Goal: Task Accomplishment & Management: Manage account settings

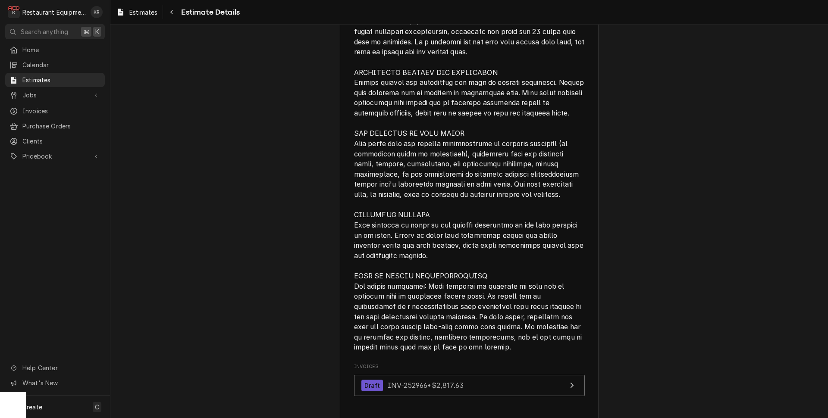
scroll to position [2629, 0]
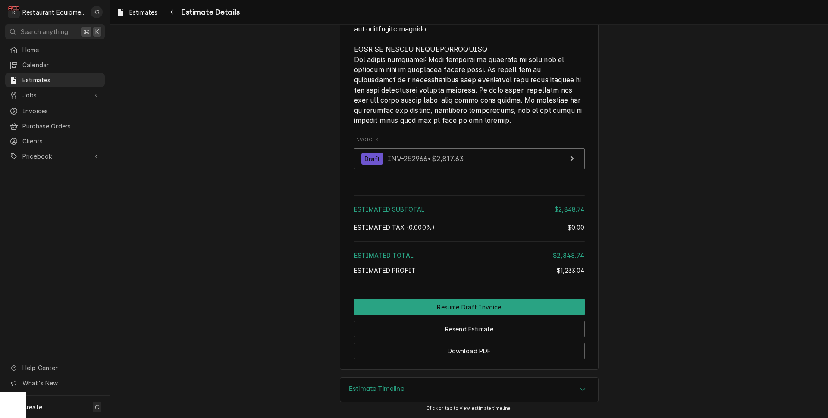
click at [385, 388] on h3 "Estimate Timeline" at bounding box center [377, 389] width 56 height 8
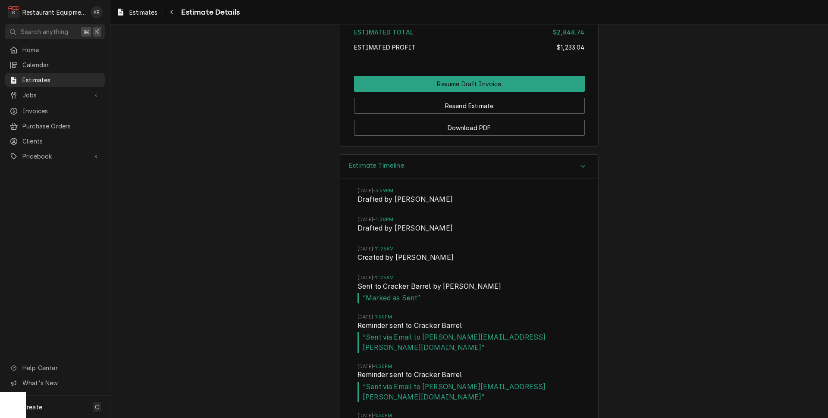
scroll to position [2944, 0]
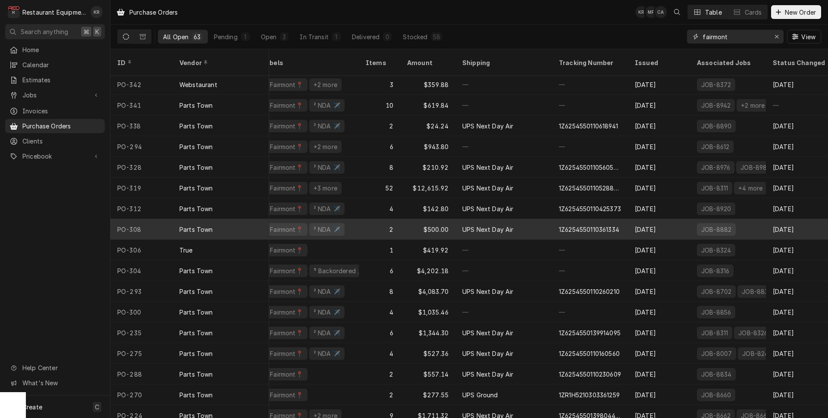
scroll to position [2, 207]
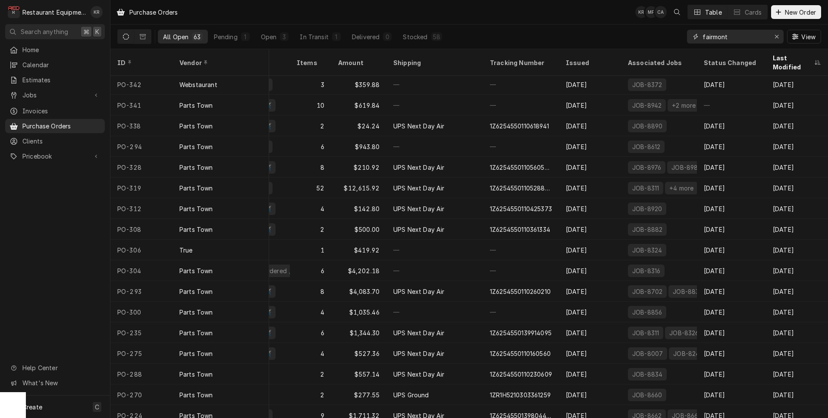
click at [746, 38] on input "fairmont" at bounding box center [735, 37] width 65 height 14
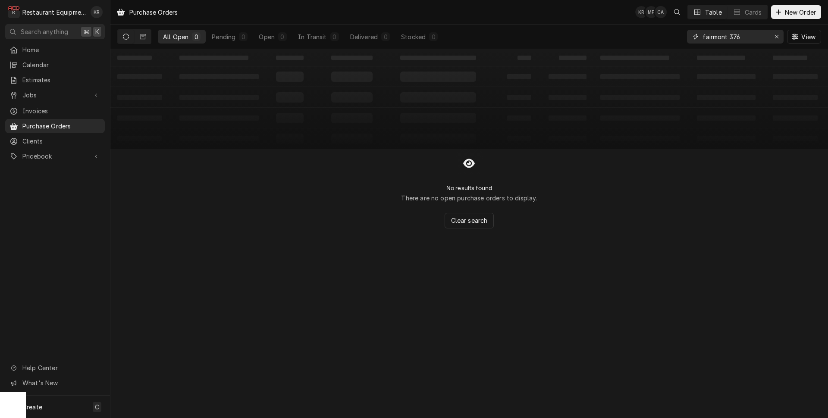
click at [749, 34] on input "fairmont 376" at bounding box center [735, 37] width 65 height 14
drag, startPoint x: 745, startPoint y: 35, endPoint x: 729, endPoint y: 42, distance: 18.0
click at [729, 42] on input "fairmont 376" at bounding box center [735, 37] width 65 height 14
drag, startPoint x: 754, startPoint y: 37, endPoint x: 729, endPoint y: 38, distance: 25.9
click at [729, 38] on input "fairmont cracker" at bounding box center [735, 37] width 65 height 14
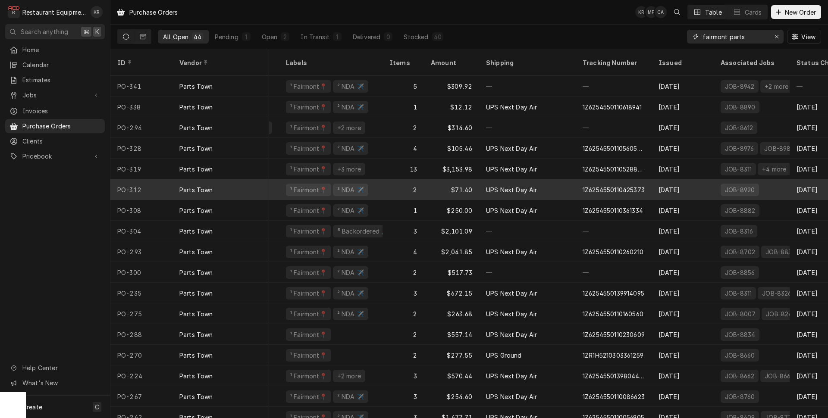
scroll to position [0, 115]
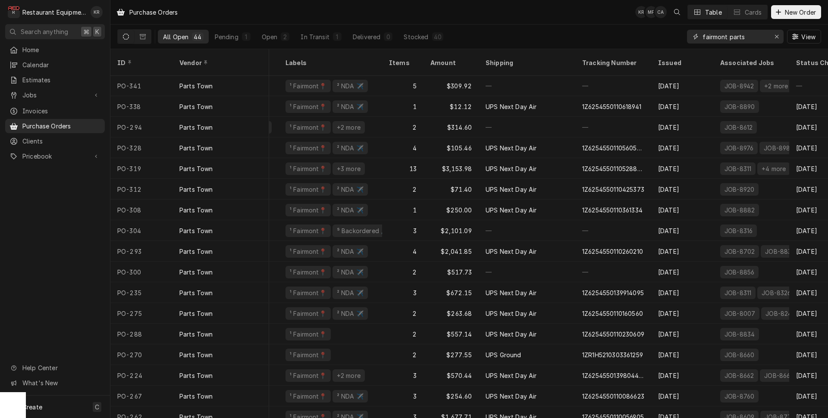
type input "fairmont parts"
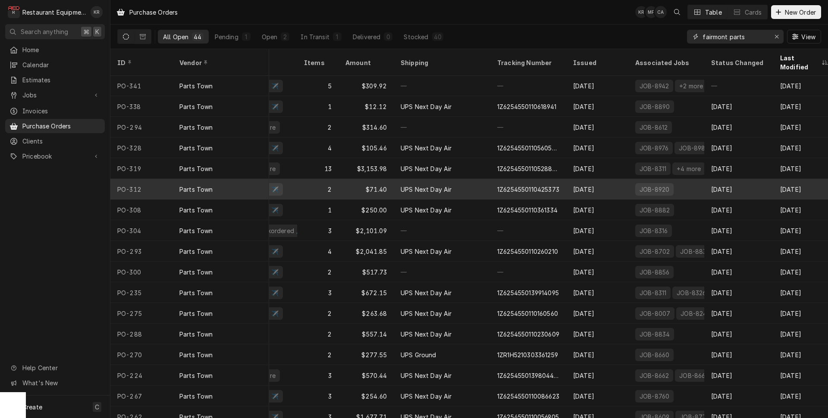
scroll to position [0, 207]
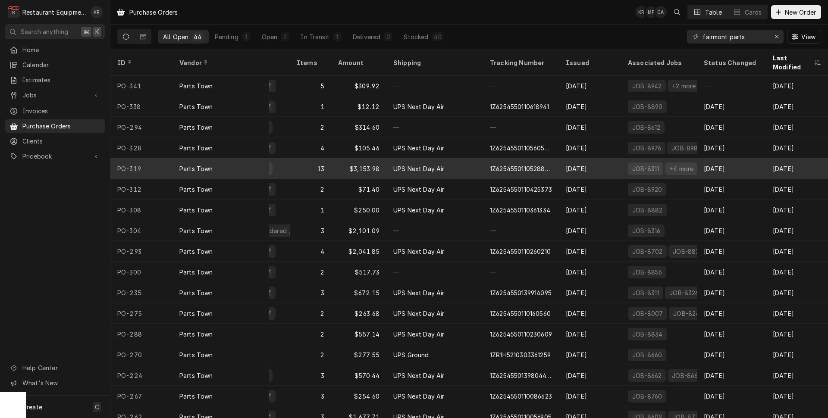
click at [677, 164] on div "+4 more" at bounding box center [682, 168] width 26 height 9
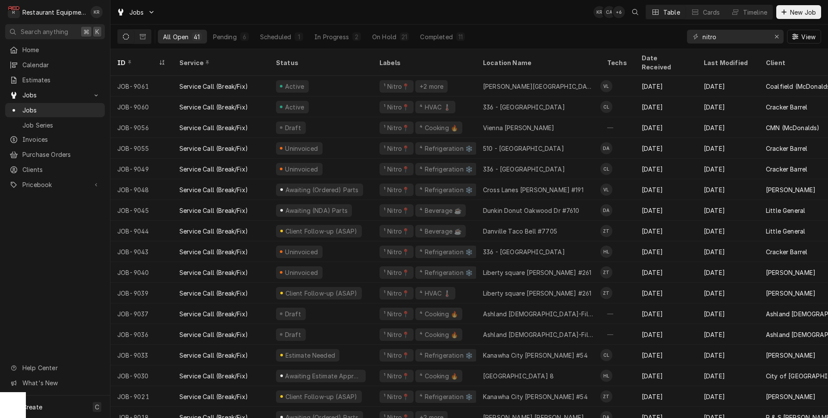
click at [703, 30] on input "nitro" at bounding box center [735, 37] width 65 height 14
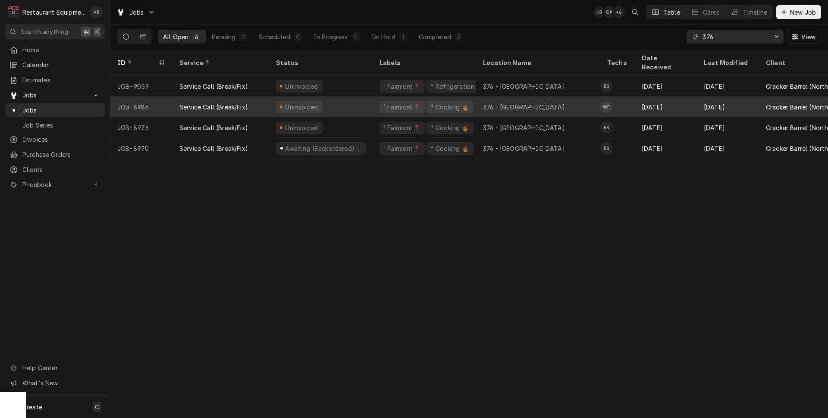
type input "376"
click at [304, 103] on div "Uninvoiced" at bounding box center [301, 107] width 35 height 9
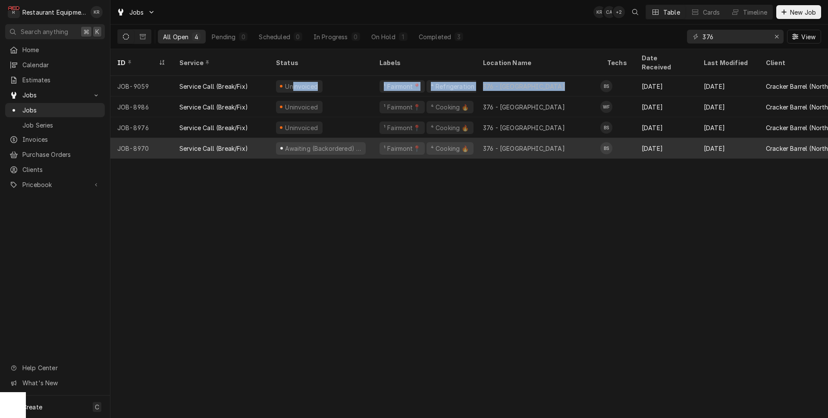
click at [292, 144] on div "Awaiting (Backordered) Parts" at bounding box center [323, 148] width 78 height 9
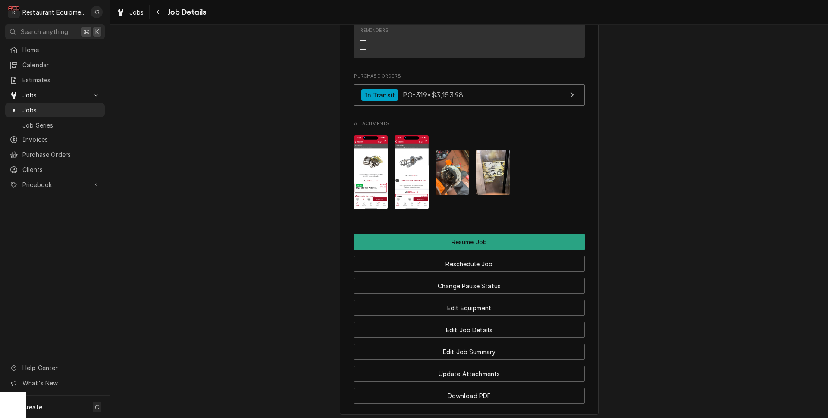
scroll to position [967, 0]
click at [369, 175] on img "Attachments" at bounding box center [371, 173] width 34 height 74
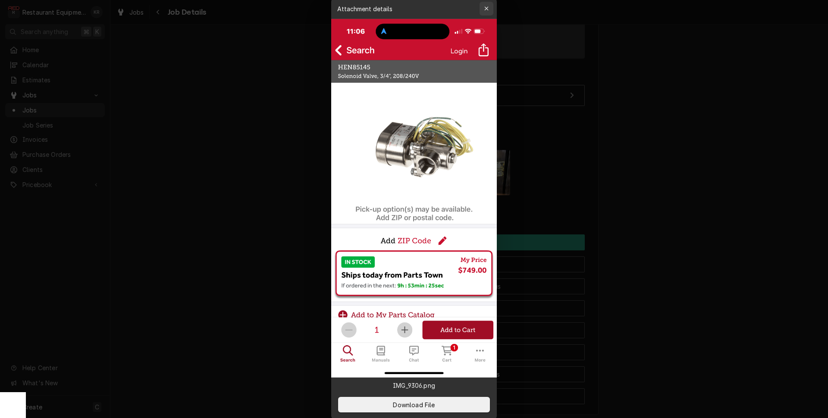
click at [490, 7] on div "button" at bounding box center [486, 8] width 9 height 9
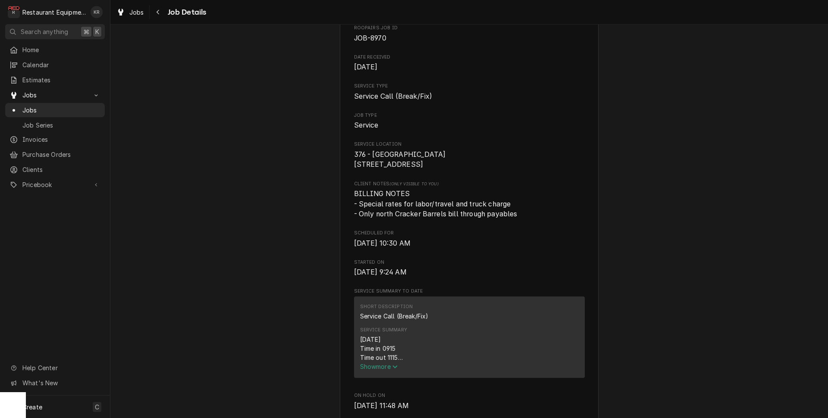
scroll to position [0, 0]
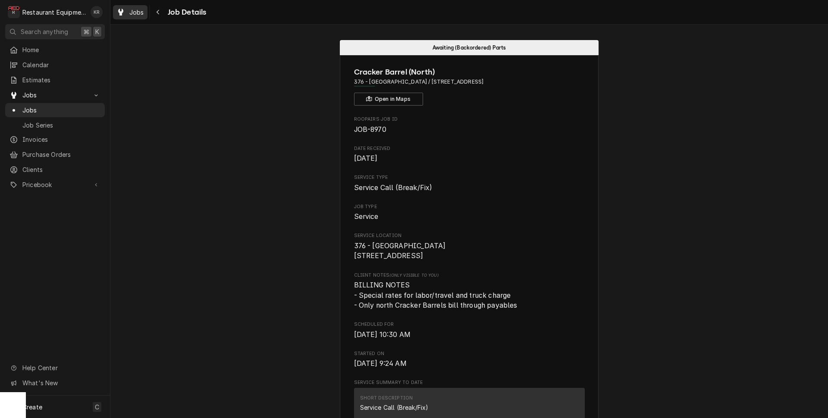
click at [126, 8] on div "Jobs" at bounding box center [130, 12] width 31 height 11
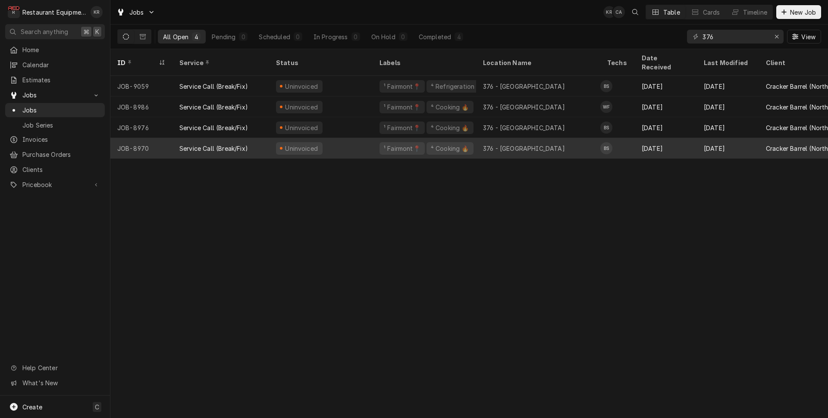
click at [222, 144] on div "Service Call (Break/Fix)" at bounding box center [213, 148] width 69 height 9
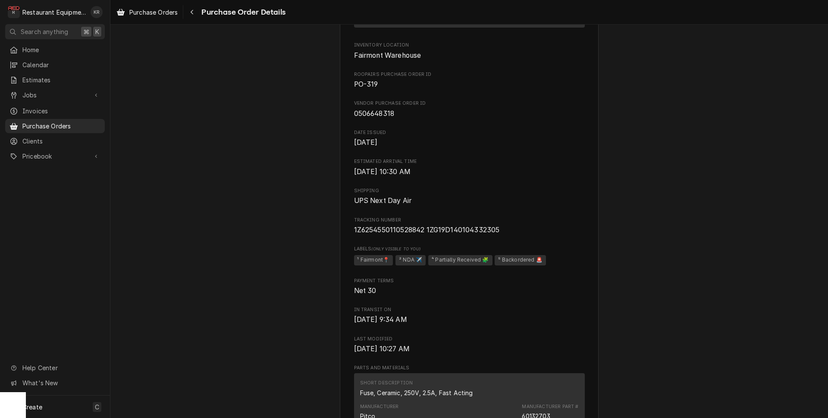
scroll to position [171, 0]
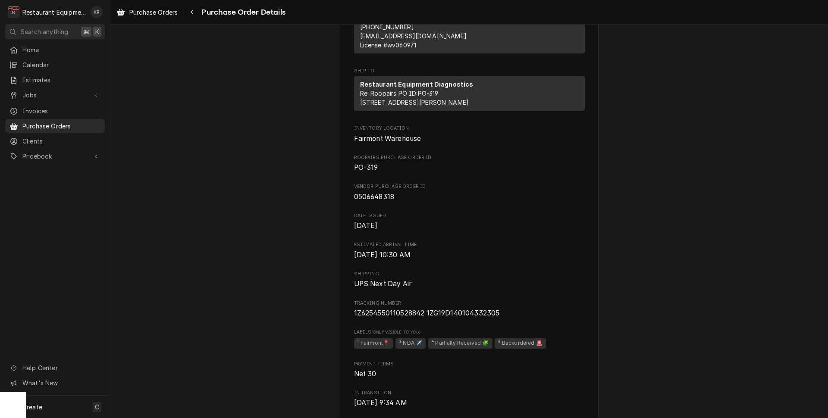
click at [379, 201] on span "0506648318" at bounding box center [374, 197] width 41 height 8
drag, startPoint x: 116, startPoint y: 125, endPoint x: 379, endPoint y: 222, distance: 280.9
click at [379, 201] on span "0506648318" at bounding box center [374, 197] width 41 height 8
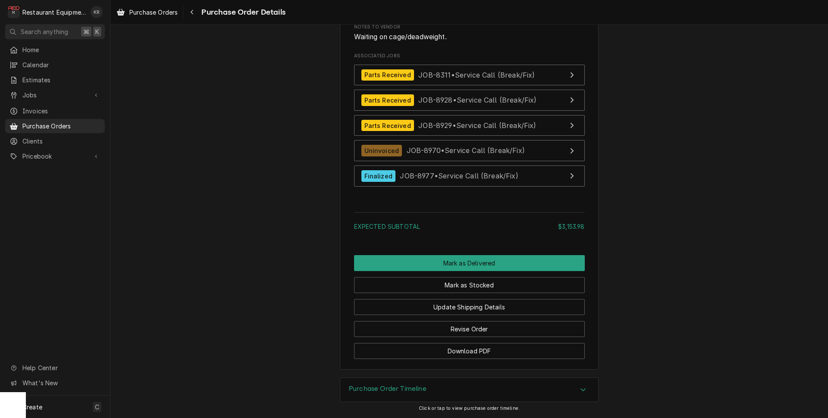
scroll to position [2357, 0]
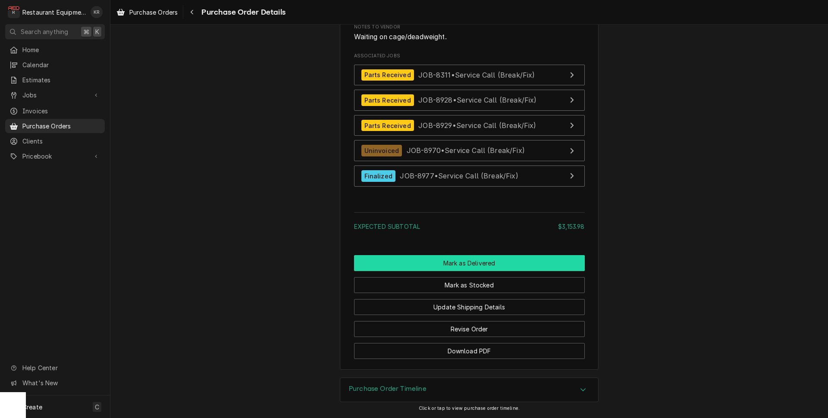
click at [455, 268] on button "Mark as Delivered" at bounding box center [469, 263] width 231 height 16
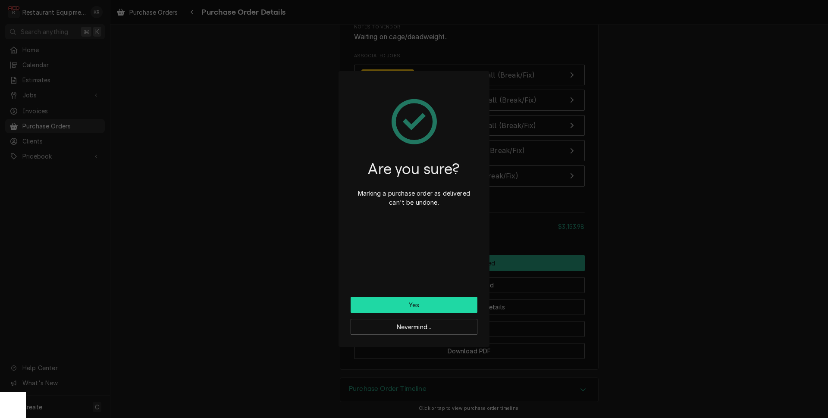
click at [441, 302] on button "Yes" at bounding box center [414, 305] width 127 height 16
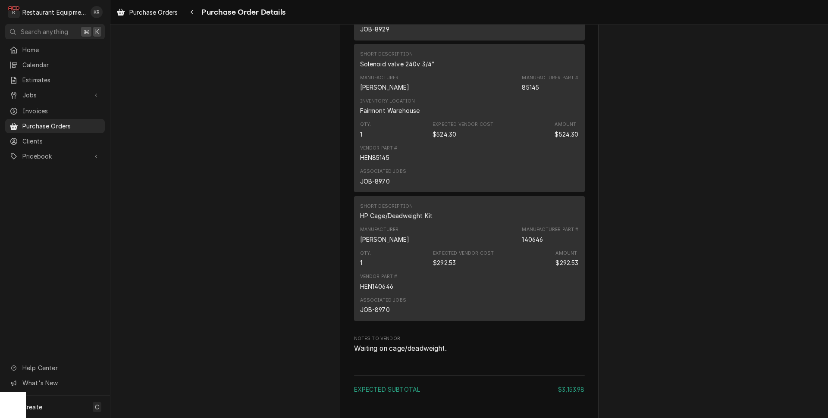
scroll to position [2162, 0]
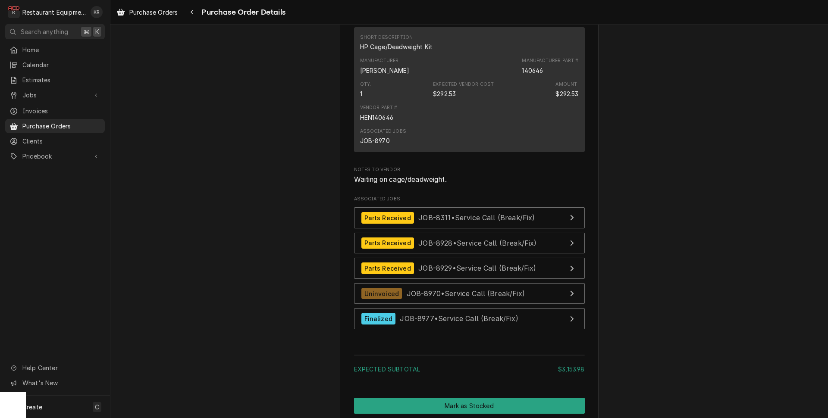
drag, startPoint x: 191, startPoint y: 12, endPoint x: 206, endPoint y: 13, distance: 15.6
click at [194, 12] on div "Navigate back" at bounding box center [192, 12] width 9 height 9
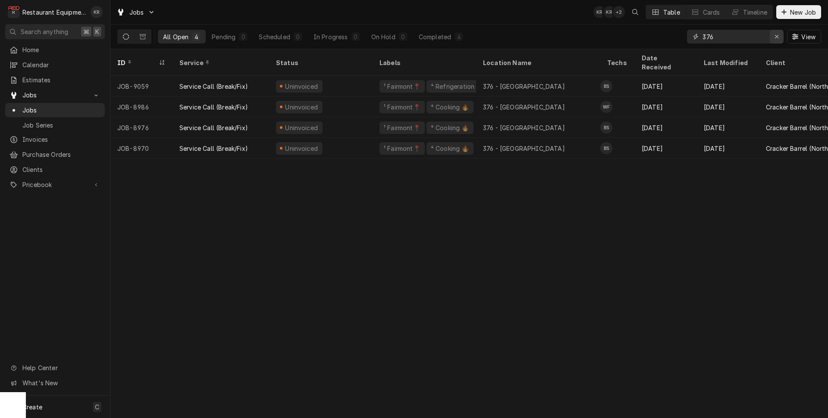
click at [779, 36] on icon "Erase input" at bounding box center [777, 37] width 5 height 6
click at [778, 36] on input "Dynamic Content Wrapper" at bounding box center [743, 37] width 81 height 14
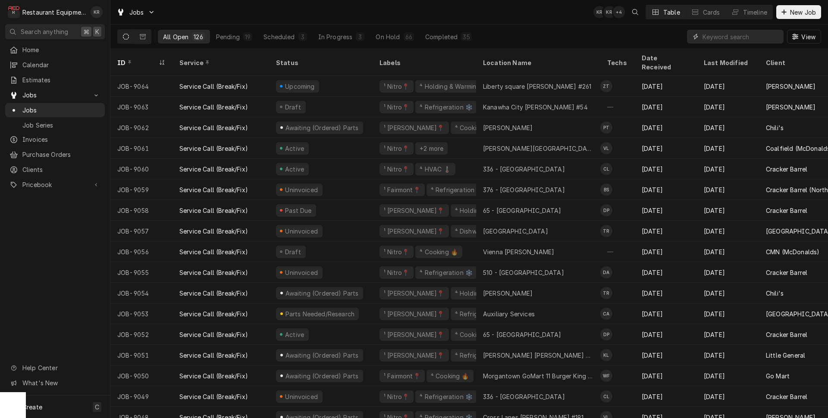
click at [752, 41] on input "Dynamic Content Wrapper" at bounding box center [741, 37] width 77 height 14
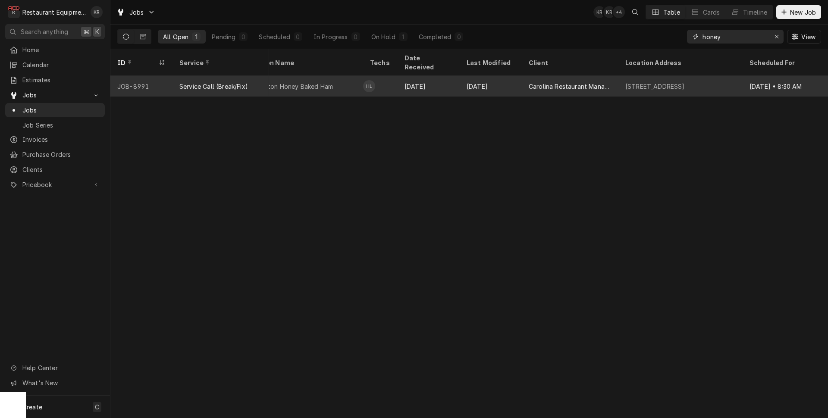
scroll to position [0, 246]
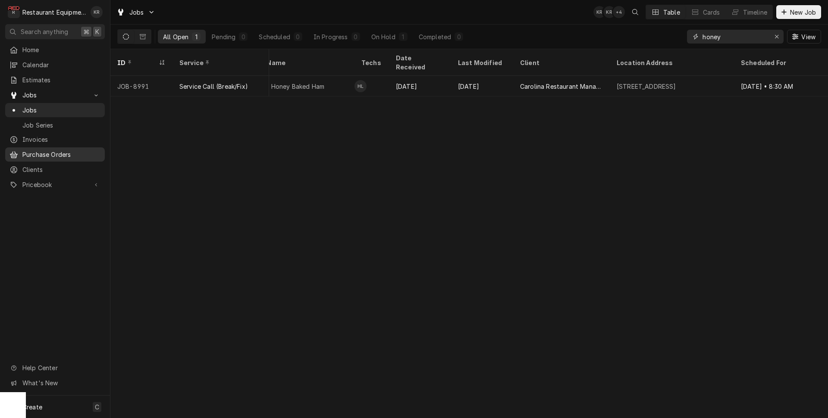
type input "honey"
click at [779, 39] on icon "Erase input" at bounding box center [777, 37] width 5 height 6
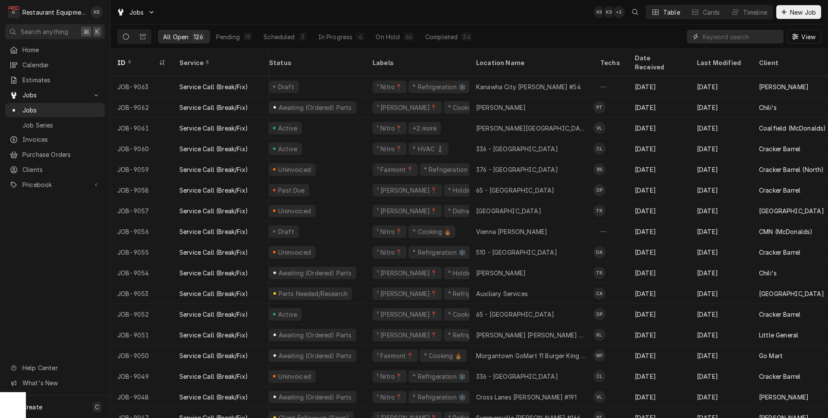
scroll to position [0, 7]
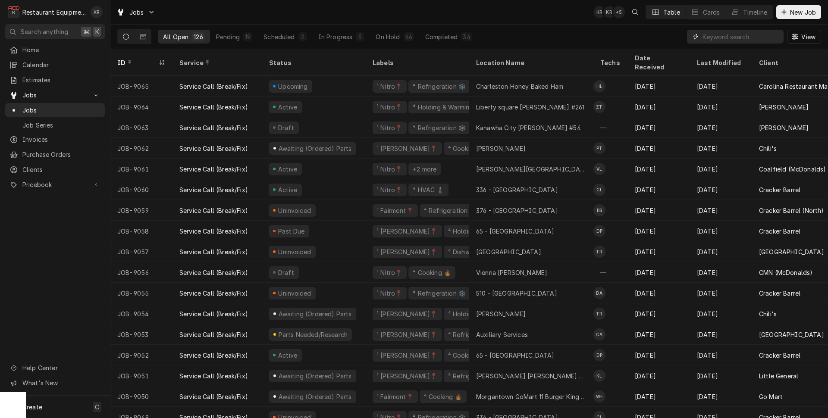
click at [729, 37] on input "Dynamic Content Wrapper" at bounding box center [741, 37] width 77 height 14
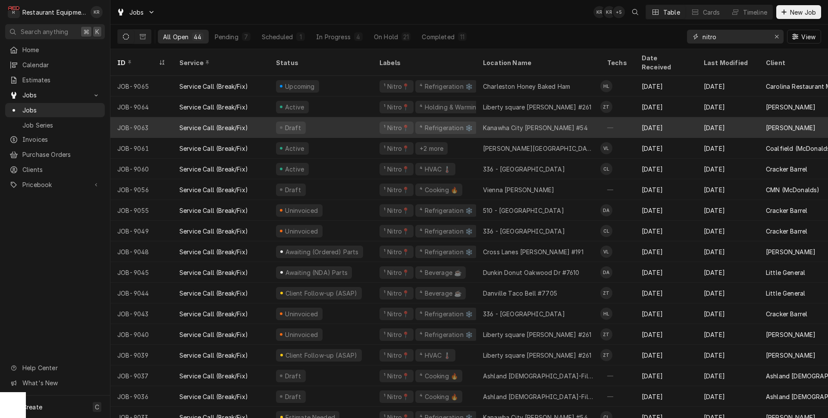
scroll to position [0, 0]
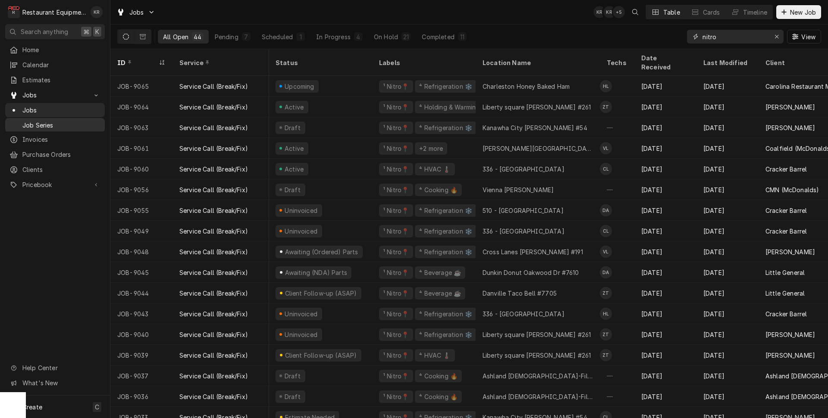
type input "nitro"
click at [796, 14] on span "New Job" at bounding box center [803, 12] width 29 height 9
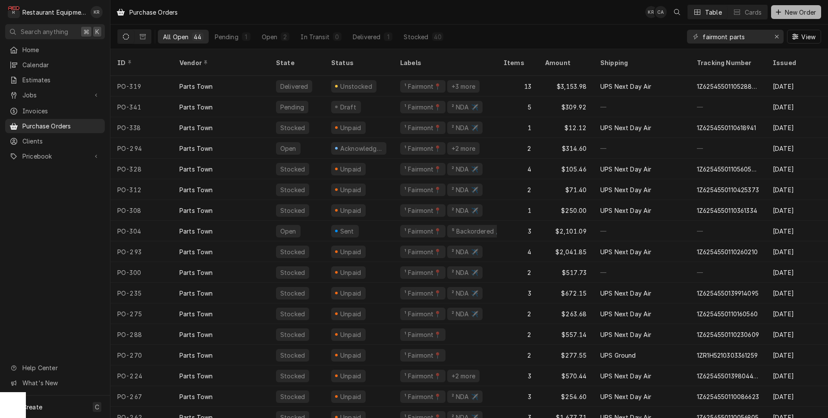
click at [798, 10] on span "New Order" at bounding box center [800, 12] width 35 height 9
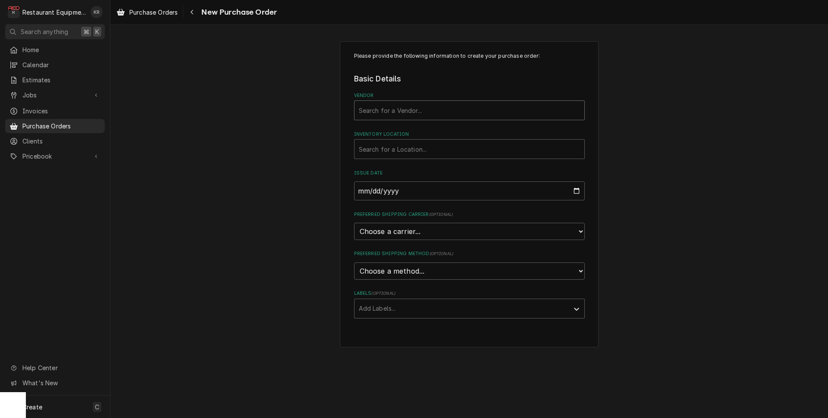
click at [393, 111] on div "Vendor" at bounding box center [469, 111] width 221 height 16
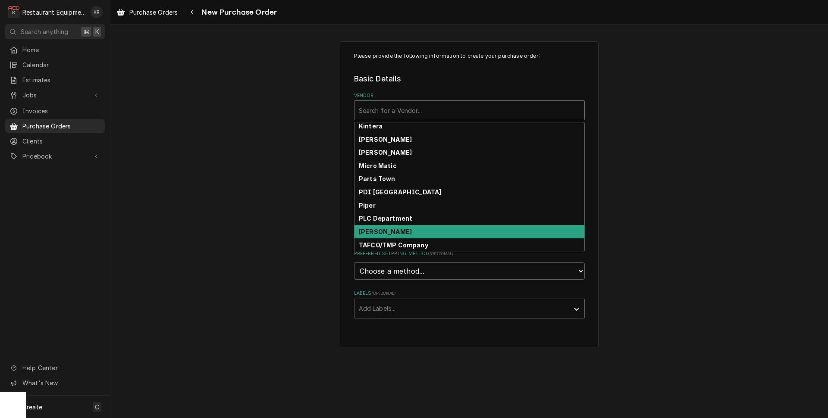
scroll to position [333, 0]
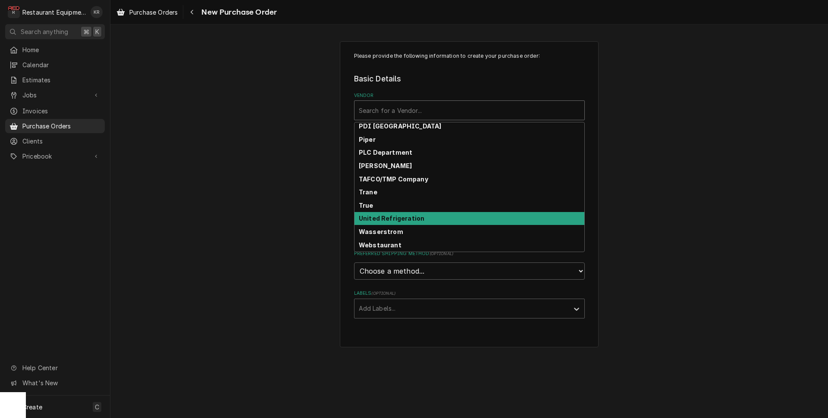
click at [406, 220] on strong "United Refrigeration" at bounding box center [392, 218] width 66 height 7
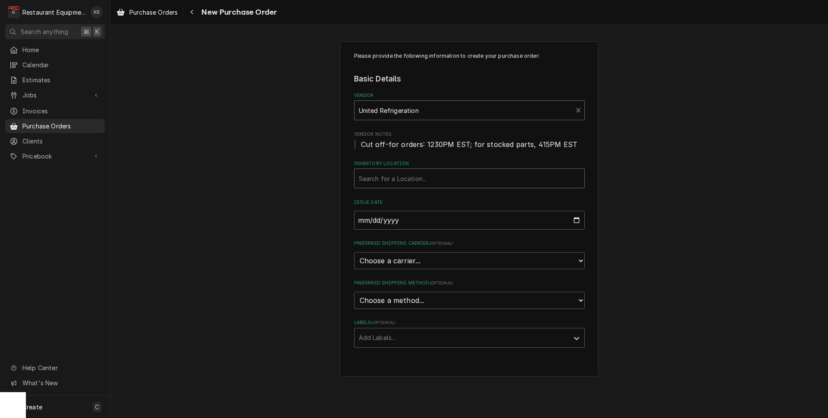
click at [393, 182] on div "Inventory Location" at bounding box center [469, 179] width 221 height 16
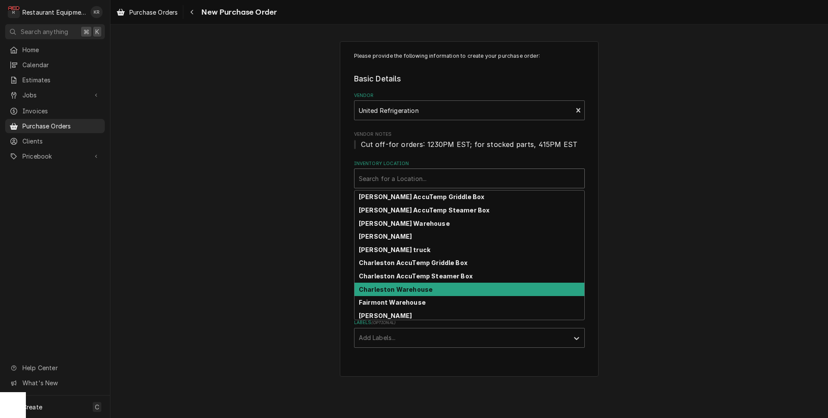
click at [396, 293] on strong "Charleston Warehouse" at bounding box center [396, 289] width 74 height 7
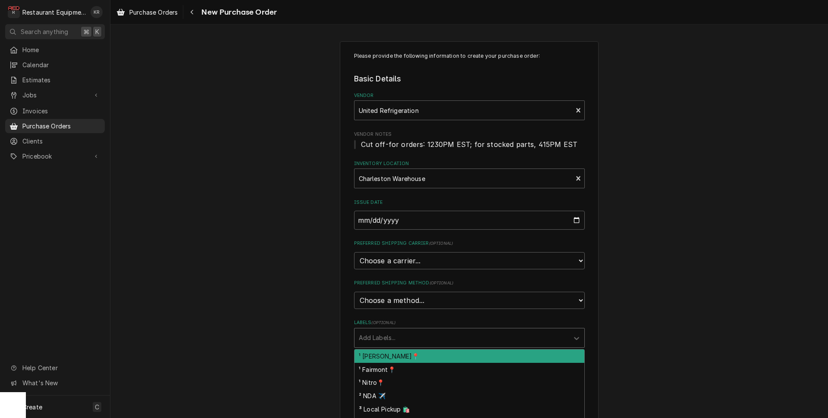
click at [396, 341] on div "Labels" at bounding box center [462, 338] width 206 height 16
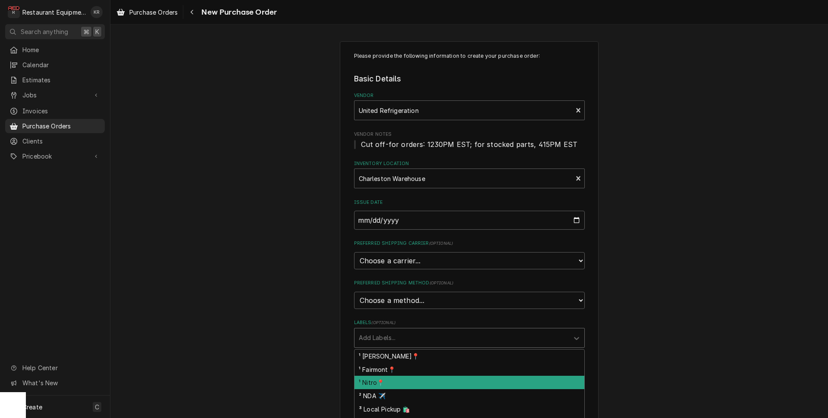
drag, startPoint x: 393, startPoint y: 379, endPoint x: 411, endPoint y: 352, distance: 32.1
click at [393, 379] on div "¹ Nitro📍" at bounding box center [470, 382] width 230 height 13
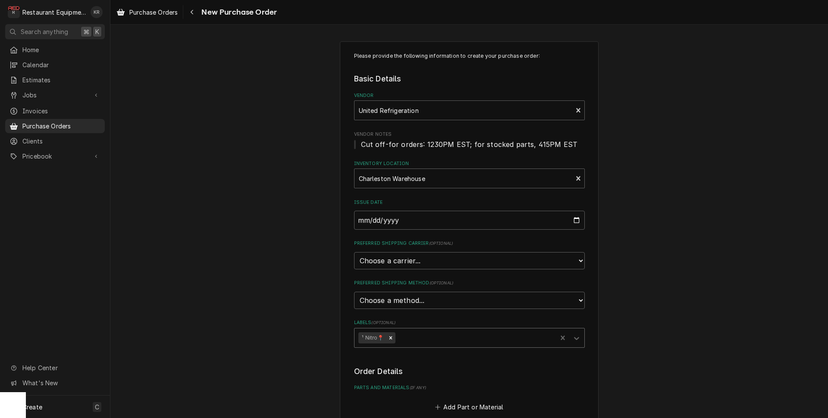
click at [419, 336] on div "Labels" at bounding box center [475, 338] width 156 height 16
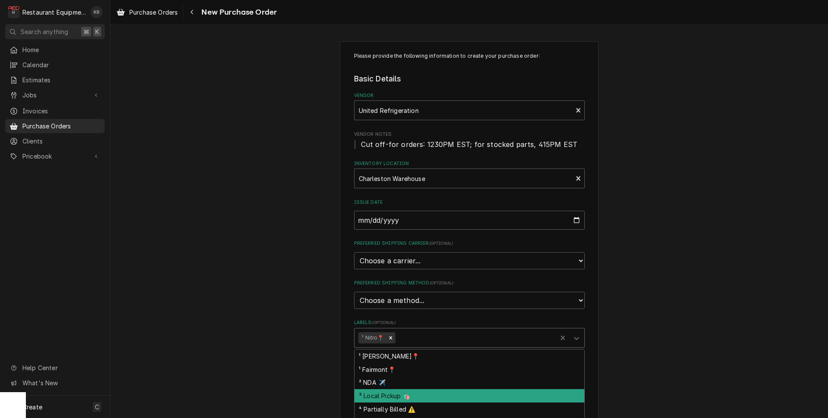
click at [415, 397] on div "³ Local Pickup 🛍️" at bounding box center [470, 396] width 230 height 13
type textarea "x"
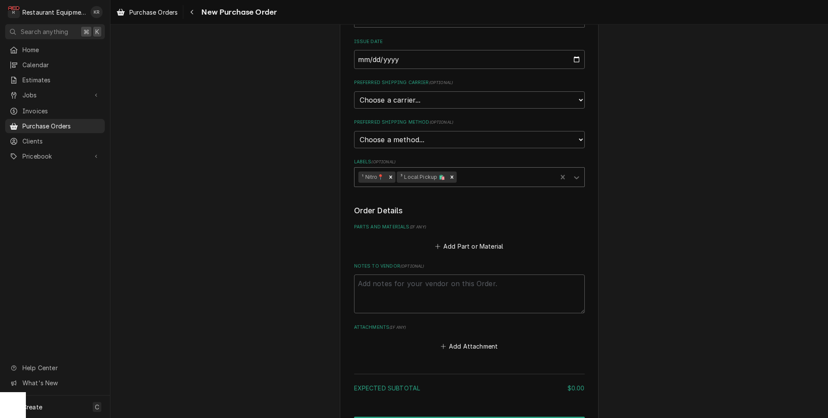
scroll to position [214, 0]
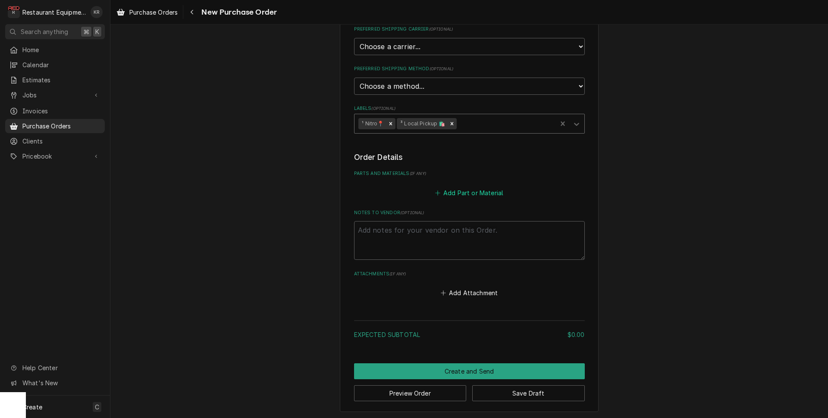
click at [464, 192] on button "Add Part or Material" at bounding box center [469, 193] width 71 height 12
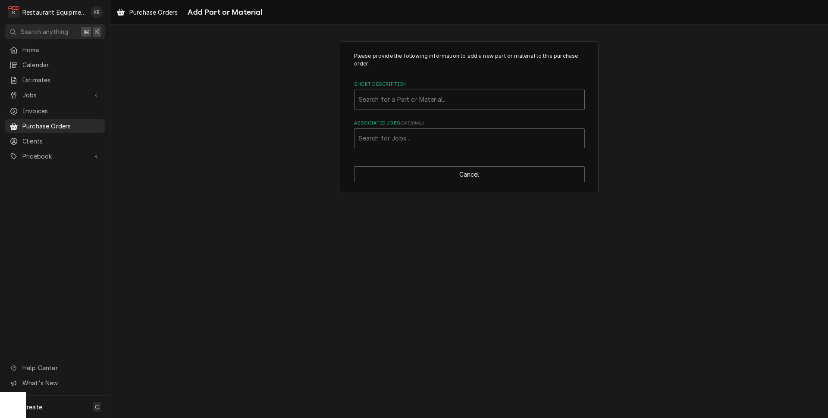
click at [404, 96] on div "Short Description" at bounding box center [469, 100] width 221 height 16
type input "c"
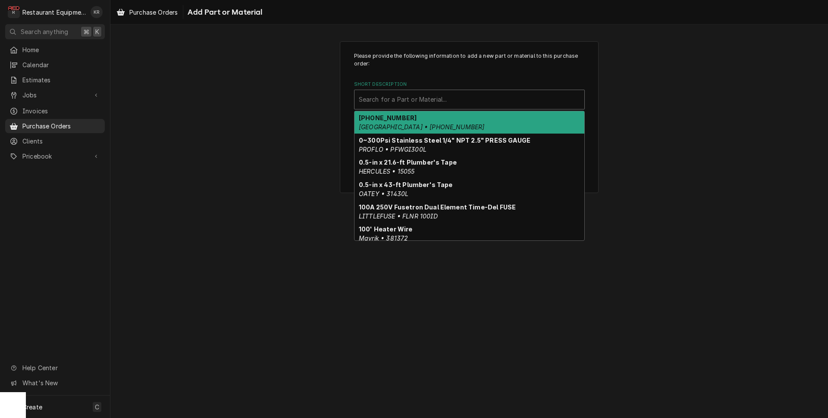
click at [270, 139] on div "Please provide the following information to add a new part or material to this …" at bounding box center [469, 117] width 718 height 167
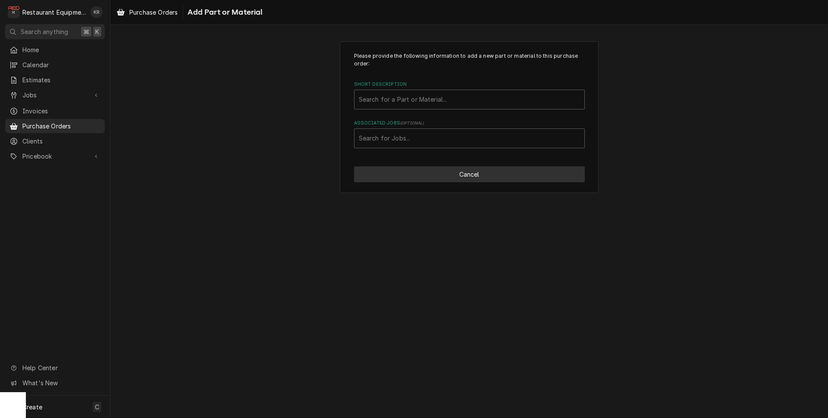
click at [412, 168] on button "Cancel" at bounding box center [469, 175] width 231 height 16
type textarea "x"
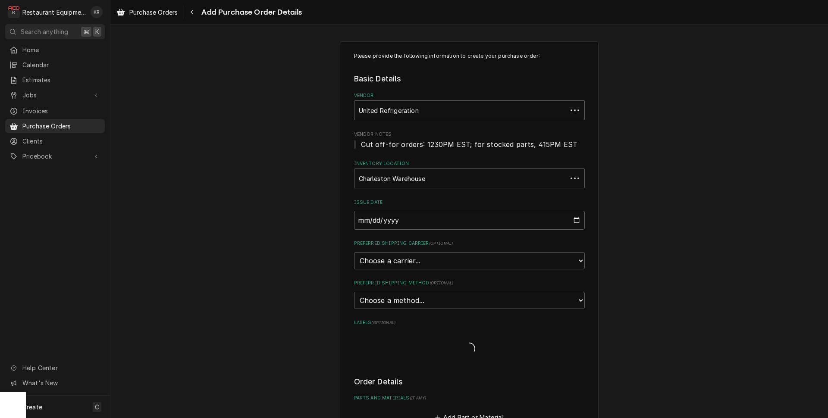
scroll to position [214, 0]
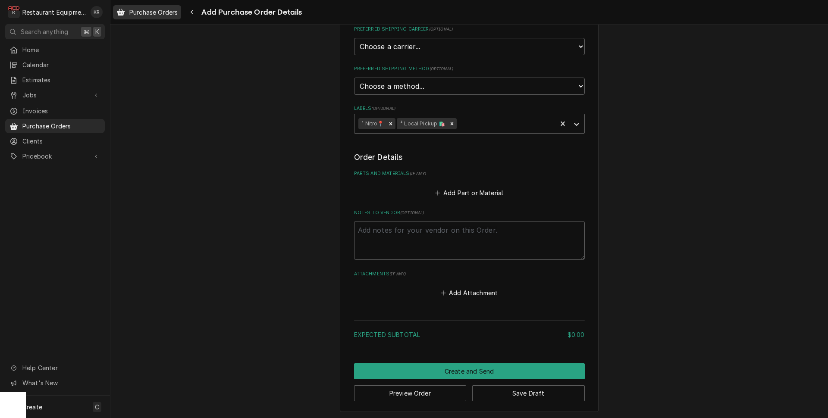
click at [175, 13] on span "Purchase Orders" at bounding box center [153, 12] width 48 height 9
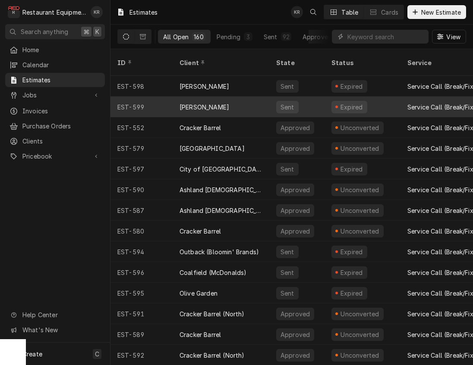
click at [206, 103] on div "[PERSON_NAME]" at bounding box center [204, 107] width 50 height 9
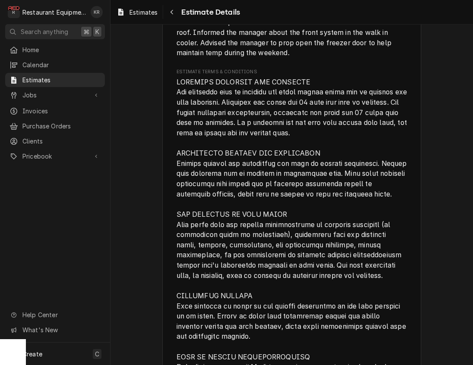
scroll to position [2117, 0]
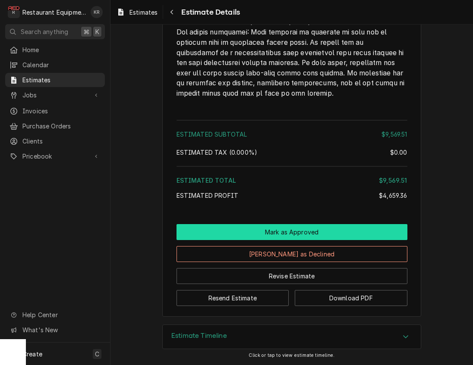
click at [282, 229] on button "Mark as Approved" at bounding box center [291, 232] width 231 height 16
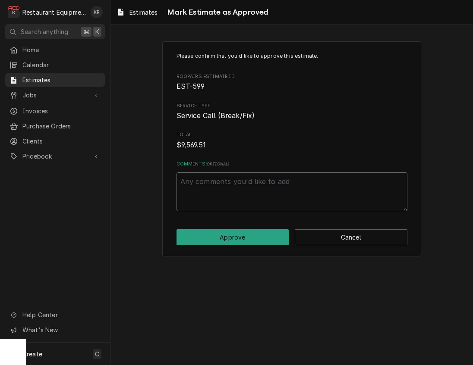
click at [238, 184] on textarea "Comments ( optional )" at bounding box center [291, 192] width 231 height 39
type textarea "x"
type textarea "P"
type textarea "x"
type textarea "Pe"
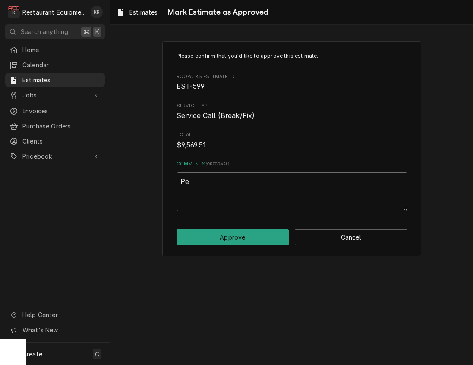
type textarea "x"
type textarea "Per"
type textarea "x"
type textarea "Per Sea"
type textarea "x"
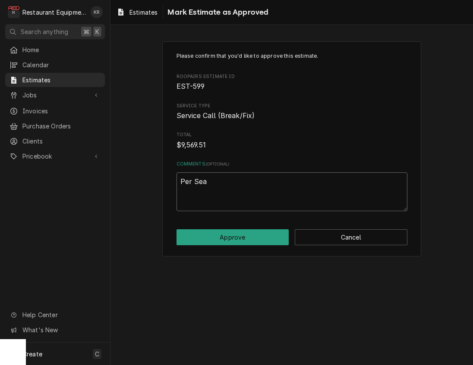
type textarea "[PERSON_NAME]"
type textarea "x"
type textarea "[PERSON_NAME]"
type textarea "x"
type textarea "[PERSON_NAME]"
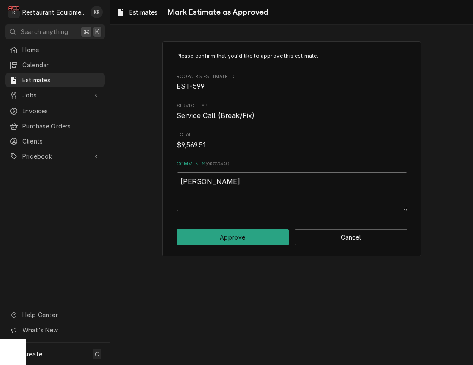
type textarea "x"
type textarea "Per Sea"
type textarea "x"
type textarea "Per Se"
type textarea "x"
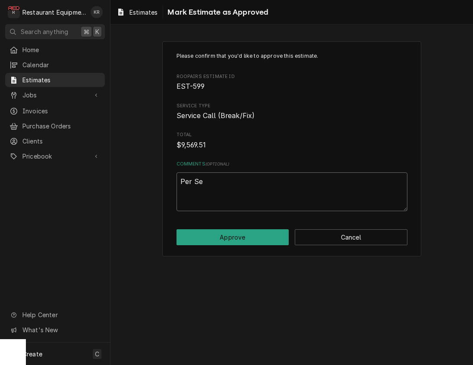
type textarea "Per S"
type textarea "x"
type textarea "Per Sha"
type textarea "x"
type textarea "Per Shaw"
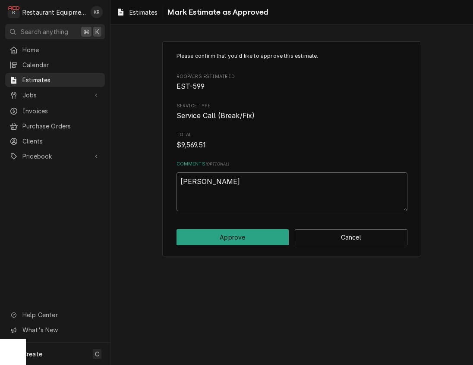
type textarea "x"
type textarea "Per Shawn"
type textarea "x"
type textarea "Per Shawn"
type textarea "x"
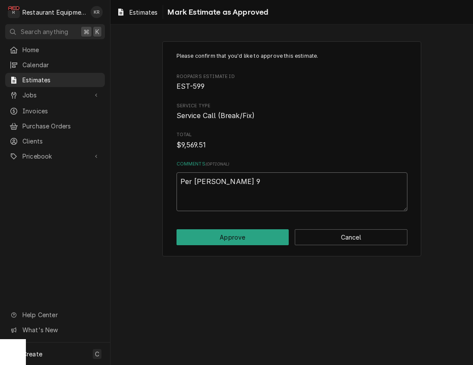
type textarea "Per Shawn 9/"
type textarea "x"
type textarea "Per Shawn 9/2"
type textarea "x"
type textarea "Per [PERSON_NAME] 9/29"
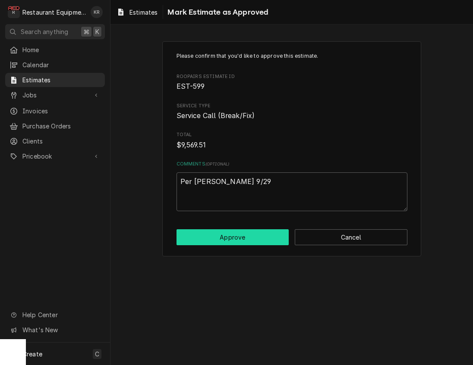
click at [232, 239] on button "Approve" at bounding box center [232, 237] width 113 height 16
type textarea "x"
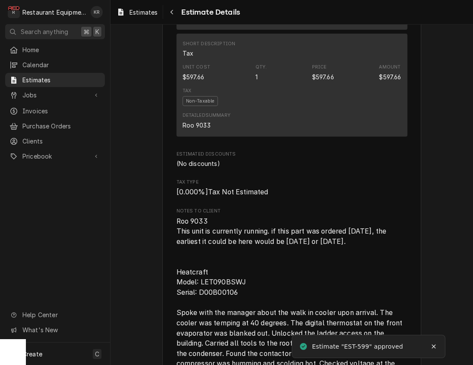
scroll to position [2146, 0]
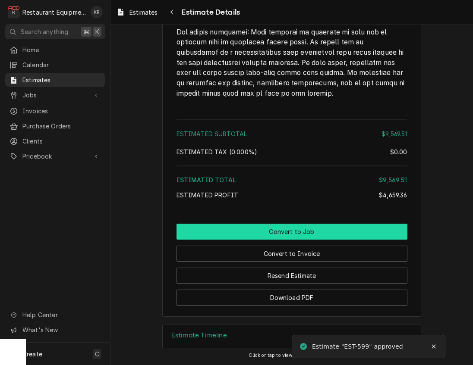
click at [292, 227] on button "Convert to Job" at bounding box center [291, 232] width 231 height 16
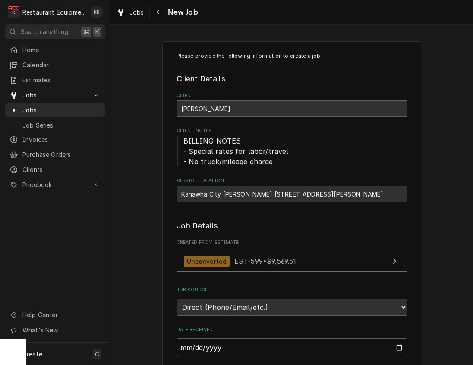
type textarea "x"
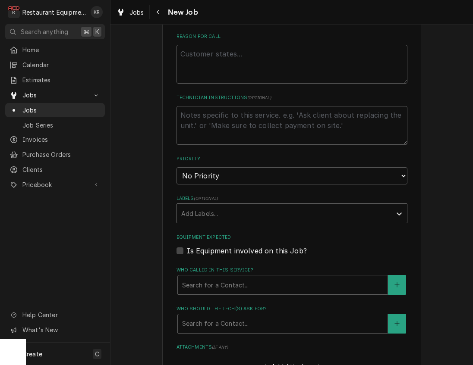
scroll to position [417, 0]
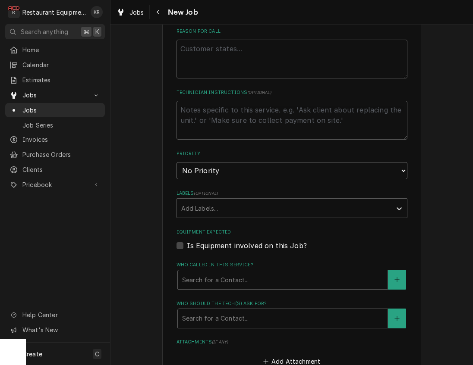
select select "2"
click option "High" at bounding box center [0, 0] width 0 height 0
click at [235, 199] on div "Add Labels..." at bounding box center [284, 208] width 214 height 19
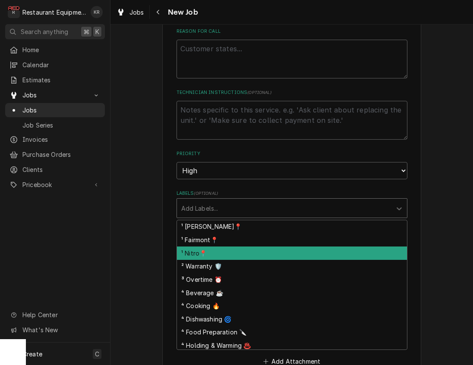
click at [226, 247] on div "¹ Nitro📍" at bounding box center [292, 253] width 230 height 13
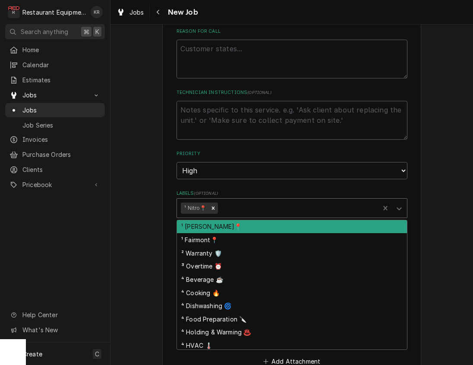
click at [248, 206] on div "Labels" at bounding box center [297, 209] width 156 height 16
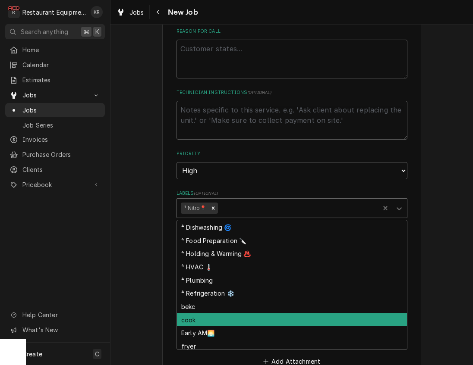
scroll to position [82, 0]
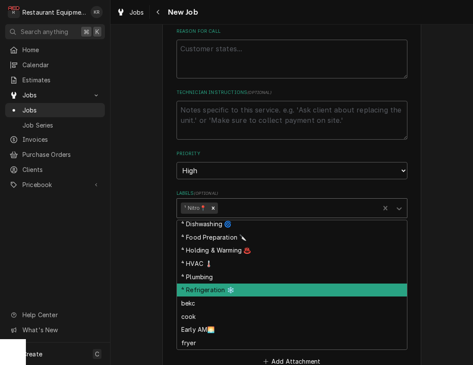
click at [256, 292] on div "⁴ Refrigeration ❄️" at bounding box center [292, 290] width 230 height 13
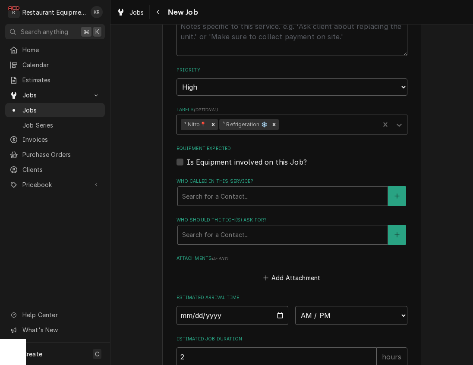
scroll to position [505, 0]
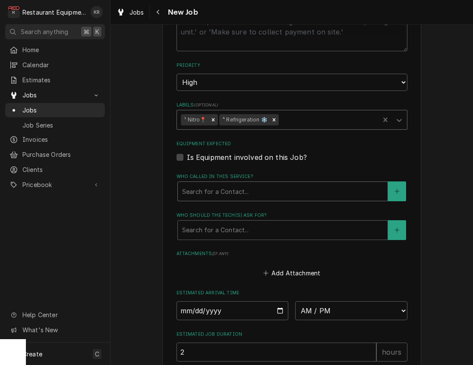
click at [235, 198] on div "Who called in this service?" at bounding box center [282, 192] width 201 height 16
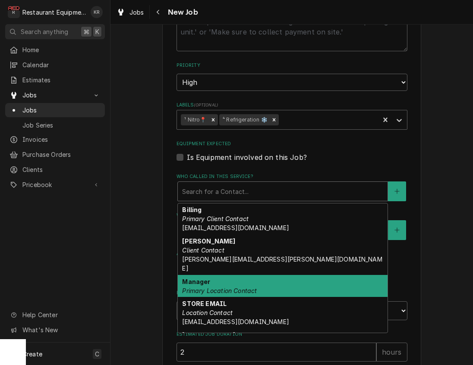
scroll to position [18, 0]
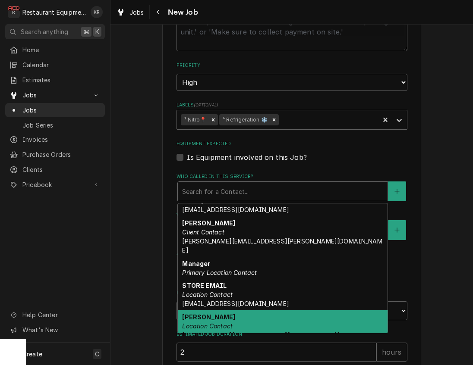
click at [230, 314] on strong "Shawn Modesitt" at bounding box center [208, 317] width 53 height 7
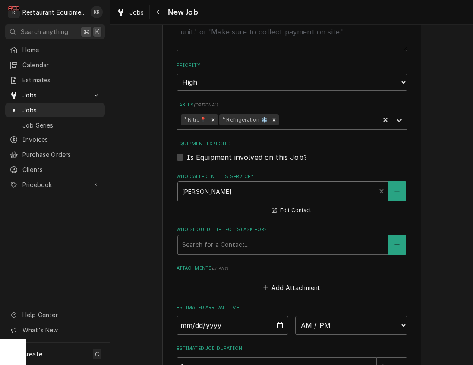
scroll to position [506, 0]
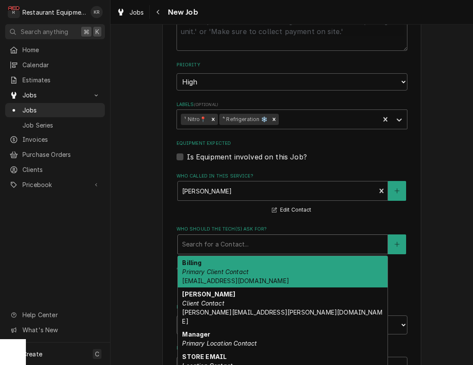
click at [253, 243] on div "Who should the tech(s) ask for?" at bounding box center [282, 245] width 201 height 16
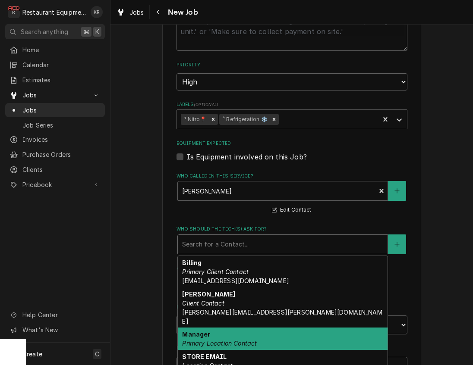
scroll to position [38, 0]
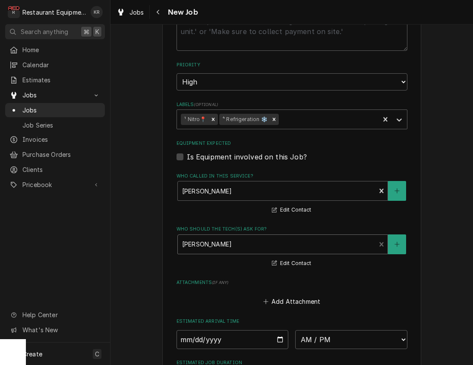
type textarea "x"
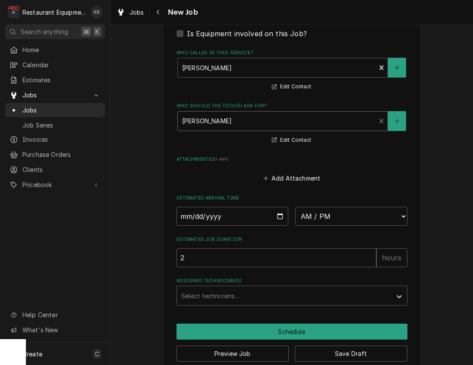
scroll to position [643, 0]
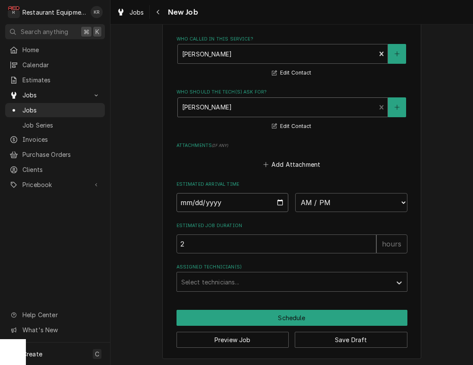
click at [277, 201] on input "Date" at bounding box center [232, 202] width 112 height 19
type input "[DATE]"
click at [295, 193] on select "AM / PM 6:00 AM 6:15 AM 6:30 AM 6:45 AM 7:00 AM 7:15 AM 7:30 AM 7:45 AM 8:00 AM…" at bounding box center [351, 202] width 112 height 19
click at [329, 339] on button "Save Draft" at bounding box center [351, 340] width 113 height 16
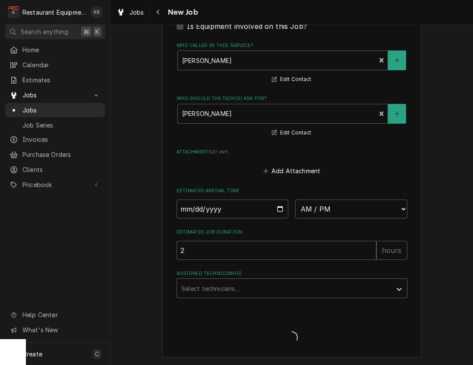
scroll to position [635, 0]
type textarea "x"
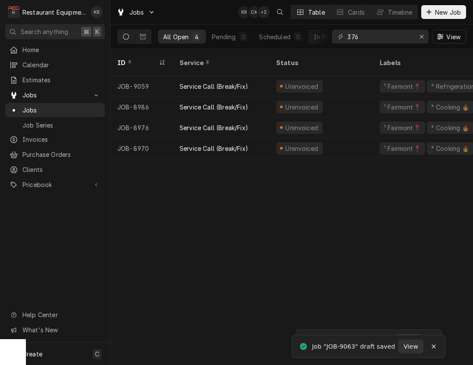
click at [412, 37] on div "376" at bounding box center [380, 37] width 97 height 14
click at [425, 37] on div "Erase input" at bounding box center [421, 36] width 9 height 9
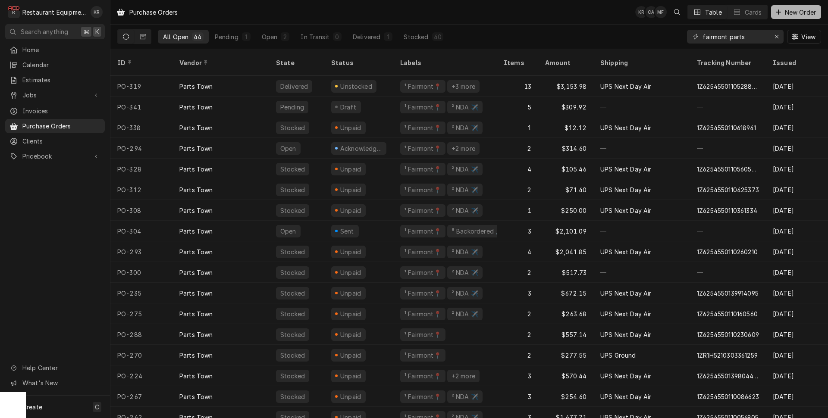
click at [783, 13] on span "New Order" at bounding box center [800, 12] width 35 height 9
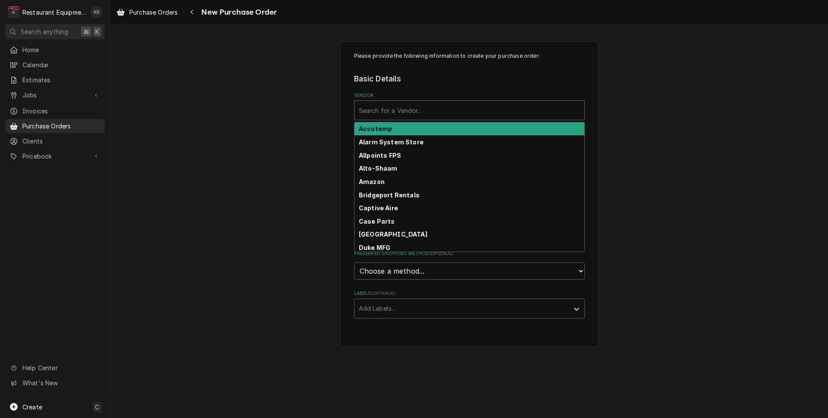
click at [420, 106] on div "Vendor" at bounding box center [469, 111] width 221 height 16
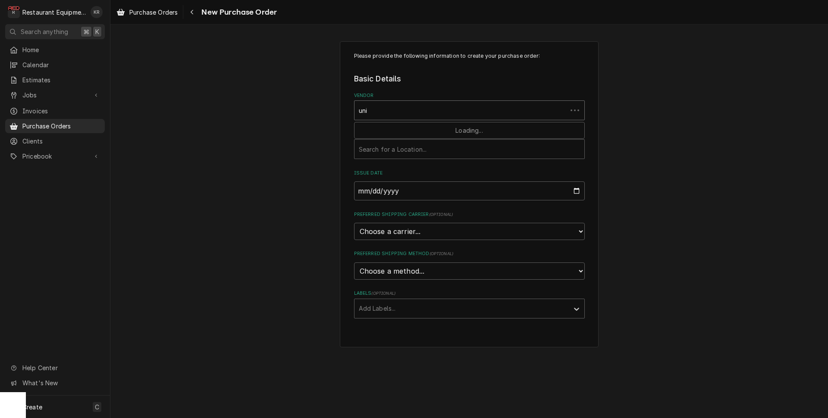
type input "unit"
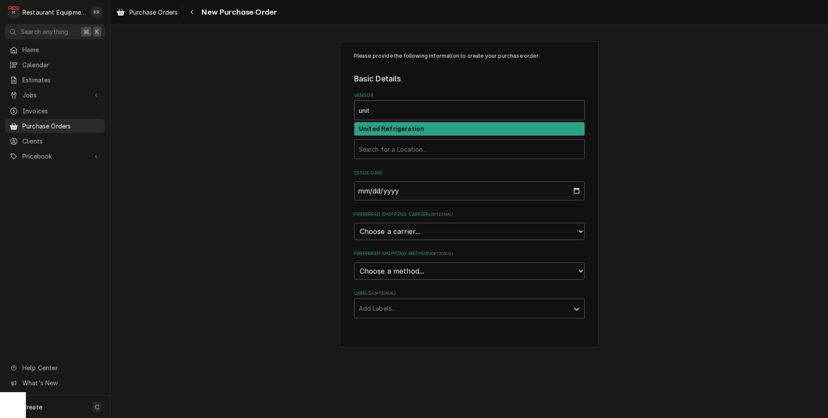
click at [407, 129] on strong "United Refrigeration" at bounding box center [392, 128] width 66 height 7
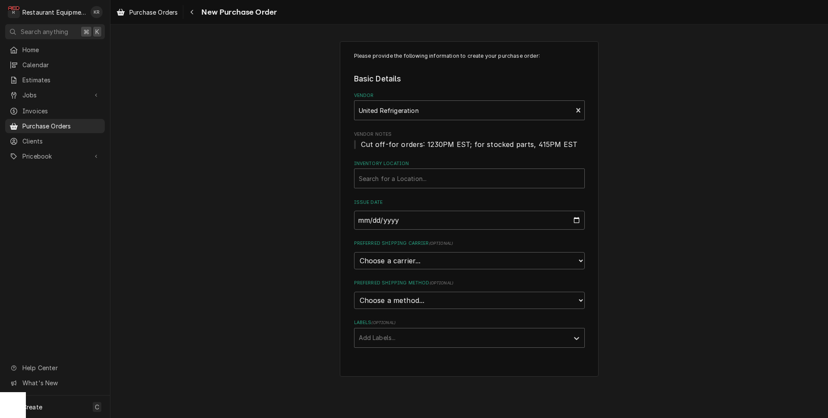
drag, startPoint x: 405, startPoint y: 160, endPoint x: 402, endPoint y: 167, distance: 7.1
click at [403, 163] on label "Inventory Location" at bounding box center [469, 163] width 231 height 7
click at [401, 185] on div "Inventory Location" at bounding box center [469, 179] width 221 height 16
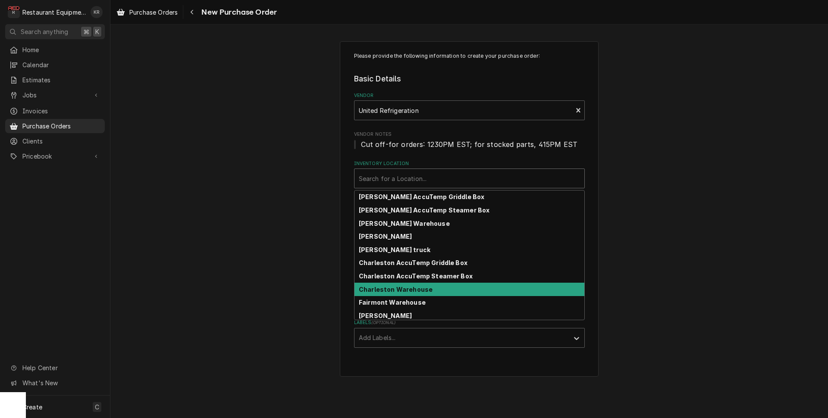
click at [404, 293] on strong "Charleston Warehouse" at bounding box center [396, 289] width 74 height 7
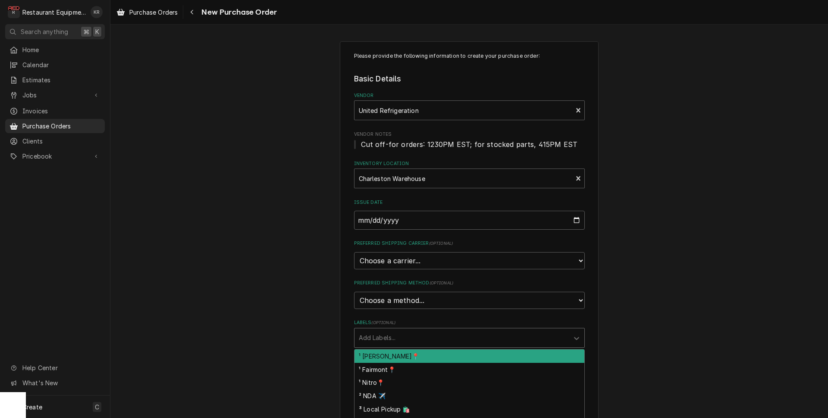
drag, startPoint x: 412, startPoint y: 336, endPoint x: 410, endPoint y: 342, distance: 6.8
click at [412, 336] on div "Labels" at bounding box center [462, 338] width 206 height 16
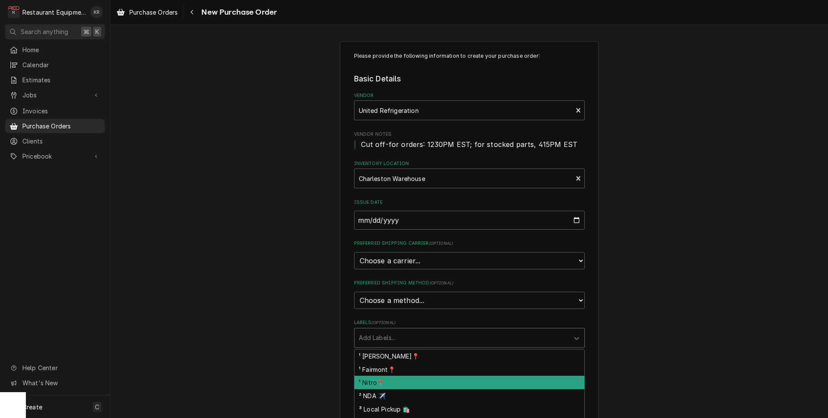
click at [398, 381] on div "¹ Nitro📍" at bounding box center [470, 382] width 230 height 13
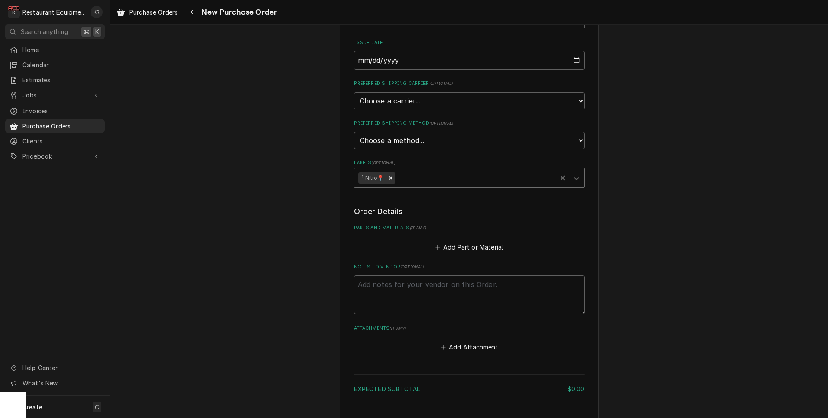
scroll to position [173, 0]
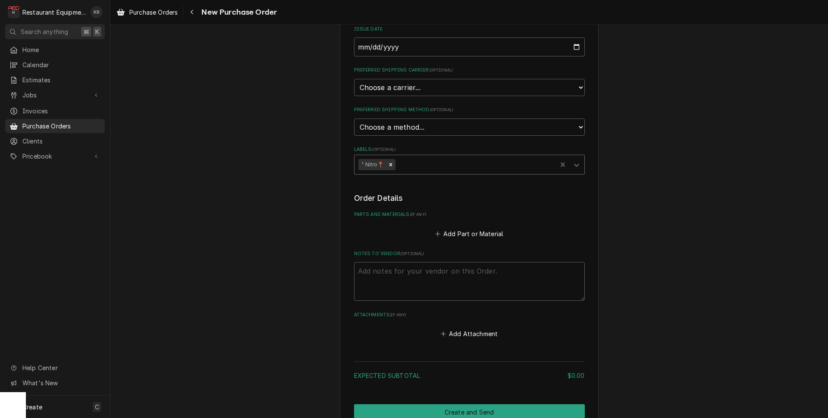
click at [419, 159] on div "Labels" at bounding box center [475, 165] width 156 height 16
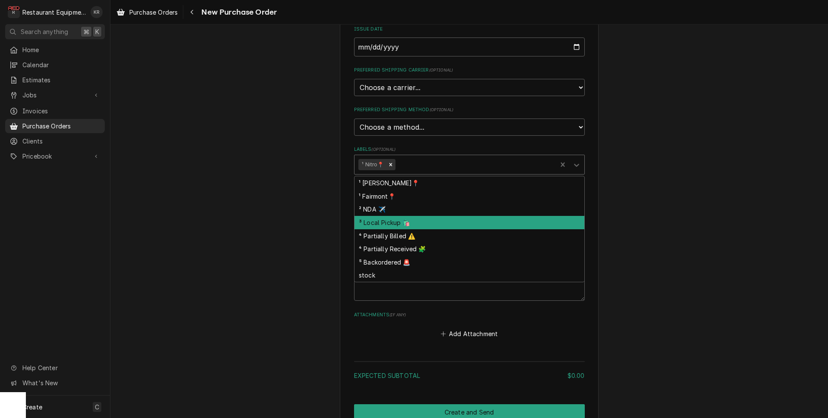
click at [422, 222] on div "³ Local Pickup 🛍️" at bounding box center [470, 222] width 230 height 13
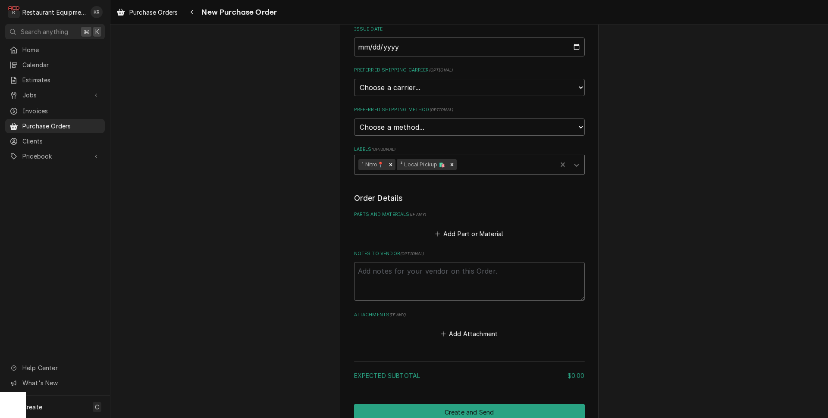
scroll to position [214, 0]
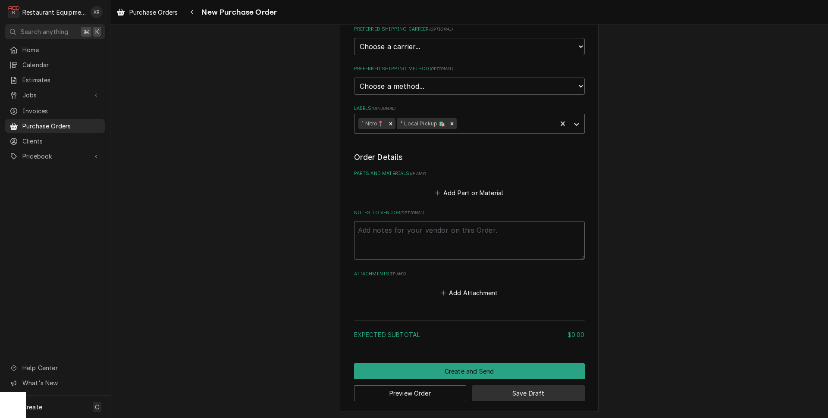
click at [506, 390] on button "Save Draft" at bounding box center [528, 394] width 113 height 16
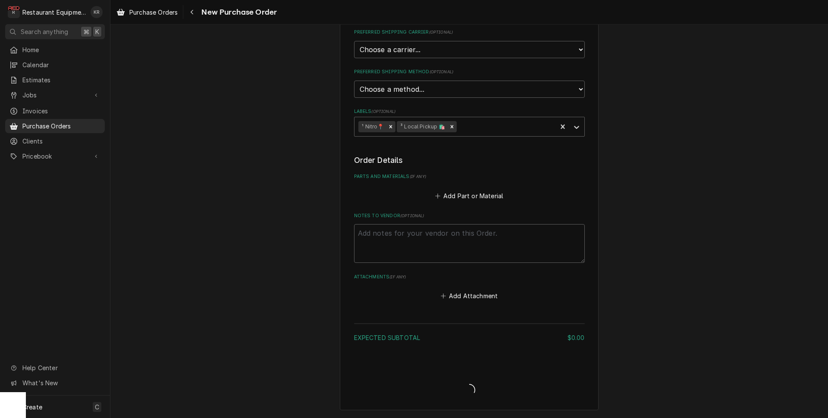
scroll to position [210, 0]
type textarea "x"
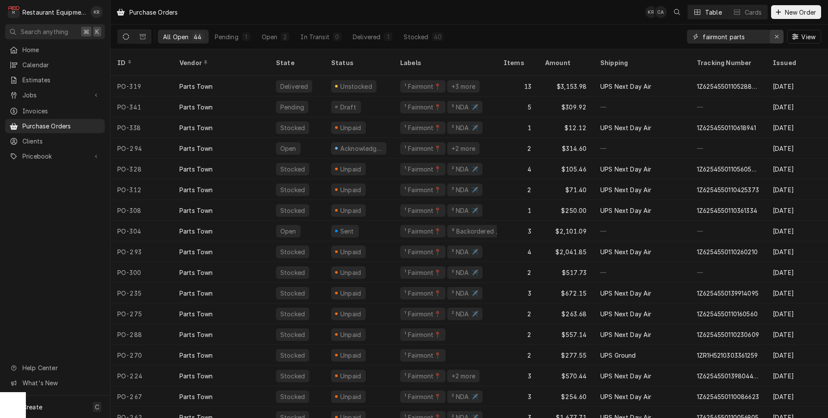
click at [773, 38] on div "Erase input" at bounding box center [777, 36] width 9 height 9
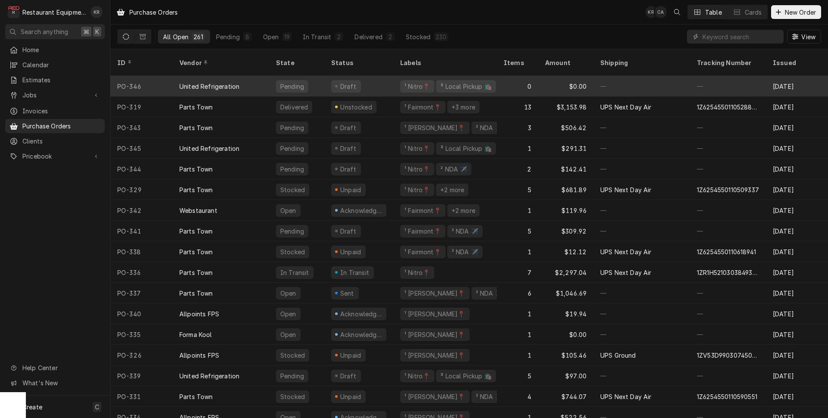
click at [236, 82] on div "United Refrigeration" at bounding box center [209, 86] width 60 height 9
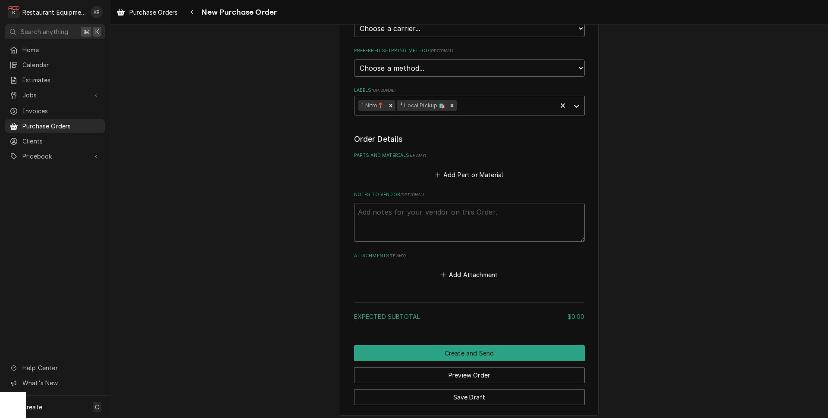
scroll to position [236, 0]
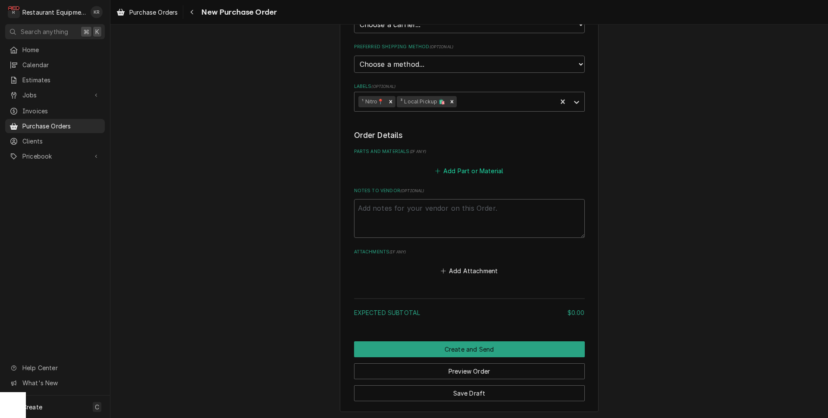
click at [475, 169] on button "Add Part or Material" at bounding box center [469, 171] width 71 height 12
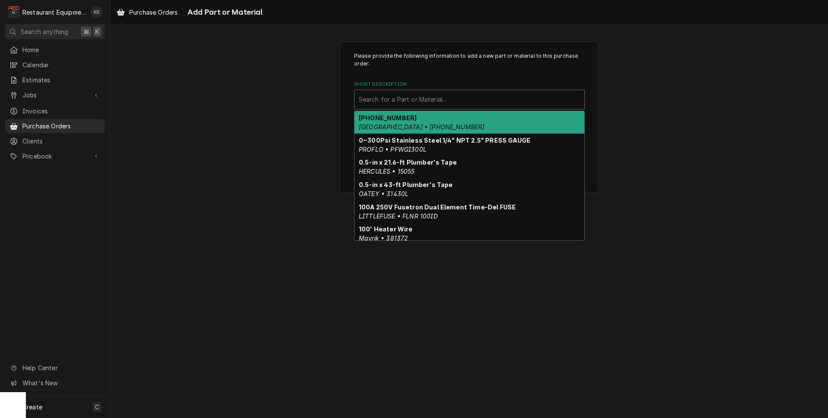
click at [387, 102] on div "Short Description" at bounding box center [469, 100] width 221 height 16
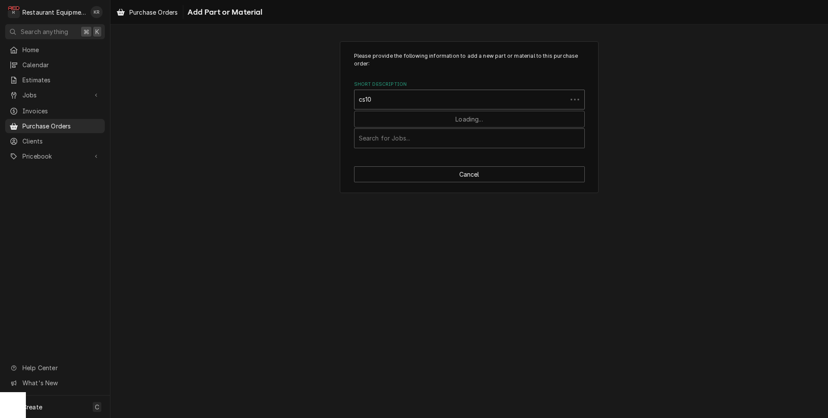
type input "cs10k"
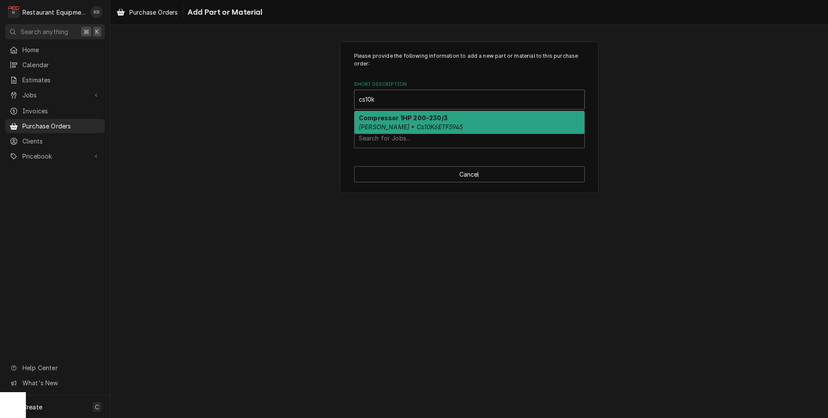
click at [386, 127] on em "Copeland • Cs10K6ETF5945" at bounding box center [411, 126] width 104 height 7
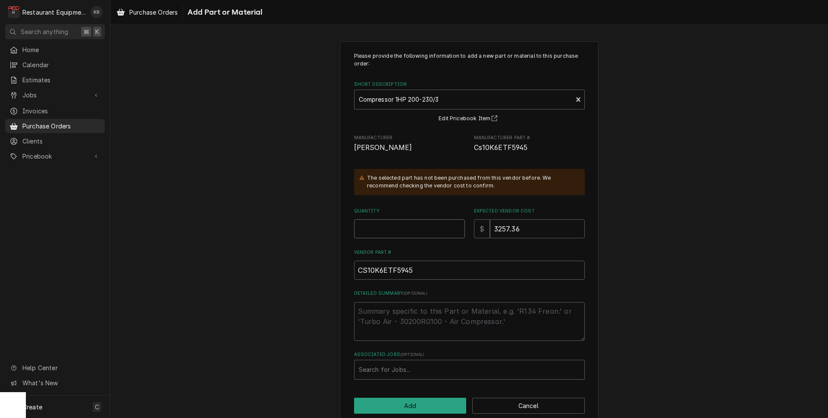
click at [374, 234] on input "Quantity" at bounding box center [409, 229] width 111 height 19
type textarea "x"
type input "1"
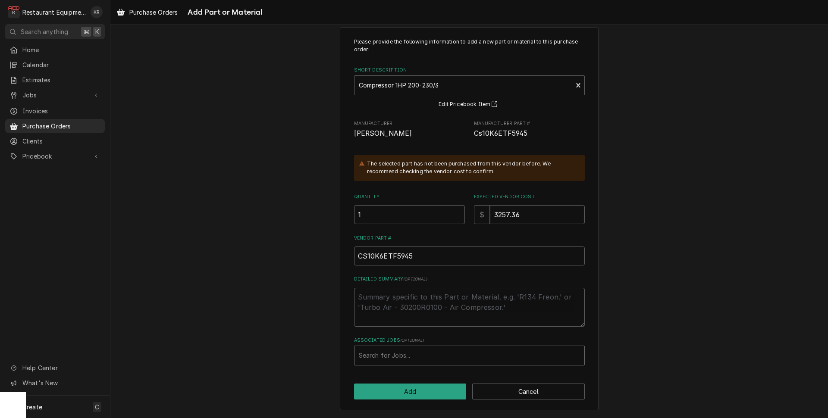
click at [395, 359] on div "Associated Jobs" at bounding box center [469, 356] width 221 height 16
click at [403, 349] on div "Associated Jobs" at bounding box center [469, 356] width 221 height 16
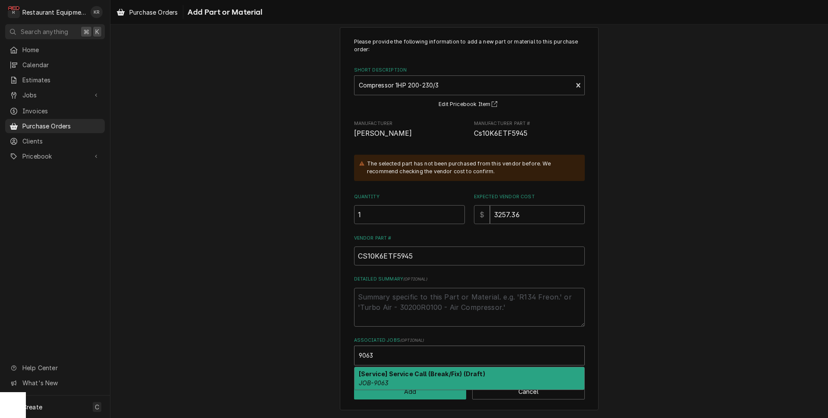
type input "9063"
drag, startPoint x: 414, startPoint y: 364, endPoint x: 413, endPoint y: 355, distance: 9.1
click at [413, 355] on div "Search for Jobs..." at bounding box center [470, 355] width 230 height 19
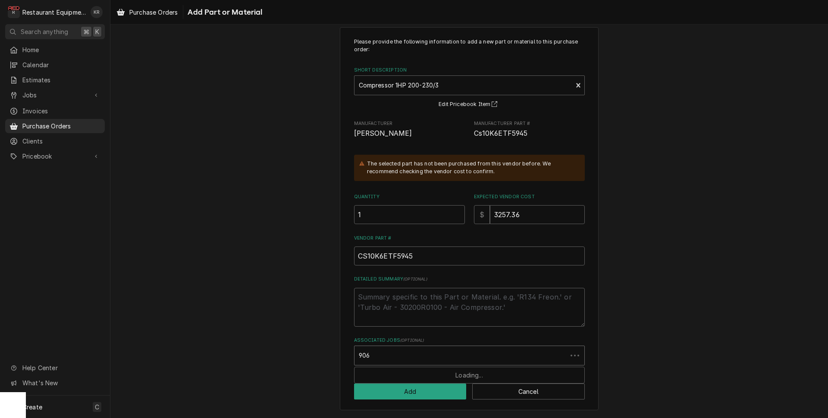
type input "9063"
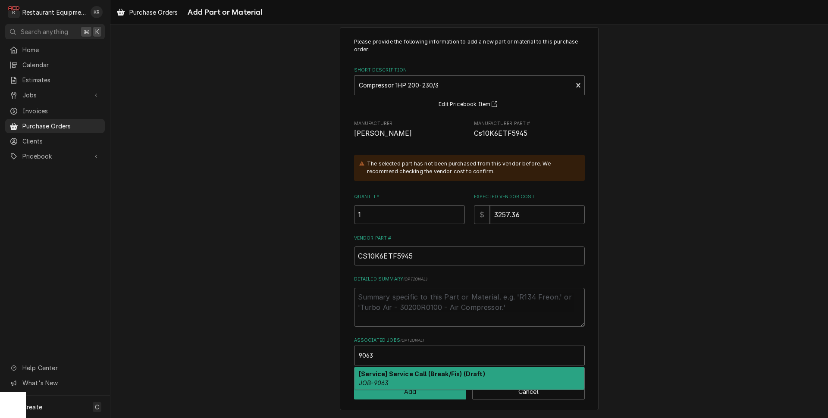
click at [422, 376] on strong "[Service] Service Call (Break/Fix) (Draft)" at bounding box center [422, 374] width 126 height 7
type textarea "x"
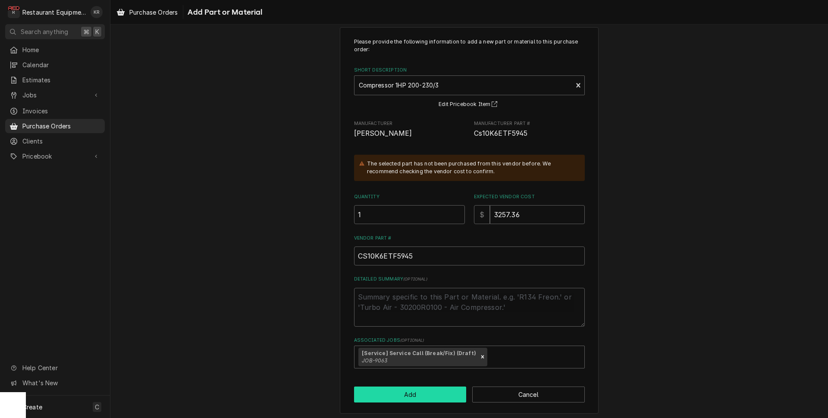
click at [418, 392] on button "Add" at bounding box center [410, 395] width 113 height 16
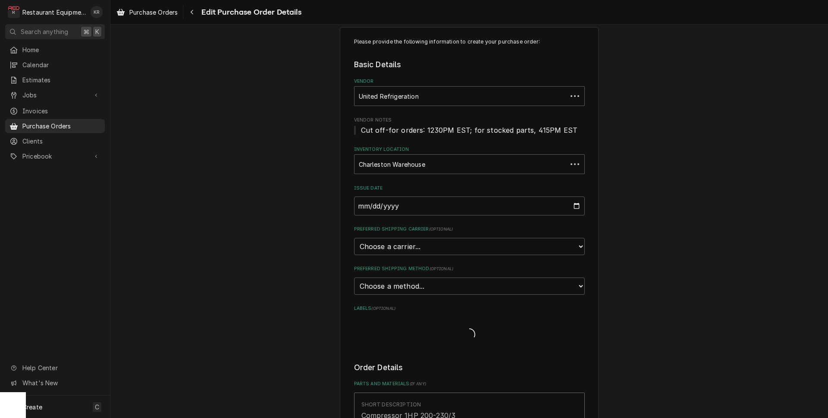
type textarea "x"
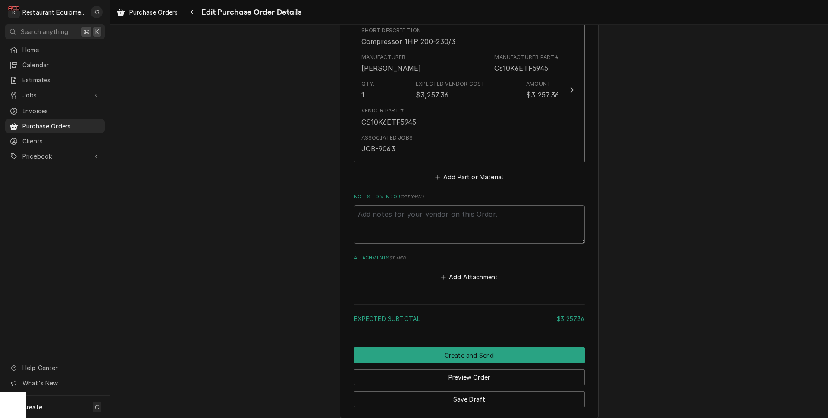
scroll to position [383, 0]
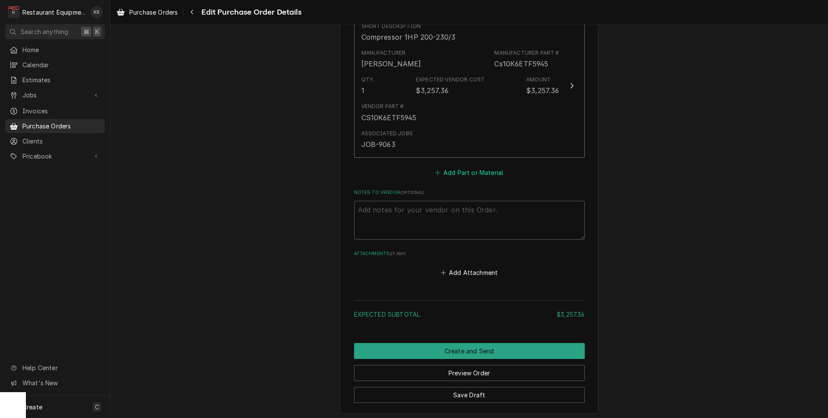
click at [465, 167] on button "Add Part or Material" at bounding box center [469, 173] width 71 height 12
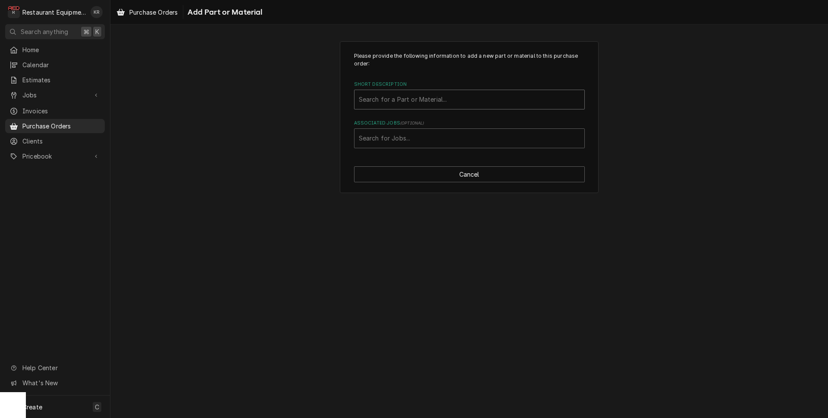
click at [399, 95] on div "Short Description" at bounding box center [469, 100] width 221 height 16
type input "dp340"
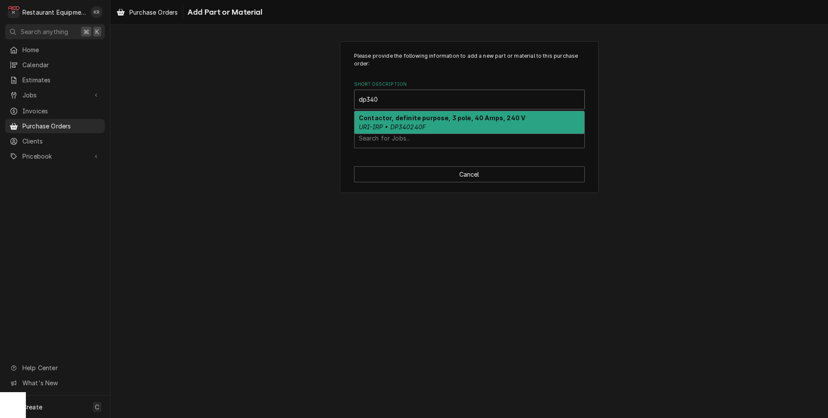
click at [393, 123] on em "URI-IRP • DP340240F" at bounding box center [392, 126] width 67 height 7
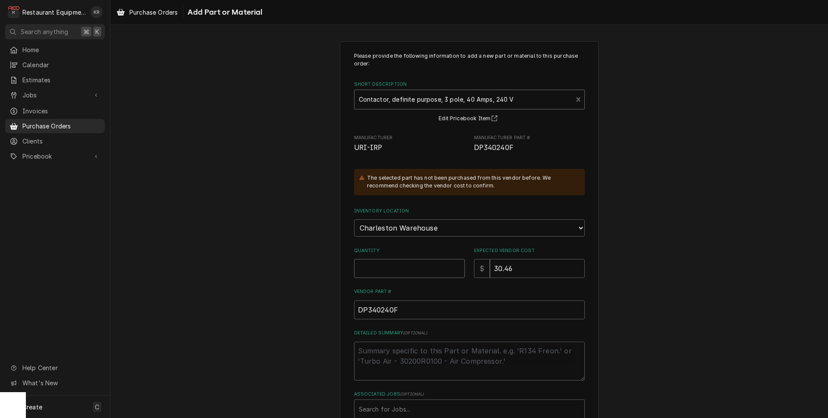
click at [378, 271] on input "Quantity" at bounding box center [409, 268] width 111 height 19
type textarea "x"
type input "1"
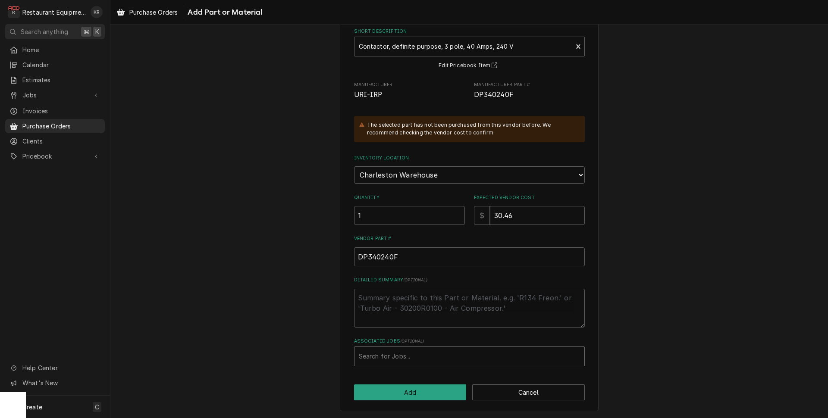
click at [402, 359] on div "Associated Jobs" at bounding box center [469, 357] width 221 height 16
type input "9063"
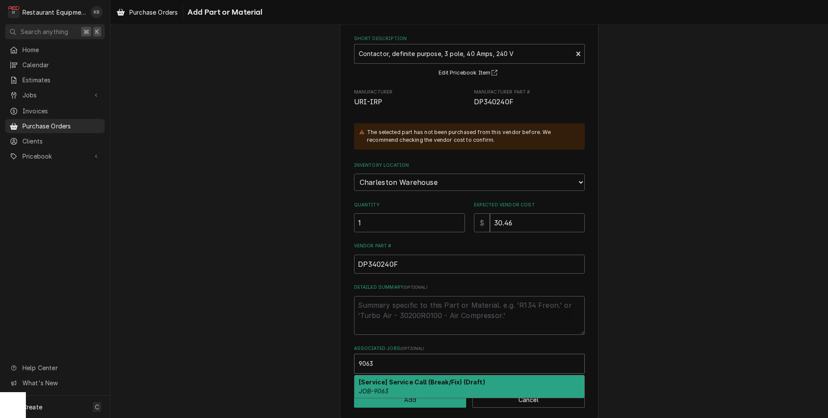
click at [399, 387] on div "[Service] Service Call (Break/Fix) (Draft) JOB-9063" at bounding box center [470, 387] width 230 height 22
type textarea "x"
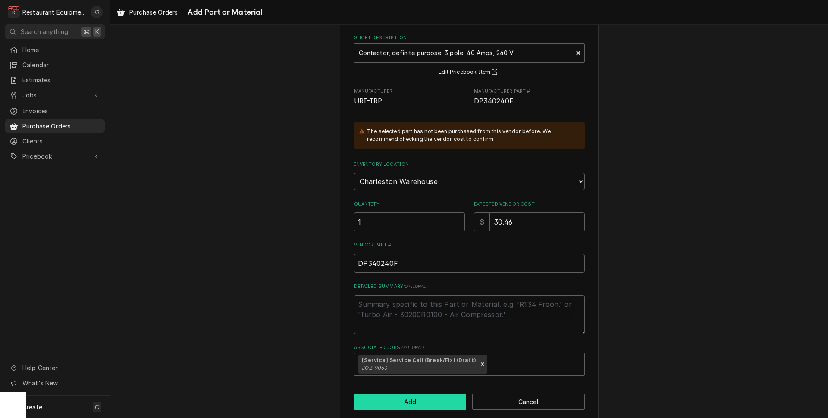
click at [399, 402] on button "Add" at bounding box center [410, 402] width 113 height 16
type textarea "x"
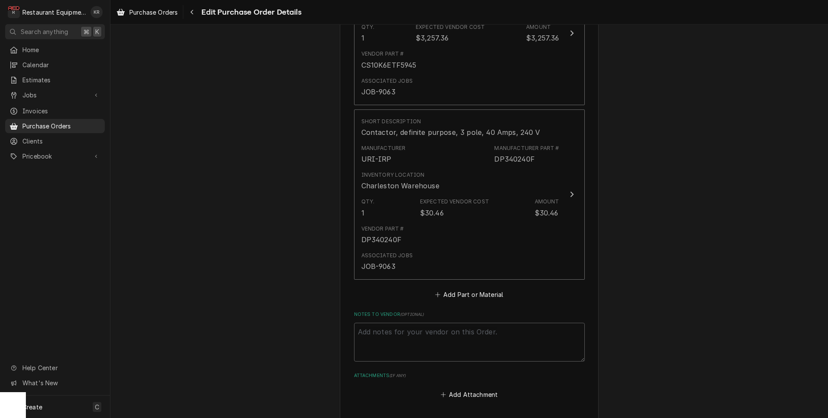
scroll to position [469, 0]
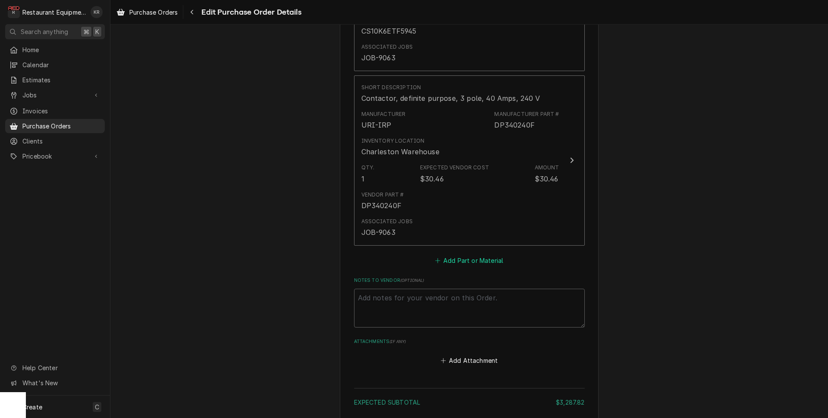
click at [467, 255] on button "Add Part or Material" at bounding box center [469, 260] width 71 height 12
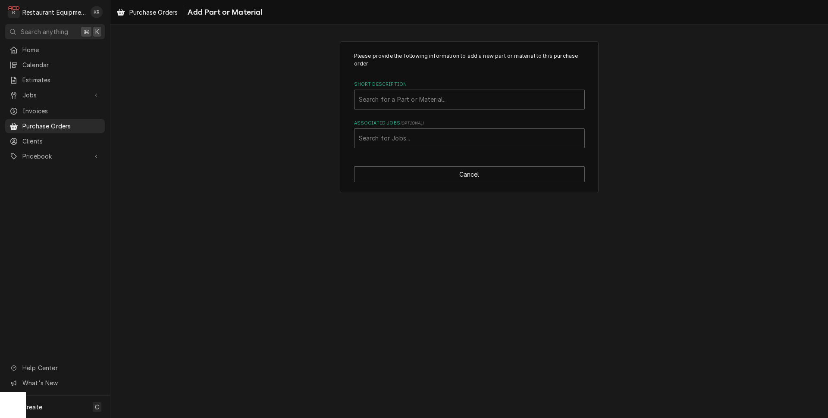
click at [418, 93] on div "Short Description" at bounding box center [469, 100] width 221 height 16
type input "csg163"
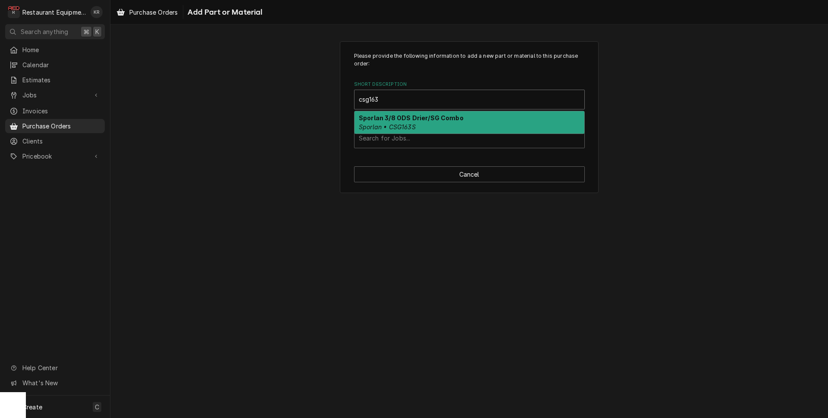
click at [418, 119] on strong "Sporlan 3/8 ODS Drier/SG Combo" at bounding box center [411, 117] width 105 height 7
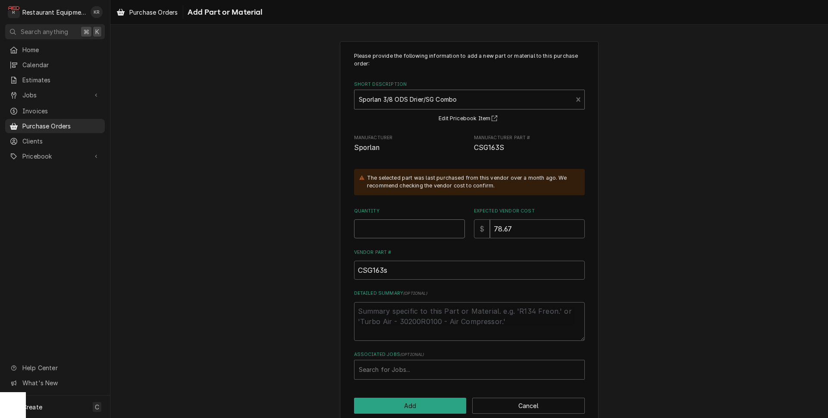
click at [379, 227] on input "Quantity" at bounding box center [409, 229] width 111 height 19
type textarea "x"
type input "1"
click at [378, 367] on div "Associated Jobs" at bounding box center [469, 370] width 221 height 16
type input "9063"
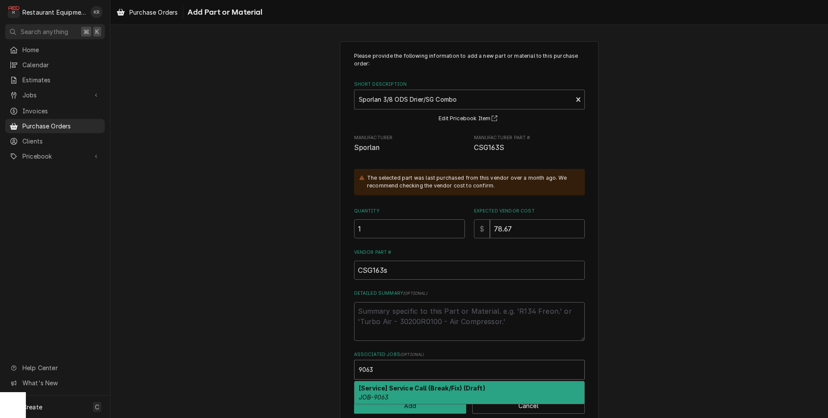
click at [390, 394] on div "[Service] Service Call (Break/Fix) (Draft) JOB-9063" at bounding box center [470, 393] width 230 height 22
type textarea "x"
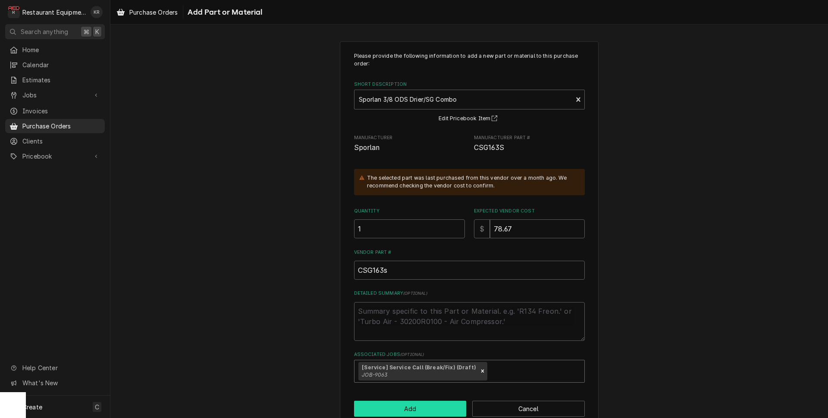
click at [394, 410] on button "Add" at bounding box center [410, 409] width 113 height 16
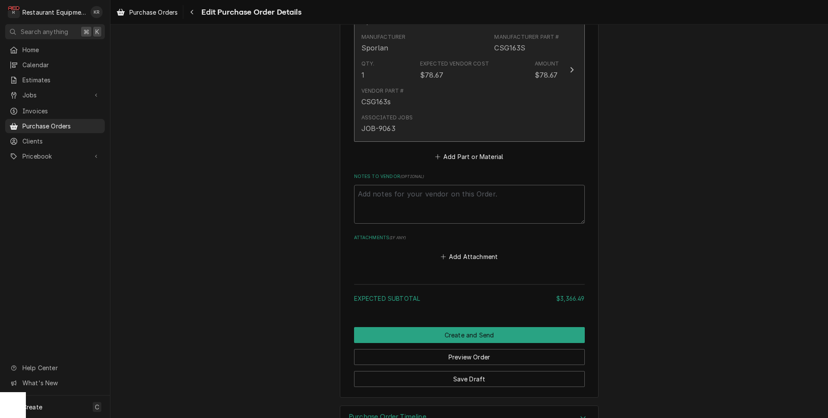
scroll to position [748, 0]
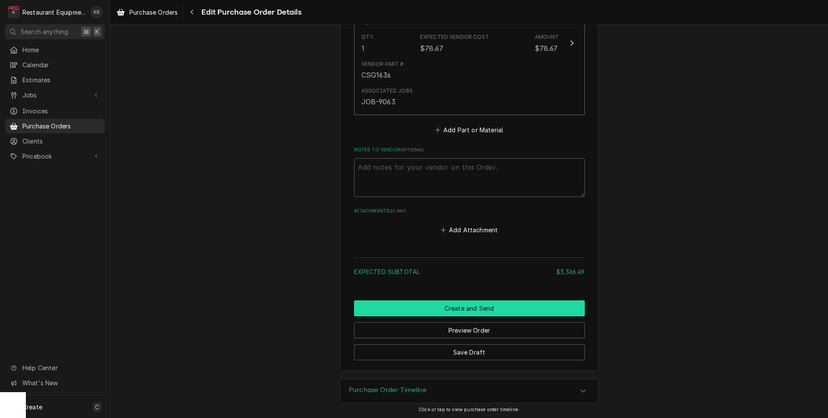
click at [467, 307] on button "Create and Send" at bounding box center [469, 309] width 231 height 16
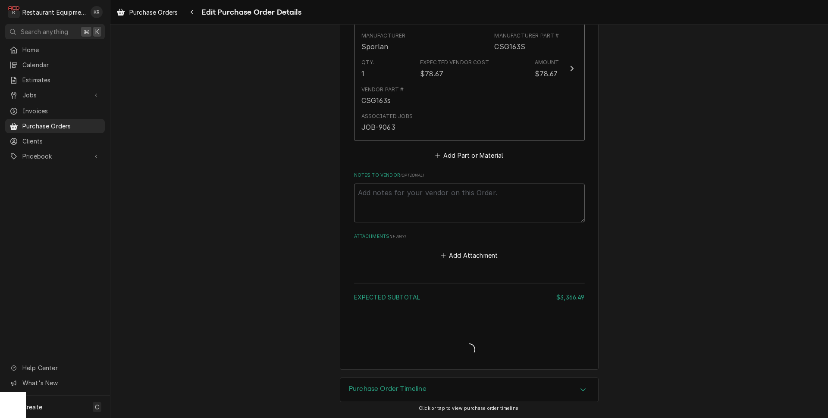
scroll to position [721, 0]
type textarea "x"
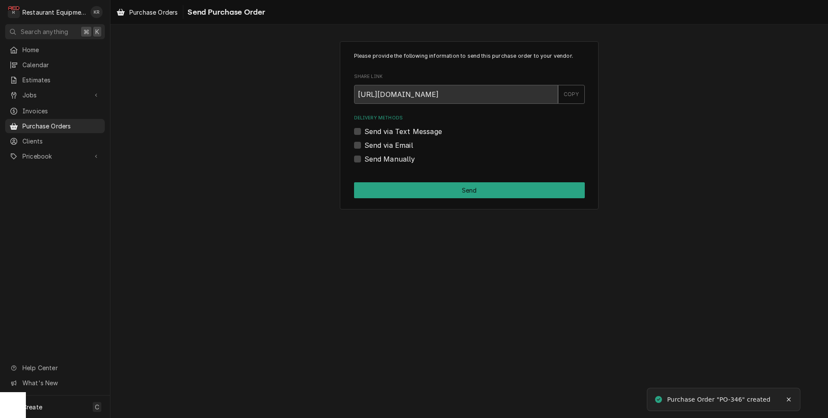
click at [364, 162] on label "Send Manually" at bounding box center [389, 159] width 51 height 10
click at [364, 162] on input "Send Manually" at bounding box center [479, 163] width 231 height 19
checkbox input "true"
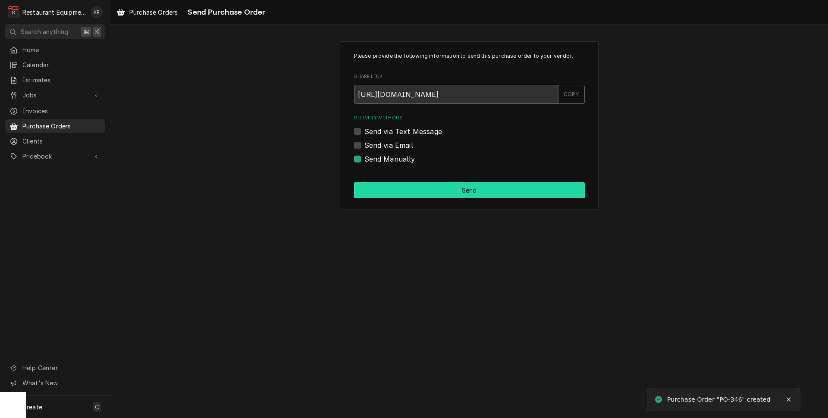
click at [383, 186] on button "Send" at bounding box center [469, 190] width 231 height 16
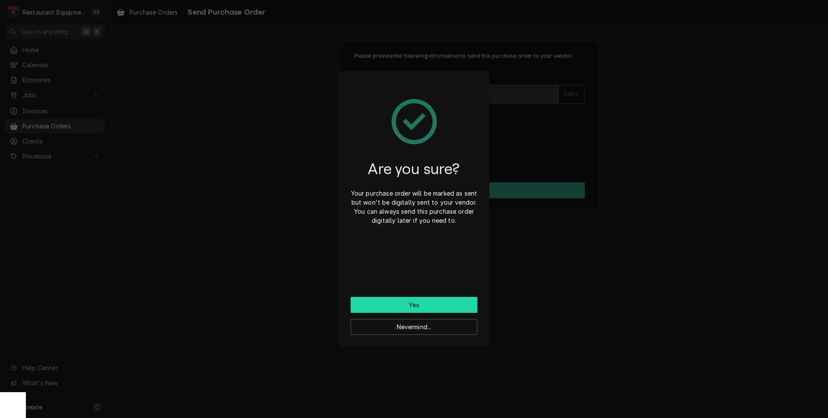
click at [391, 299] on button "Yes" at bounding box center [414, 305] width 127 height 16
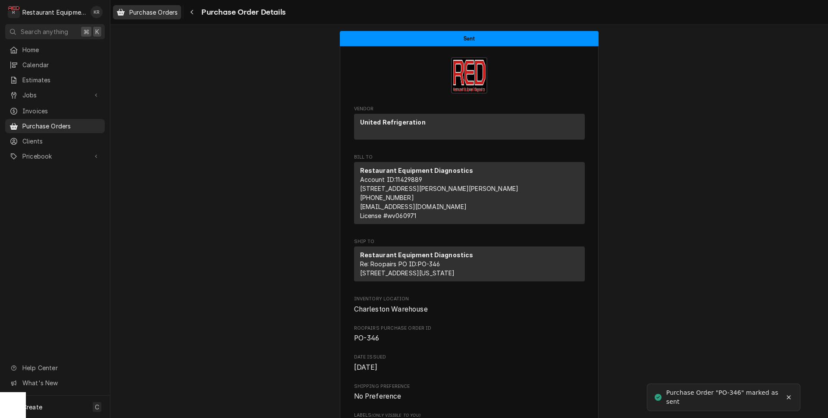
click at [160, 10] on span "Purchase Orders" at bounding box center [153, 12] width 48 height 9
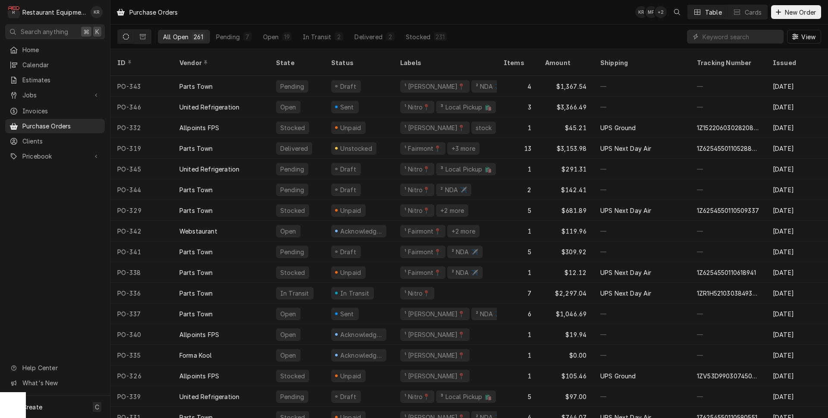
scroll to position [6, 0]
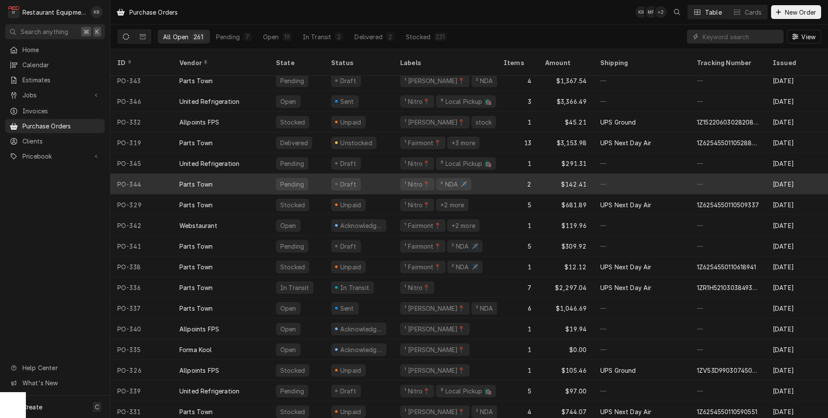
click at [308, 175] on div "Pending" at bounding box center [296, 184] width 55 height 21
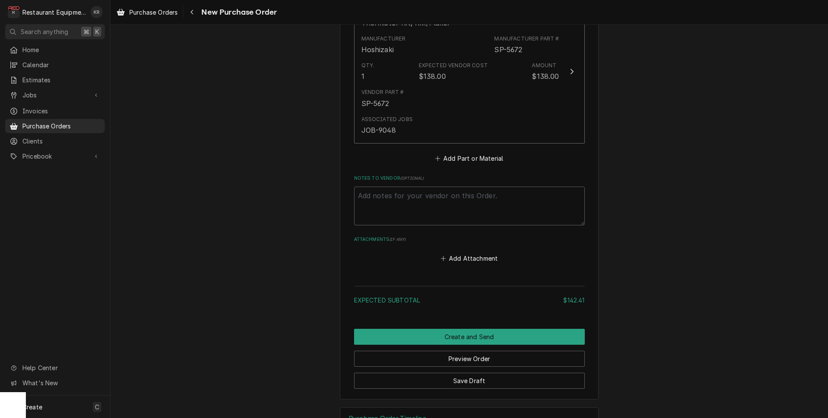
scroll to position [573, 0]
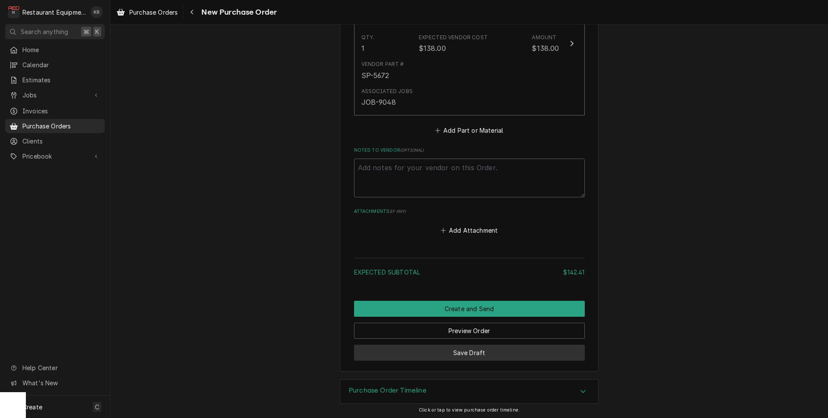
click at [472, 352] on button "Save Draft" at bounding box center [469, 353] width 231 height 16
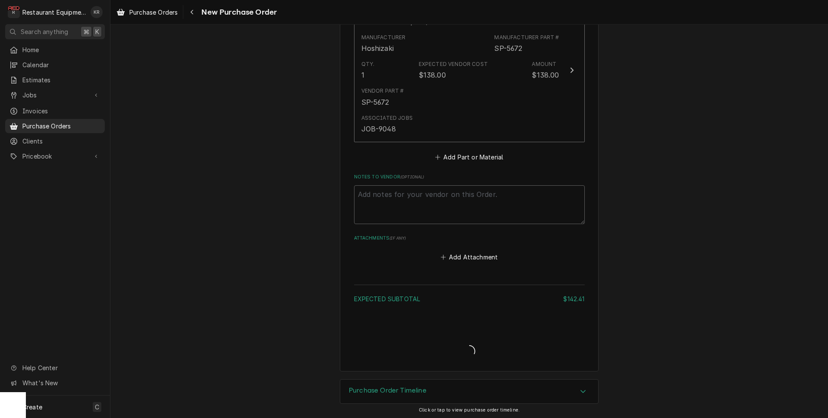
type textarea "x"
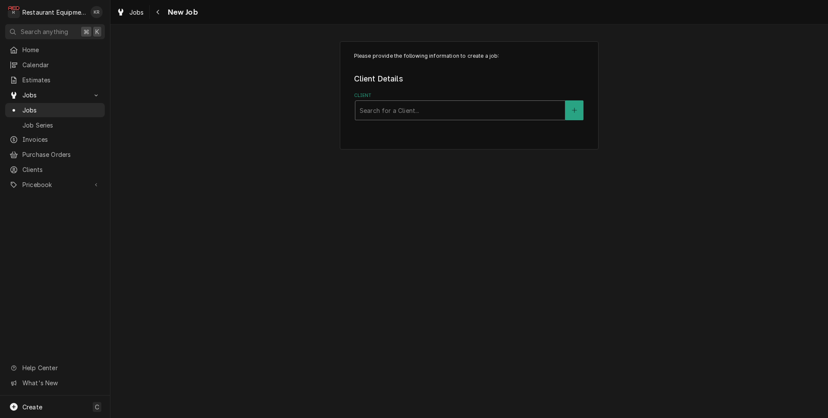
click at [439, 110] on div "Client" at bounding box center [460, 111] width 201 height 16
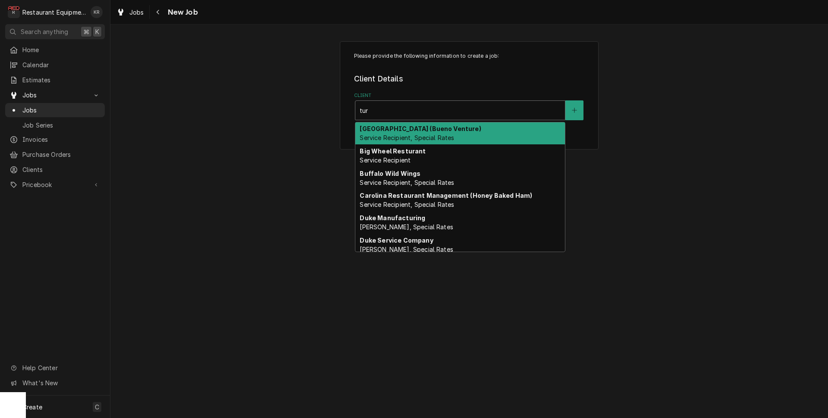
type input "turb"
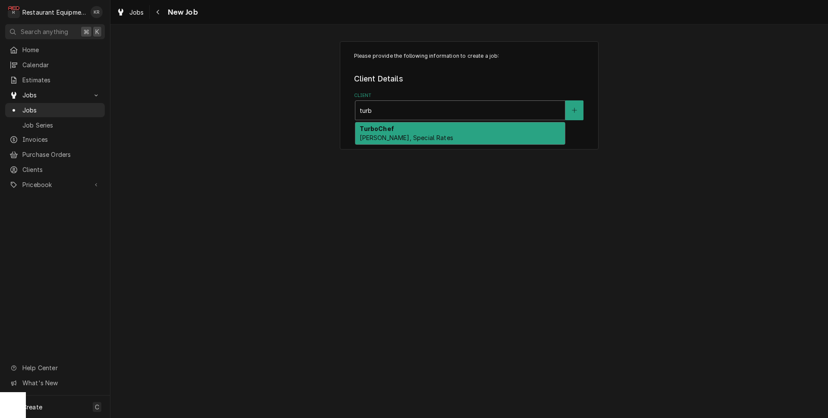
click at [424, 132] on div "TurboChef [PERSON_NAME], Special Rates" at bounding box center [460, 134] width 210 height 22
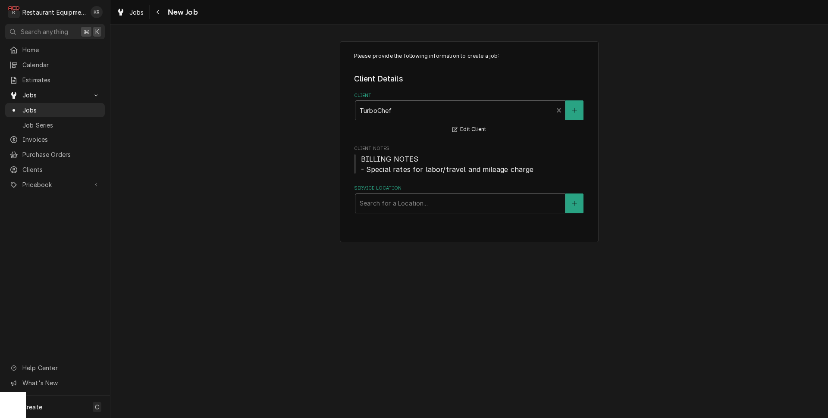
click at [456, 194] on div "Search for a Location..." at bounding box center [460, 204] width 210 height 20
type input "[PERSON_NAME]"
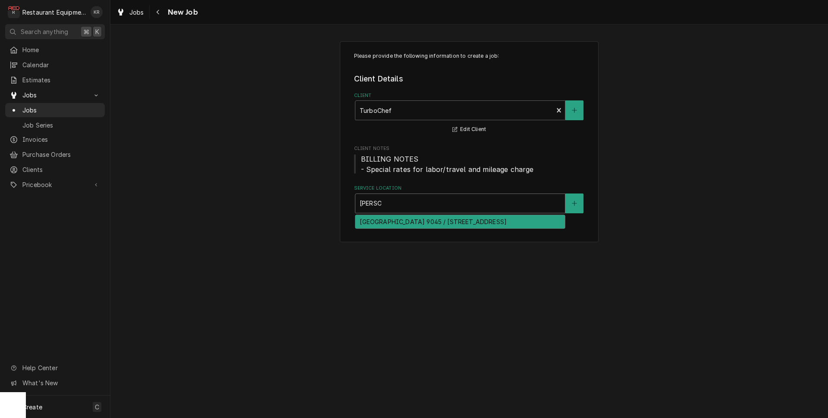
click at [446, 223] on div "[GEOGRAPHIC_DATA] 9045 / [STREET_ADDRESS]" at bounding box center [460, 221] width 210 height 13
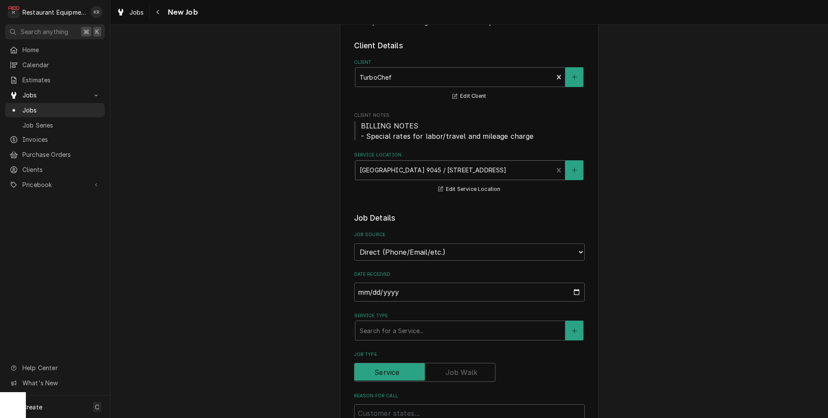
scroll to position [51, 0]
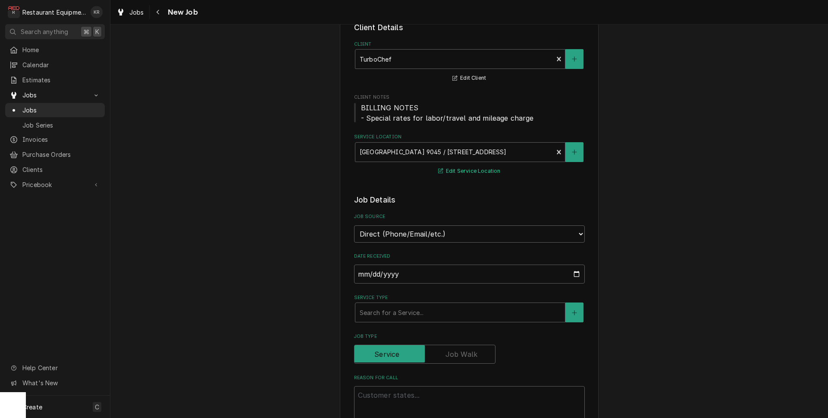
click at [469, 173] on button "Edit Service Location" at bounding box center [469, 171] width 65 height 11
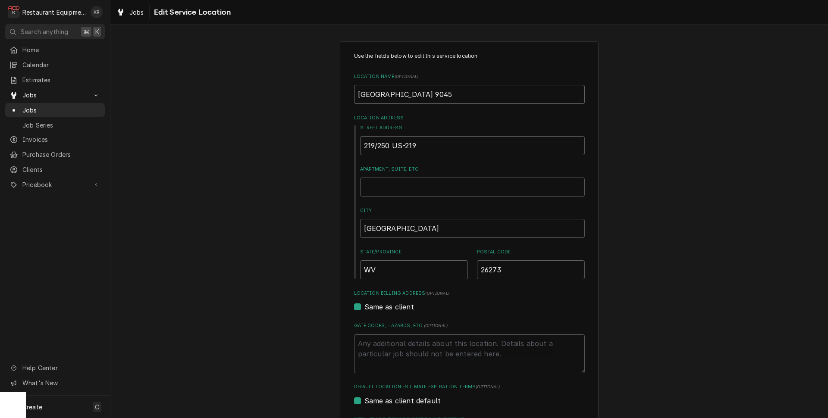
click at [437, 94] on input "[GEOGRAPHIC_DATA] 9045" at bounding box center [469, 94] width 231 height 19
type textarea "x"
type input "[GEOGRAPHIC_DATA] 5"
type textarea "x"
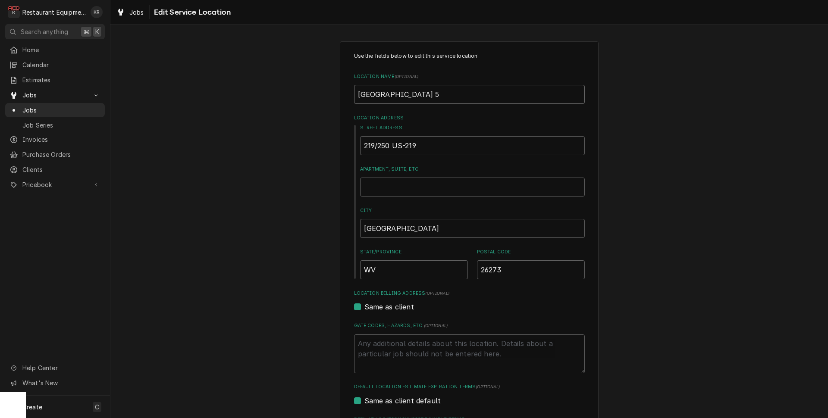
type input "[GEOGRAPHIC_DATA] 59"
type textarea "x"
type input "[GEOGRAPHIC_DATA] 595"
type textarea "x"
type input "[GEOGRAPHIC_DATA] 5956"
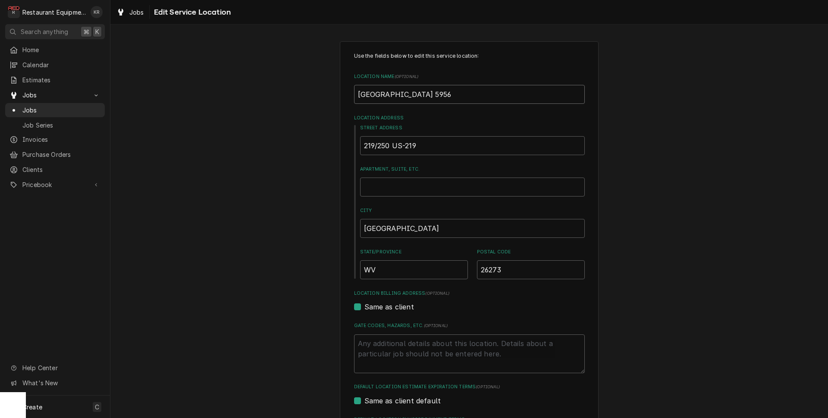
type textarea "x"
type input "[GEOGRAPHIC_DATA] 59564"
type textarea "x"
type input "[GEOGRAPHIC_DATA] 5956"
type textarea "x"
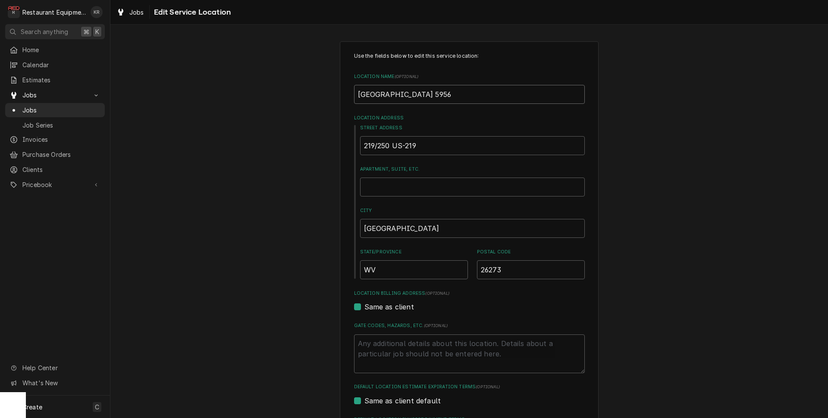
type input "[GEOGRAPHIC_DATA] 595"
type textarea "x"
type input "[GEOGRAPHIC_DATA] 59"
type textarea "x"
type input "[GEOGRAPHIC_DATA] 596"
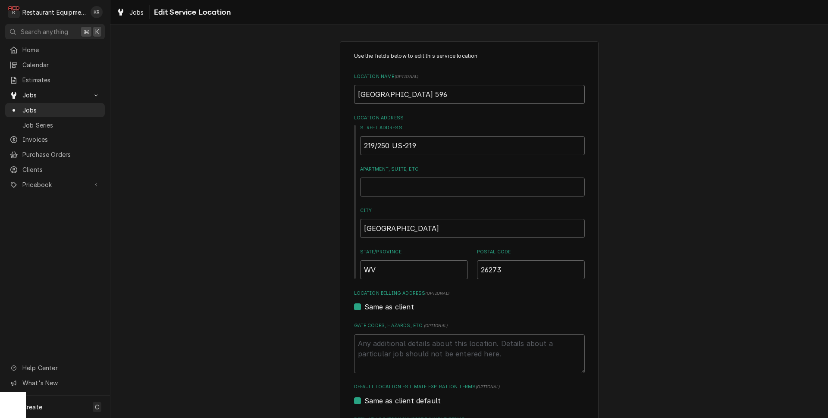
type textarea "x"
type input "[GEOGRAPHIC_DATA] 5965"
type textarea "x"
type input "[GEOGRAPHIC_DATA]"
type textarea "x"
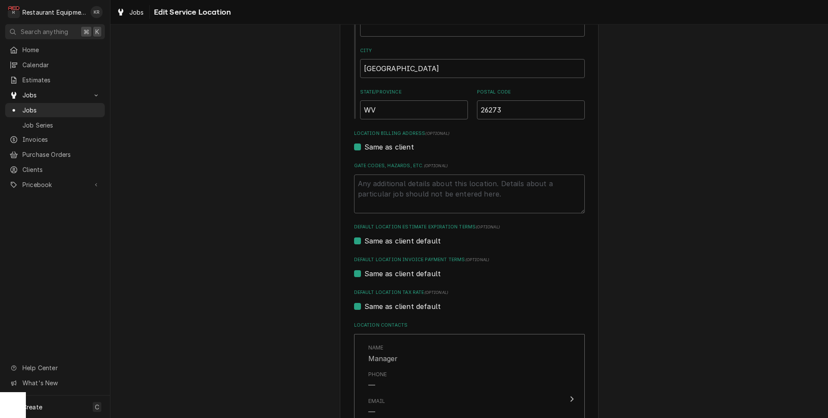
scroll to position [280, 0]
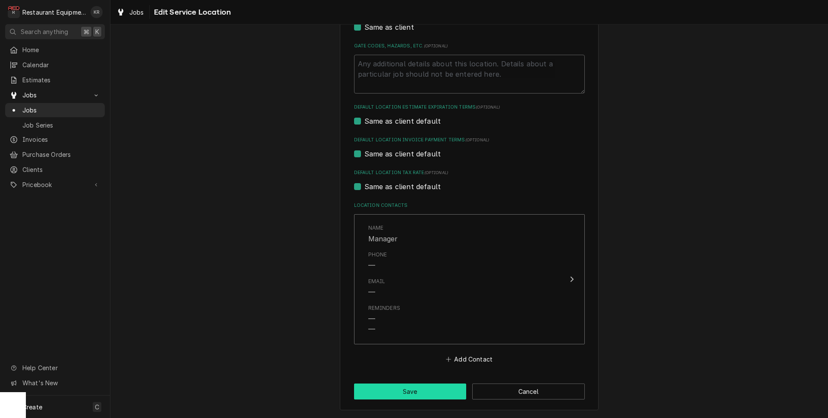
type input "[GEOGRAPHIC_DATA]"
click at [416, 395] on button "Save" at bounding box center [410, 392] width 113 height 16
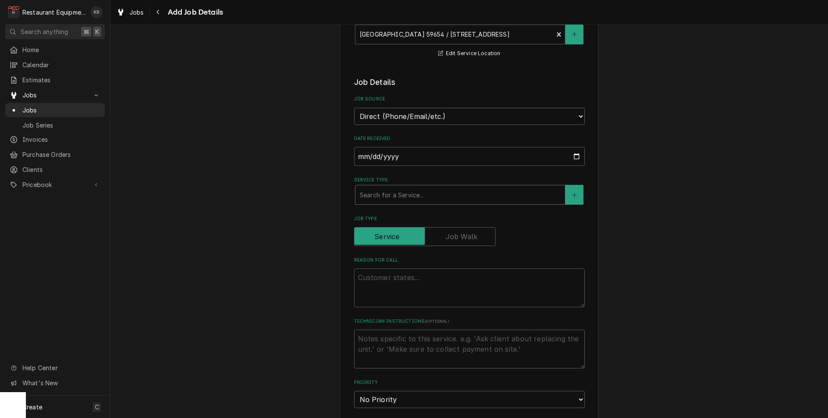
scroll to position [145, 0]
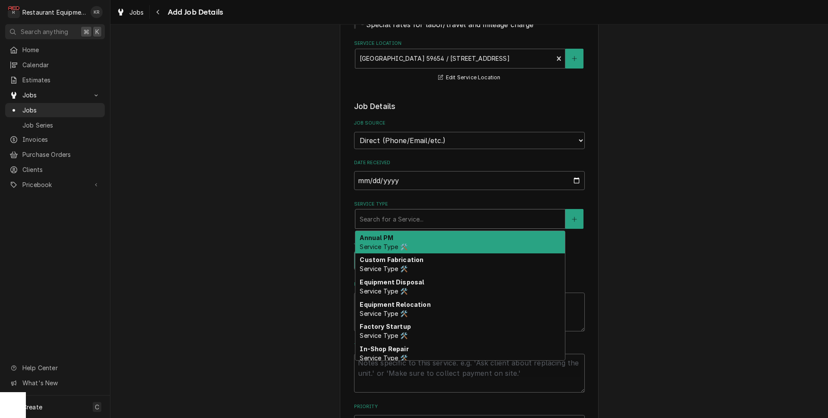
click at [382, 220] on div "Service Type" at bounding box center [460, 219] width 201 height 16
type textarea "x"
type input "b"
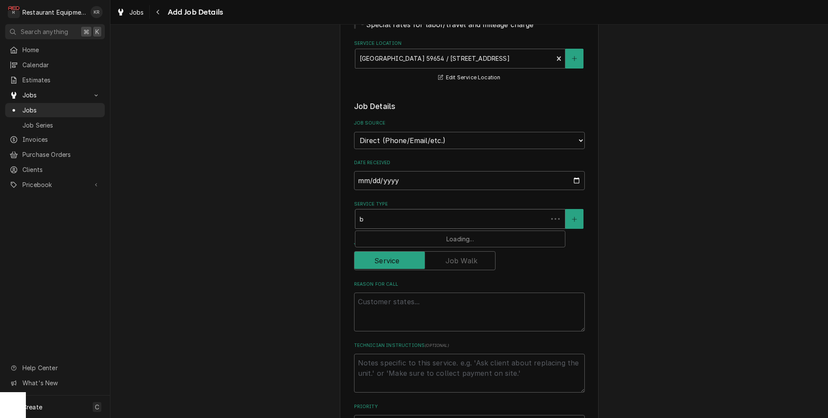
type textarea "x"
type input "br"
type textarea "x"
type input "bre"
type textarea "x"
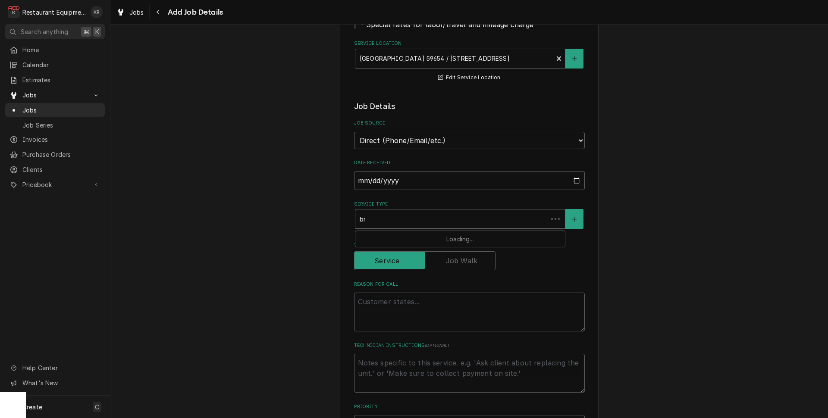
type input "brea"
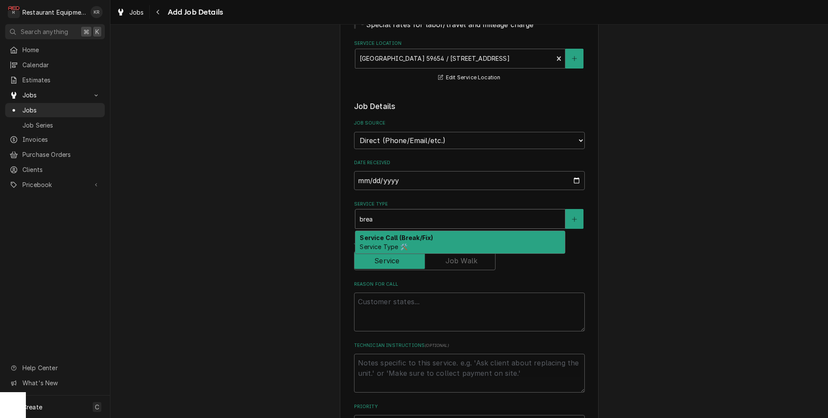
click at [386, 241] on strong "Service Call (Break/Fix)" at bounding box center [396, 237] width 73 height 7
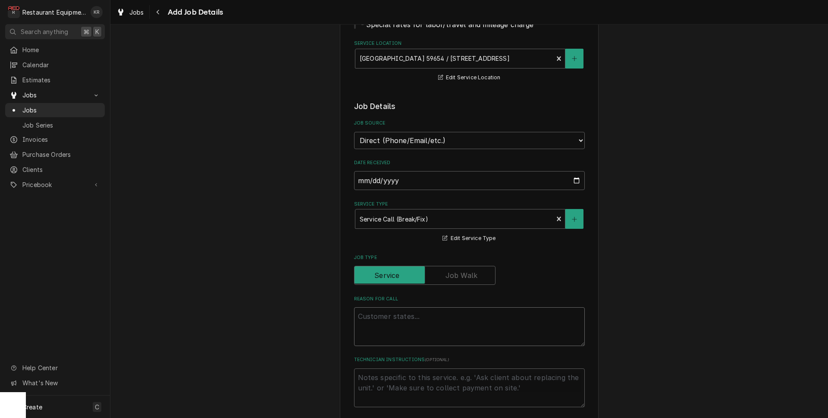
click at [388, 316] on textarea "Reason For Call" at bounding box center [469, 327] width 231 height 39
paste textarea "Case#: 10524797 Site Contact Name: Christina Site Contact Number : 3047045355 o…"
type textarea "x"
type textarea "Case#: 10524797 Site Contact Name: Christina Site Contact Number : 3047045355 o…"
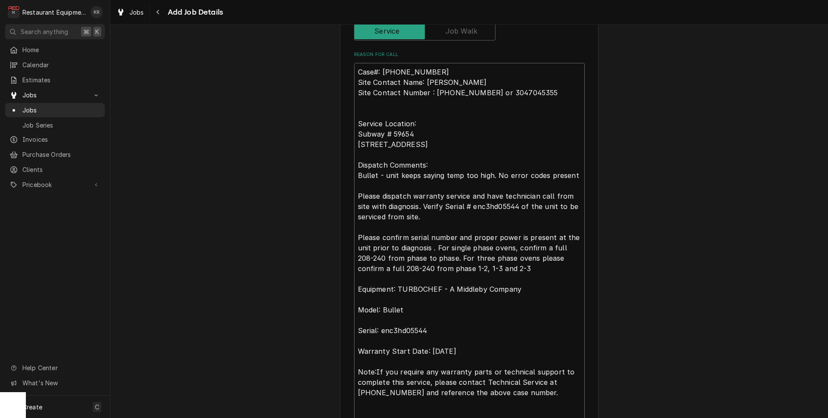
type textarea "x"
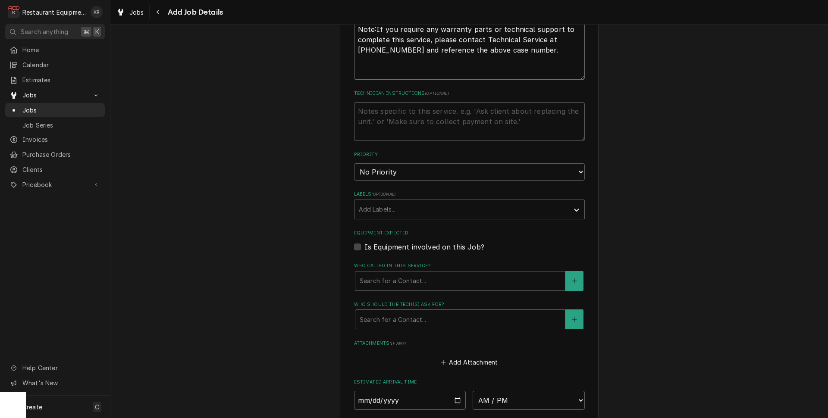
scroll to position [737, 0]
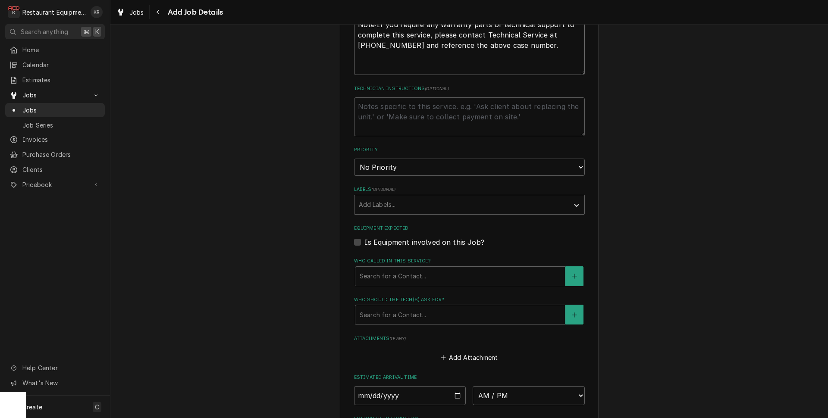
type textarea "Case#: 10524797 Site Contact Name: Christina Site Contact Number : 3047045355 o…"
select select "2"
click option "High" at bounding box center [0, 0] width 0 height 0
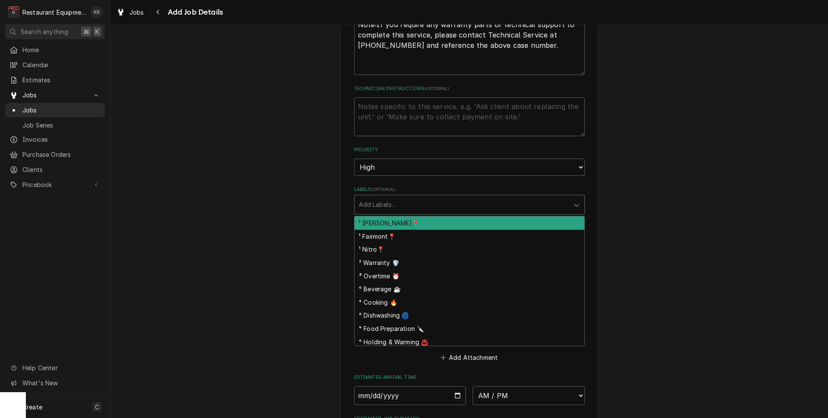
click at [379, 202] on div "Labels" at bounding box center [462, 205] width 206 height 16
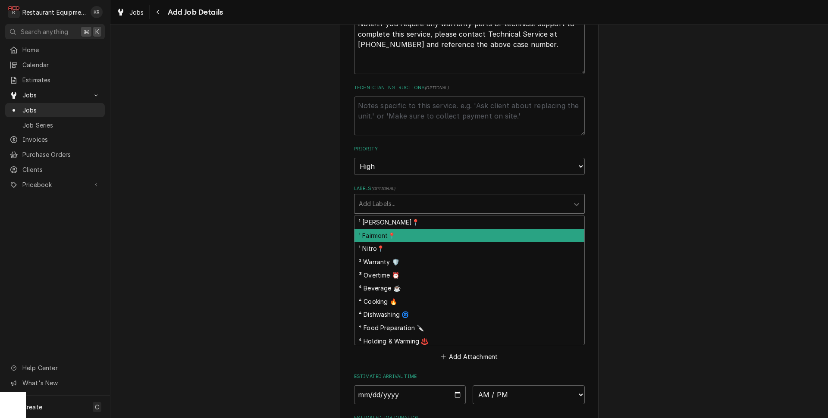
click at [382, 232] on div "¹ Fairmont📍" at bounding box center [470, 235] width 230 height 13
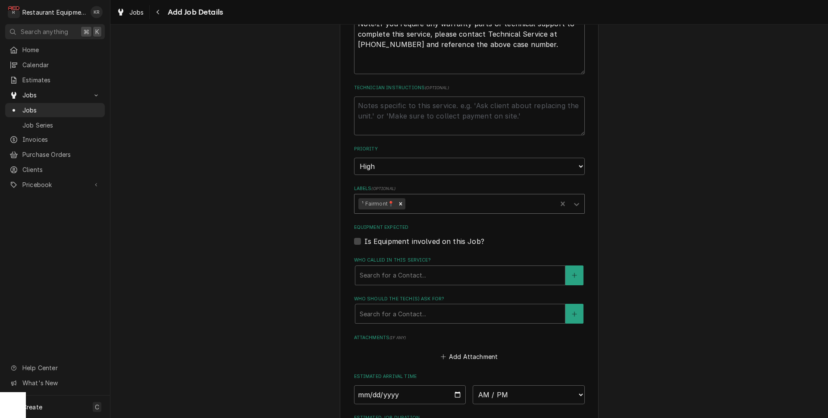
click at [415, 205] on div "Labels" at bounding box center [480, 204] width 146 height 16
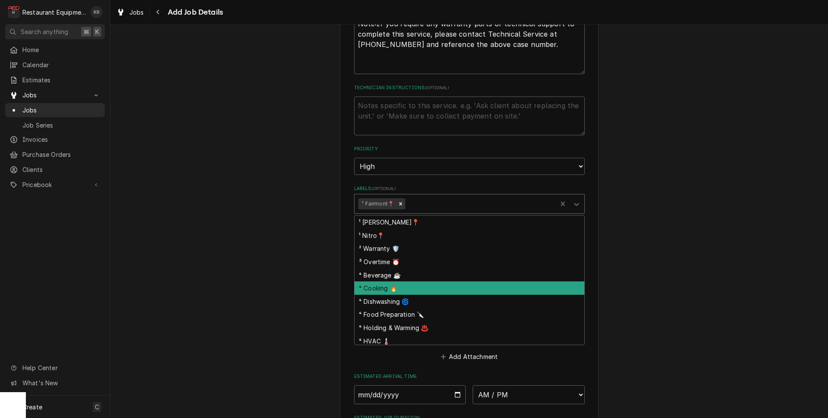
click at [408, 291] on div "⁴ Cooking 🔥" at bounding box center [470, 288] width 230 height 13
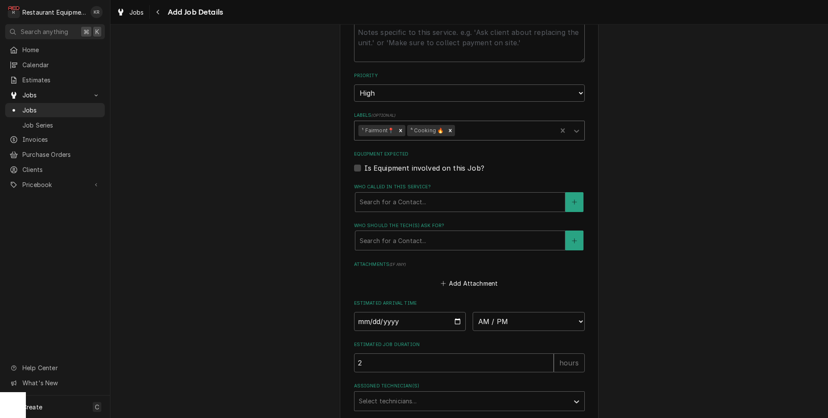
scroll to position [815, 0]
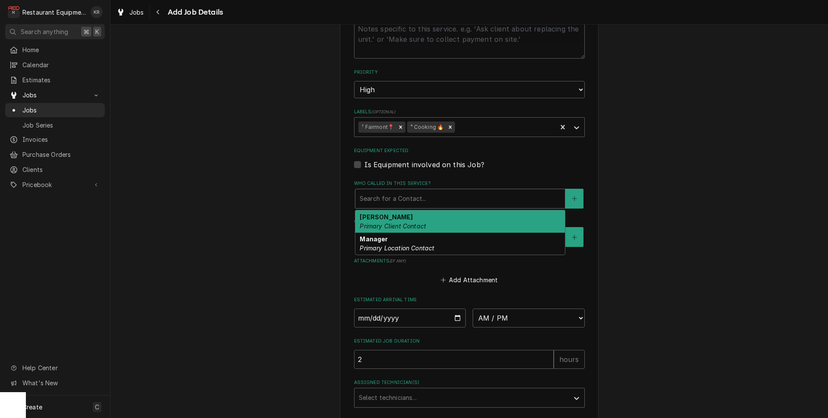
click at [403, 195] on div "Who called in this service?" at bounding box center [460, 199] width 201 height 16
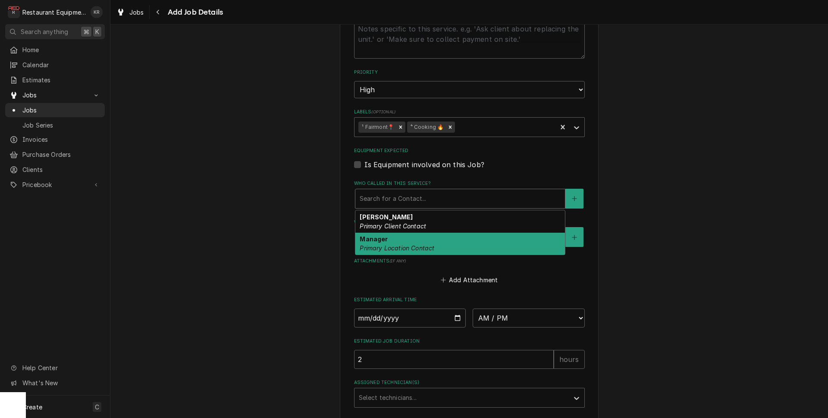
drag, startPoint x: 403, startPoint y: 241, endPoint x: 406, endPoint y: 235, distance: 6.6
click at [403, 241] on div "Manager Primary Location Contact" at bounding box center [460, 244] width 210 height 22
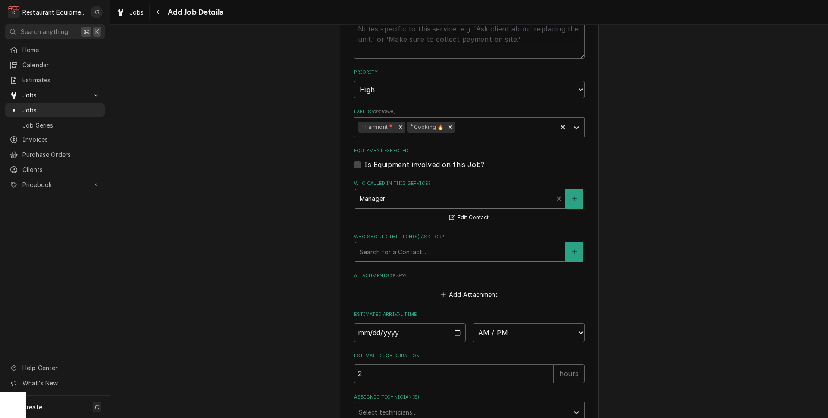
click at [405, 250] on div "Who should the tech(s) ask for?" at bounding box center [460, 252] width 201 height 16
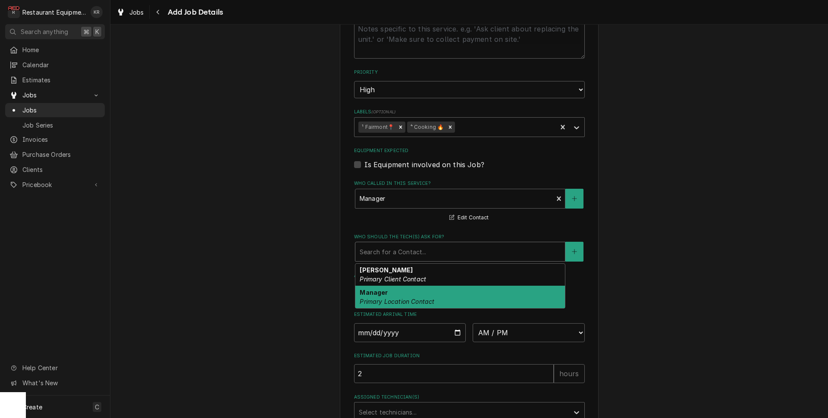
click at [405, 292] on div "Manager Primary Location Contact" at bounding box center [460, 297] width 210 height 22
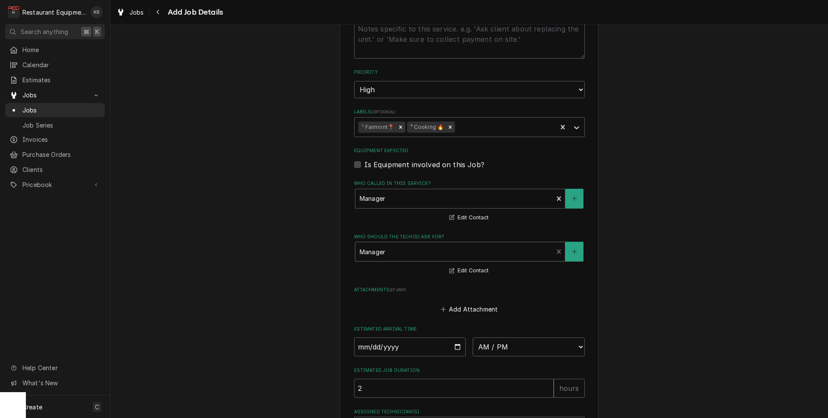
scroll to position [906, 0]
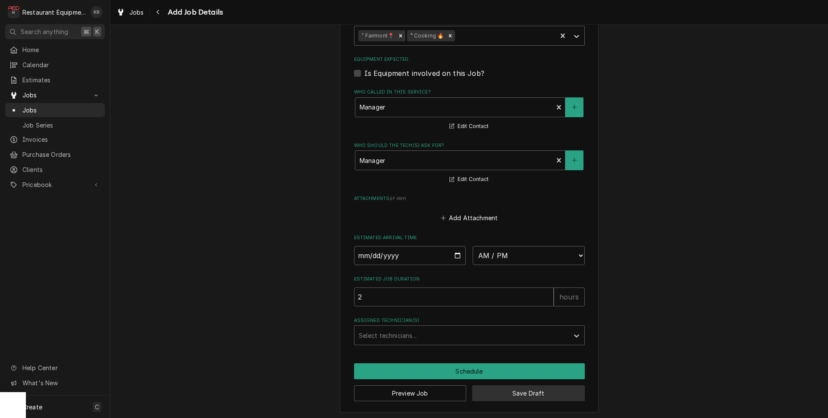
click at [515, 396] on button "Save Draft" at bounding box center [528, 394] width 113 height 16
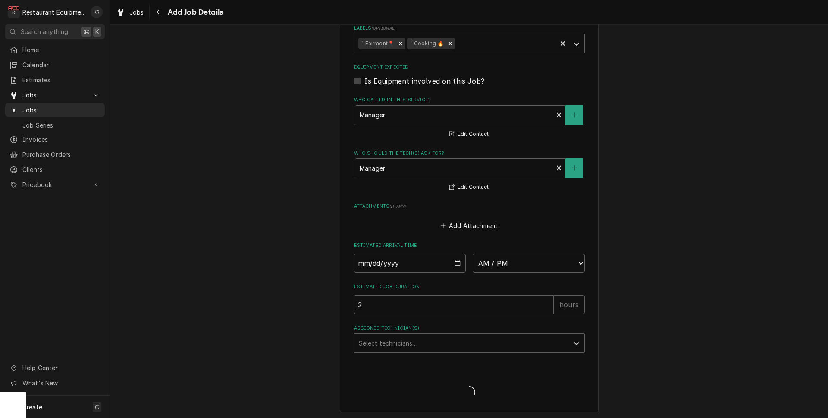
type textarea "x"
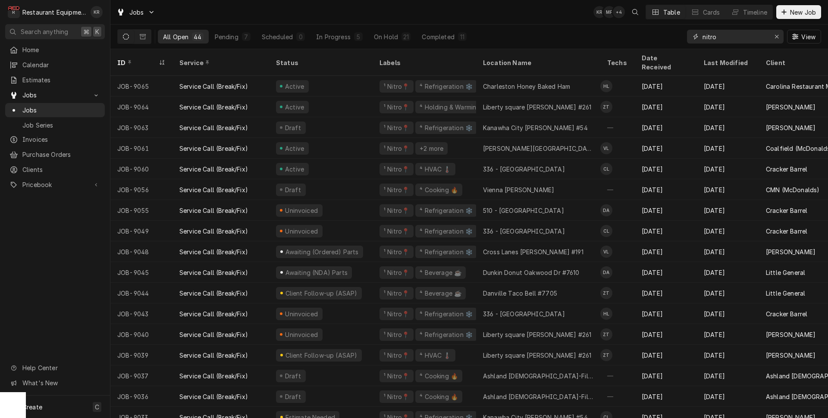
click at [721, 38] on input "nitro" at bounding box center [735, 37] width 65 height 14
type input "n"
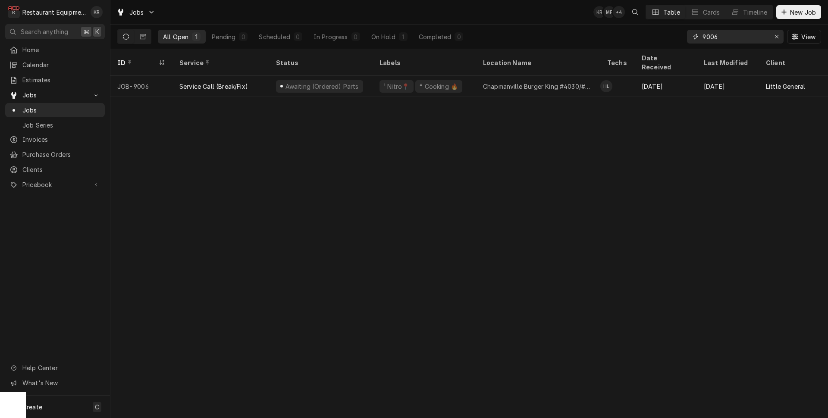
type input "9006"
click at [776, 38] on icon "Erase input" at bounding box center [777, 37] width 5 height 6
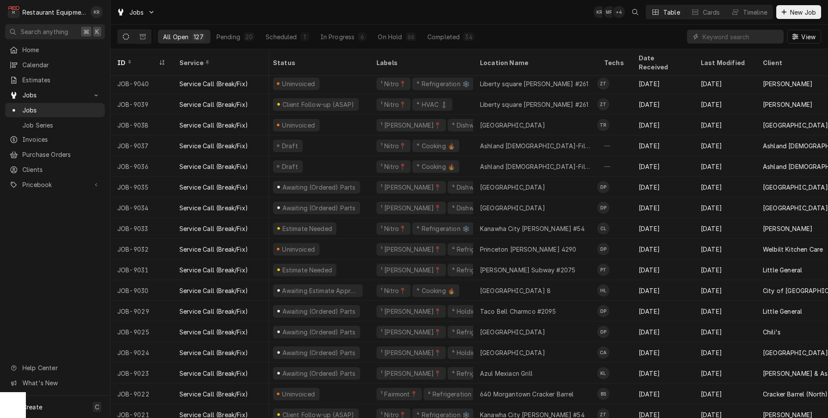
scroll to position [541, 0]
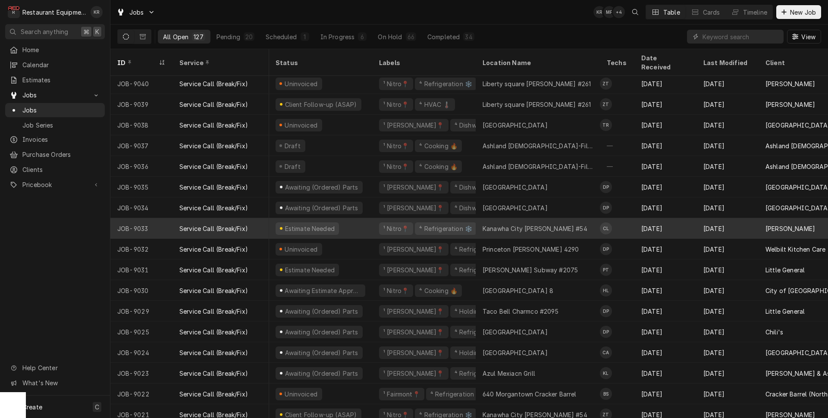
click at [191, 224] on div "Service Call (Break/Fix)" at bounding box center [213, 228] width 69 height 9
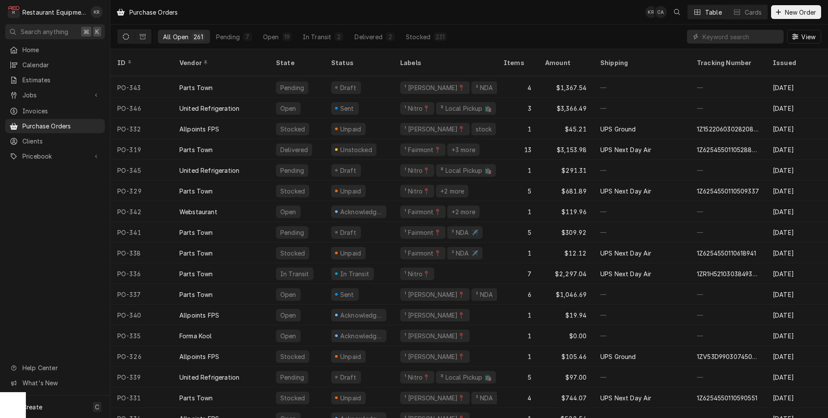
scroll to position [24, 0]
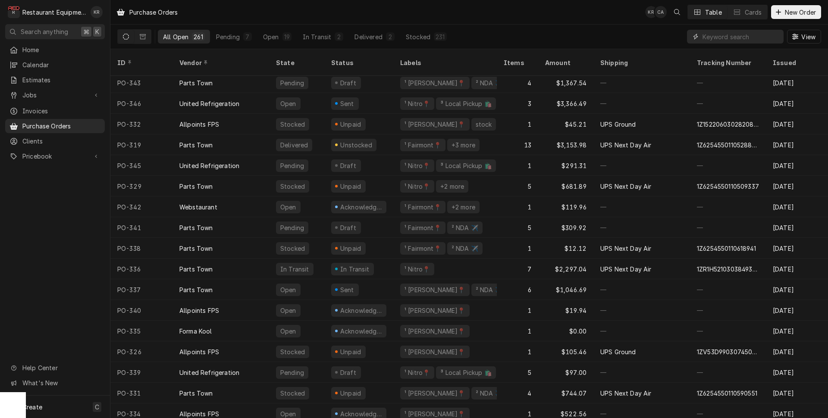
click at [746, 34] on input "Dynamic Content Wrapper" at bounding box center [741, 37] width 77 height 14
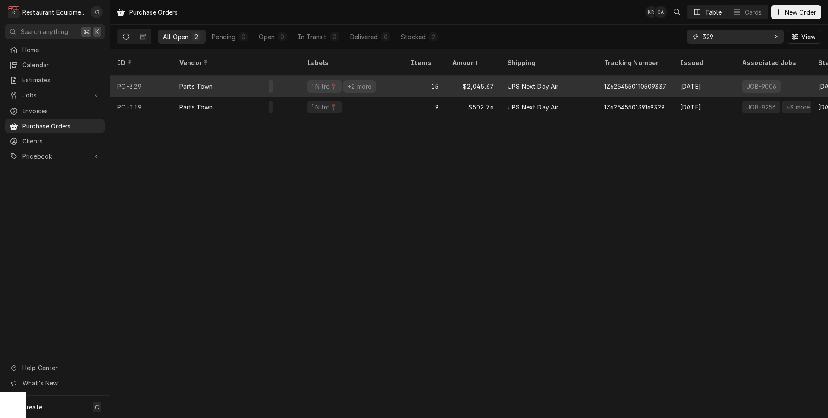
scroll to position [0, 0]
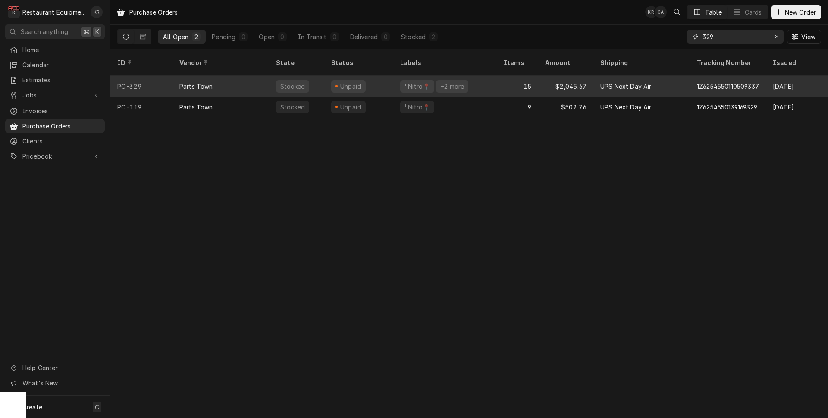
type input "329"
click at [433, 76] on div "¹ Nitro📍 +2 more" at bounding box center [445, 86] width 104 height 21
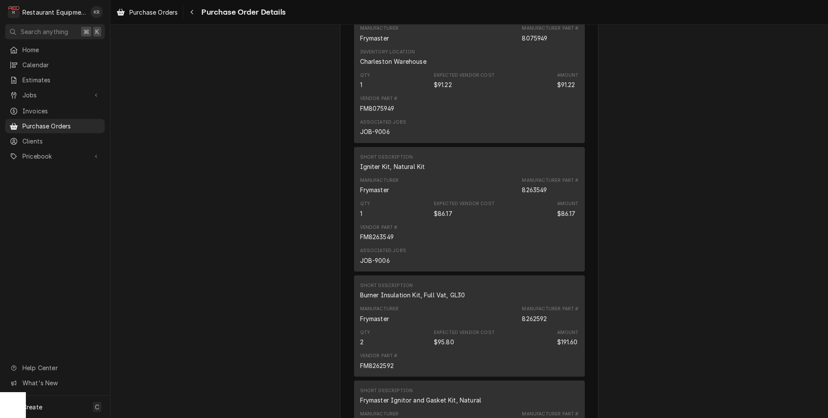
scroll to position [1082, 0]
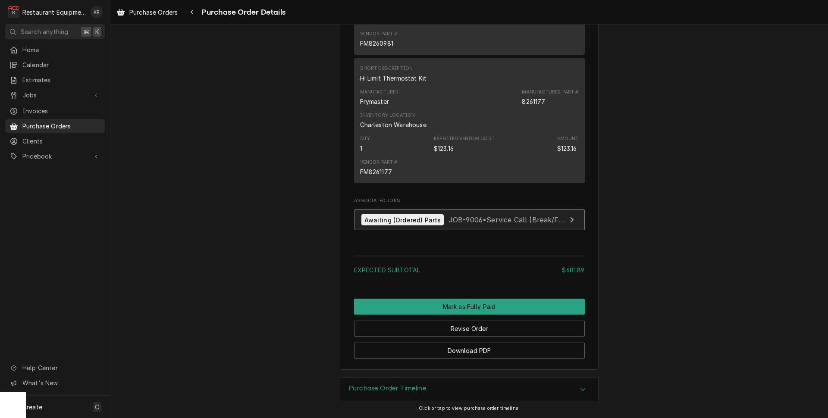
click at [415, 218] on div "Awaiting (Ordered) Parts" at bounding box center [402, 220] width 83 height 12
drag, startPoint x: 170, startPoint y: 11, endPoint x: 175, endPoint y: 12, distance: 4.8
click at [170, 11] on span "Purchase Orders" at bounding box center [153, 12] width 48 height 9
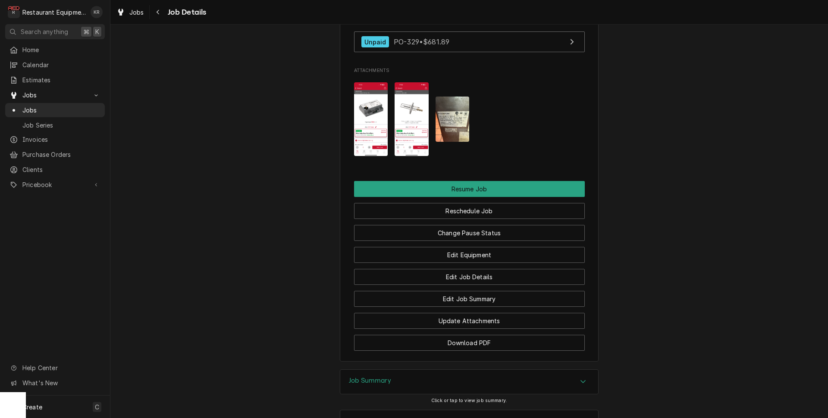
scroll to position [986, 0]
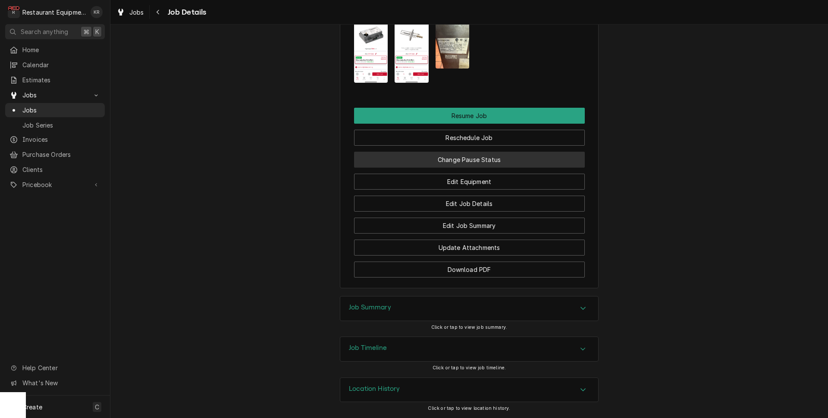
click at [501, 157] on button "Change Pause Status" at bounding box center [469, 160] width 231 height 16
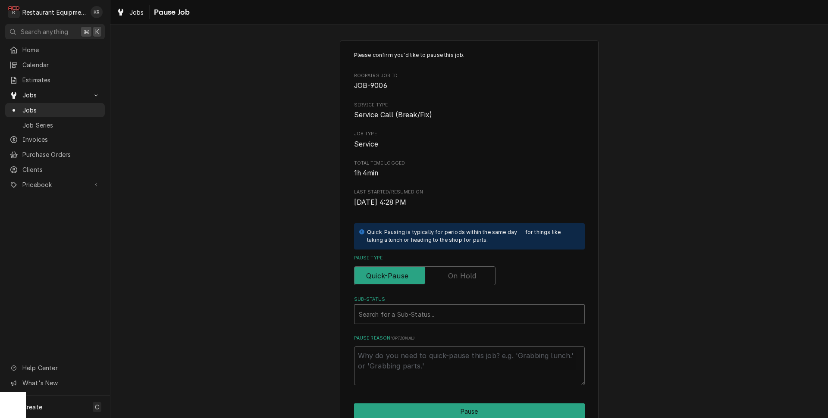
click at [469, 273] on label "Pause Type" at bounding box center [424, 276] width 141 height 19
click at [469, 273] on input "Pause Type" at bounding box center [425, 276] width 134 height 19
checkbox input "true"
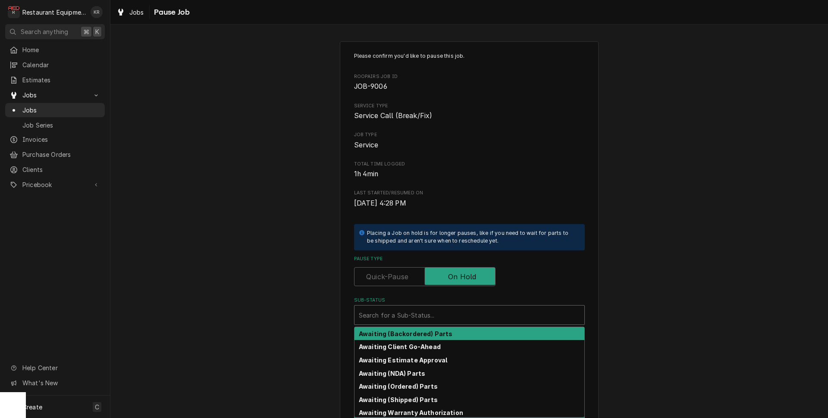
click at [399, 319] on div "Sub-Status" at bounding box center [469, 316] width 221 height 16
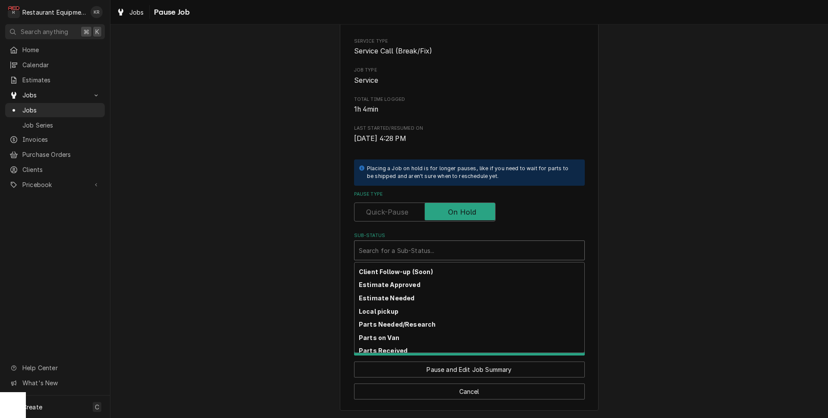
scroll to position [148, 0]
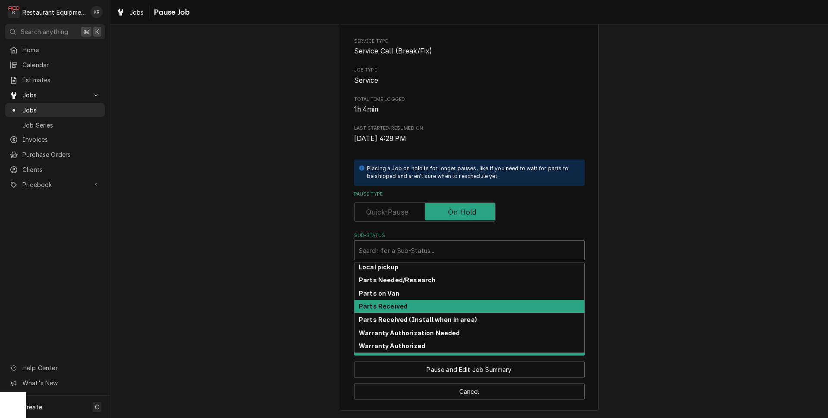
click at [387, 308] on strong "Parts Received" at bounding box center [383, 306] width 49 height 7
type textarea "x"
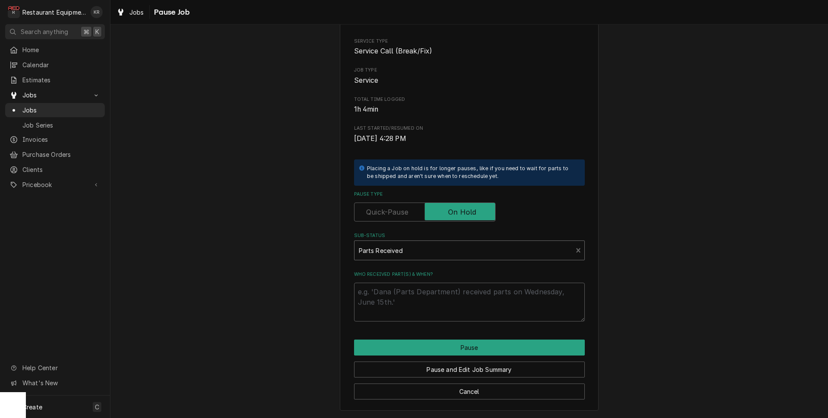
scroll to position [54, 0]
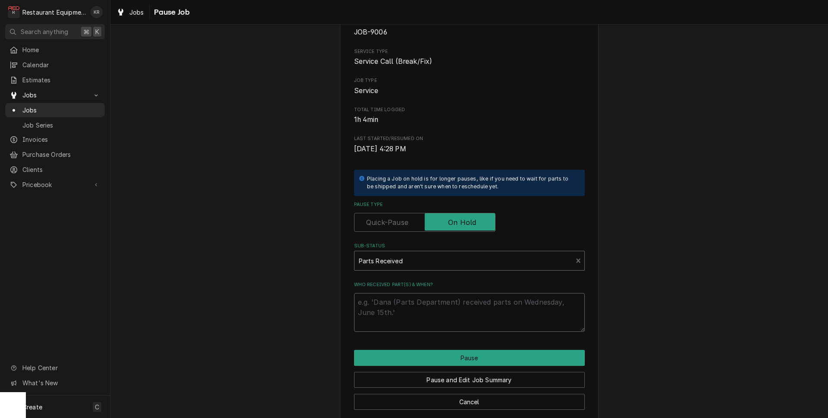
click at [414, 302] on textarea "Who received part(s) & when?" at bounding box center [469, 312] width 231 height 39
type textarea "6"
type textarea "x"
type textarea "6/"
type textarea "x"
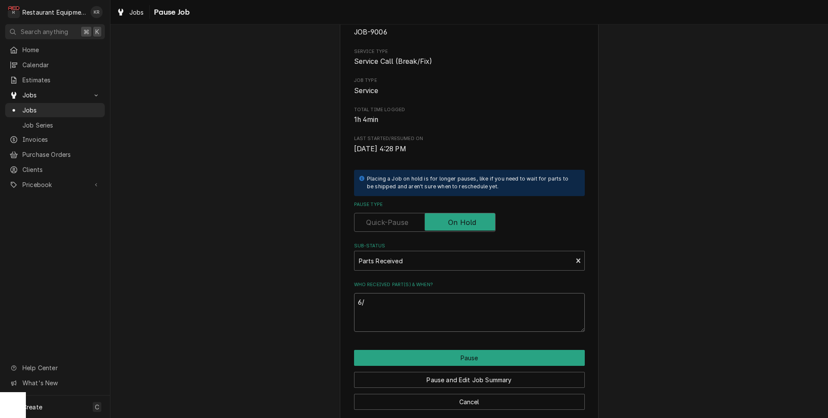
type textarea "6"
type textarea "x"
type textarea "9"
type textarea "x"
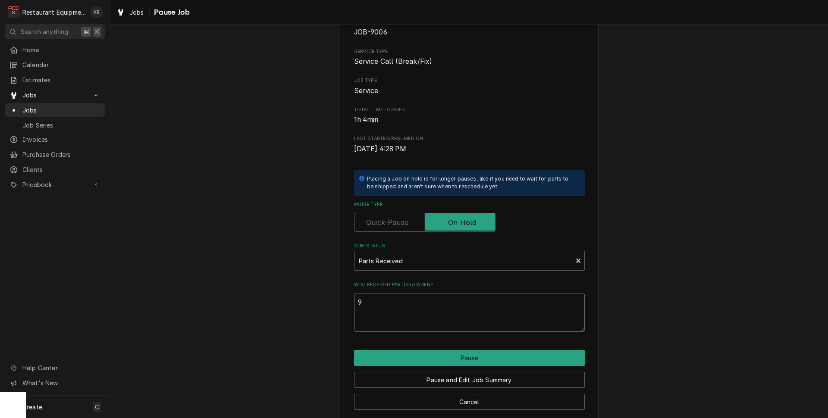
type textarea "9/"
type textarea "x"
type textarea "9/2"
type textarea "x"
type textarea "9/29"
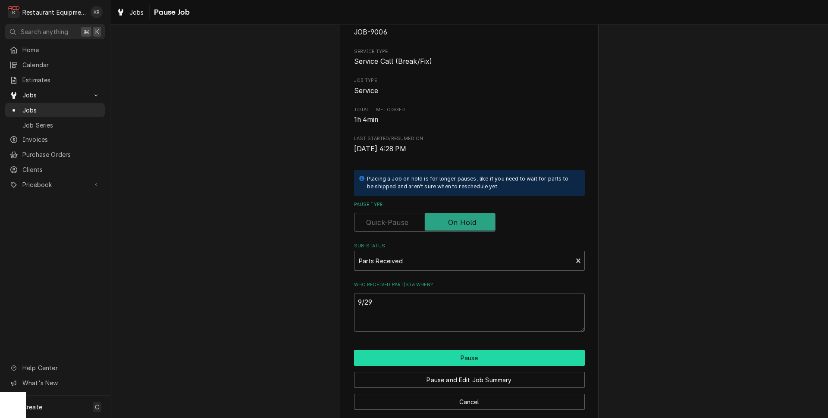
click at [446, 355] on button "Pause" at bounding box center [469, 358] width 231 height 16
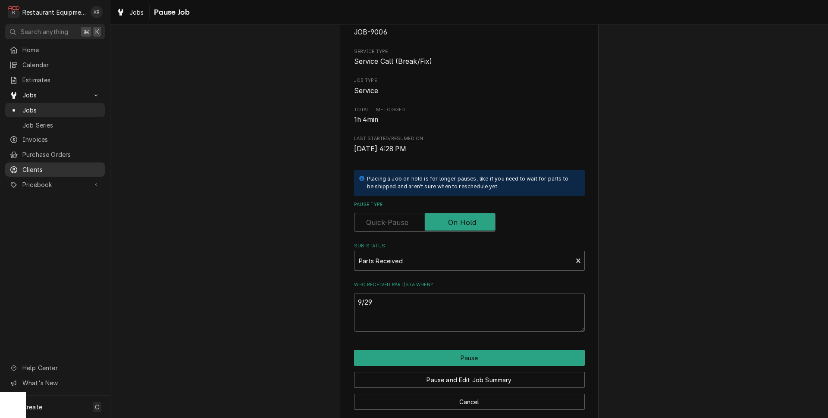
type textarea "x"
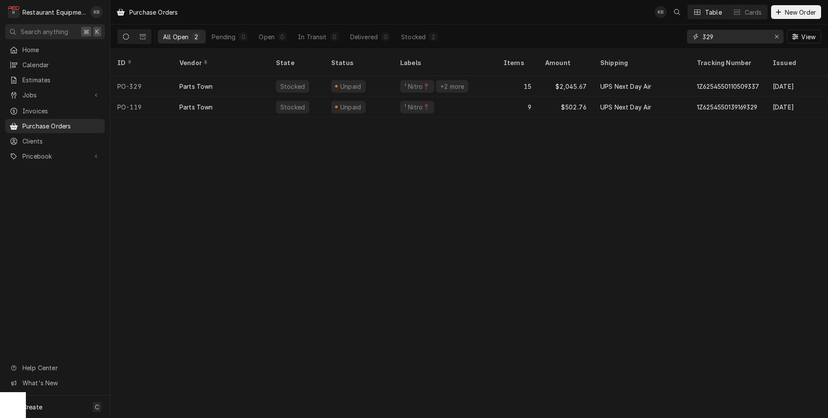
drag, startPoint x: 724, startPoint y: 35, endPoint x: 661, endPoint y: 39, distance: 63.6
click at [703, 39] on input "329" at bounding box center [735, 37] width 65 height 14
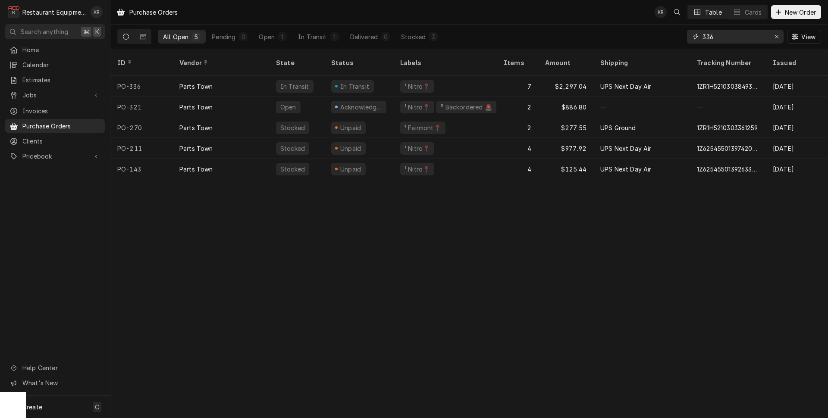
type input "336"
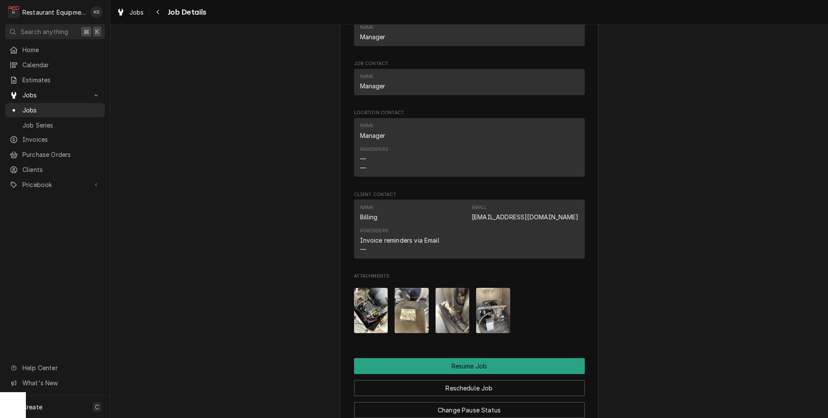
scroll to position [1067, 0]
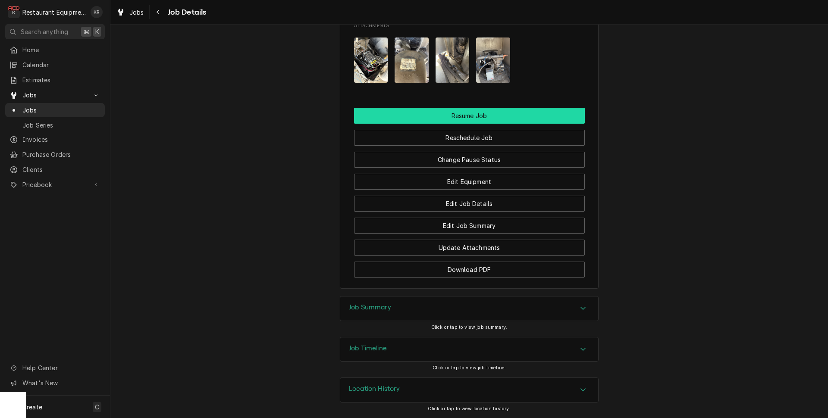
click at [465, 113] on button "Resume Job" at bounding box center [469, 116] width 231 height 16
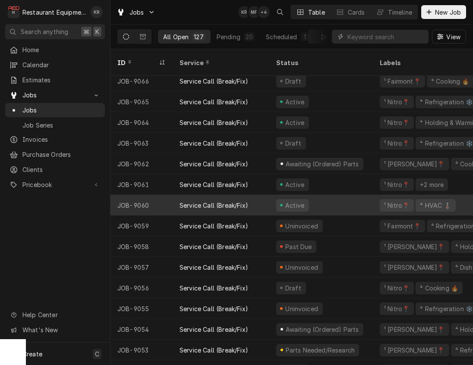
scroll to position [7, 0]
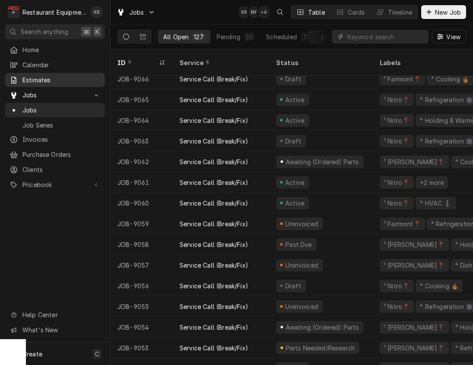
click at [32, 76] on span "Estimates" at bounding box center [61, 79] width 78 height 9
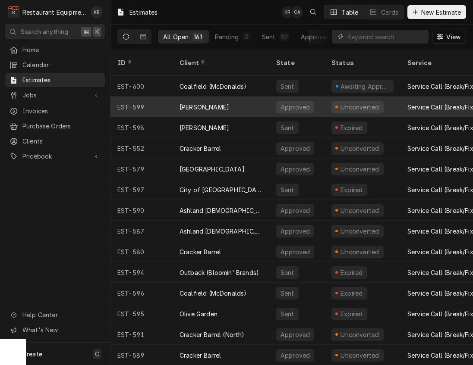
click at [156, 98] on div "EST-599" at bounding box center [141, 107] width 62 height 21
click at [180, 103] on div "[PERSON_NAME]" at bounding box center [204, 107] width 50 height 9
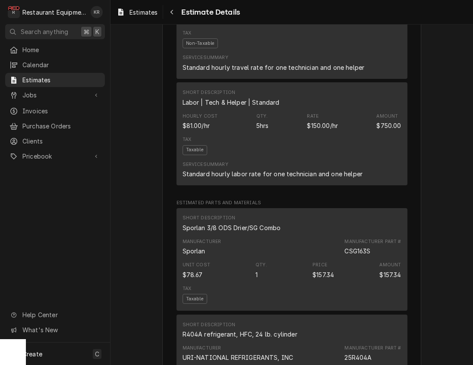
scroll to position [604, 0]
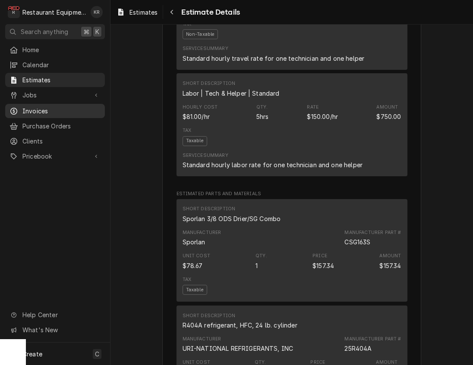
click at [47, 110] on span "Invoices" at bounding box center [61, 111] width 78 height 9
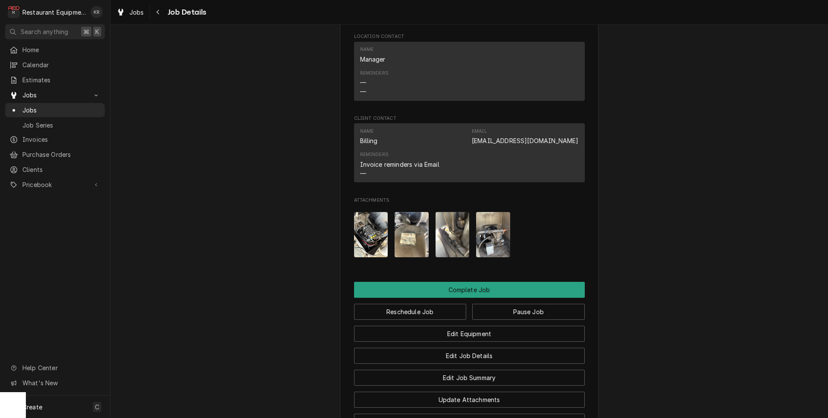
scroll to position [977, 0]
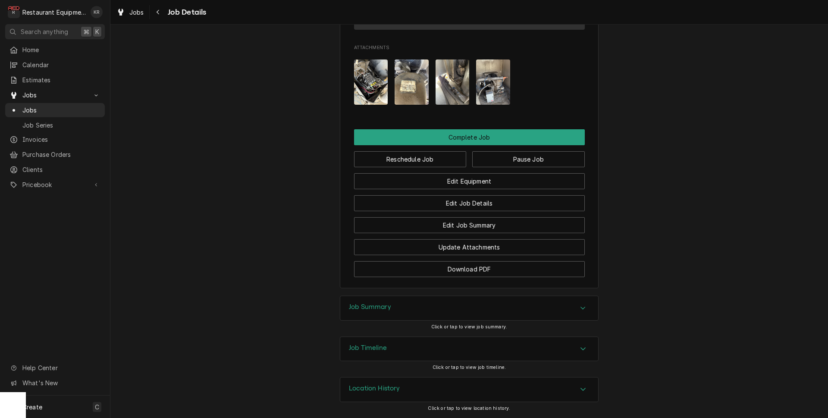
click at [455, 132] on button "Complete Job" at bounding box center [469, 137] width 231 height 16
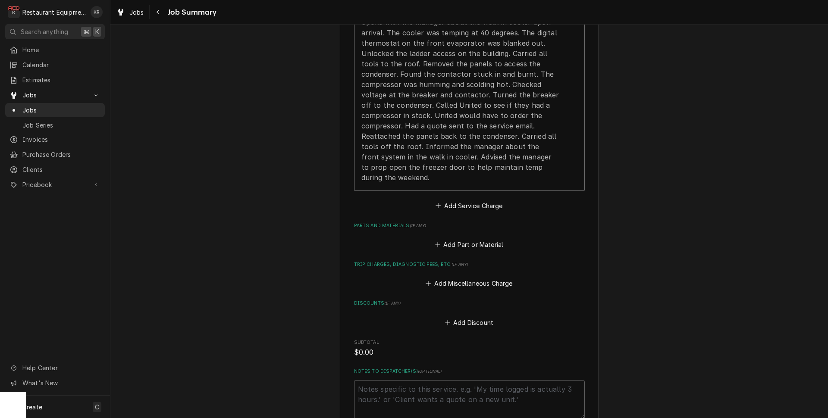
scroll to position [617, 0]
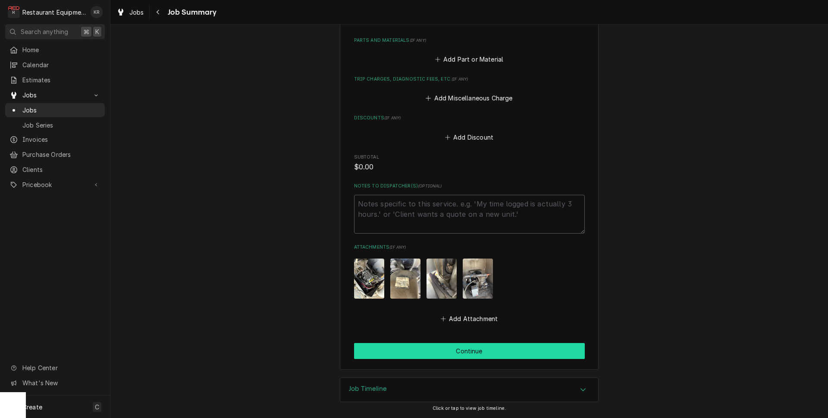
click at [469, 354] on button "Continue" at bounding box center [469, 351] width 231 height 16
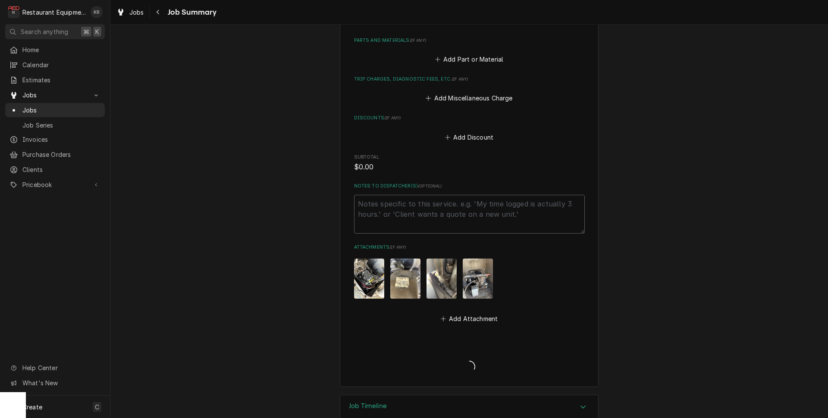
type textarea "x"
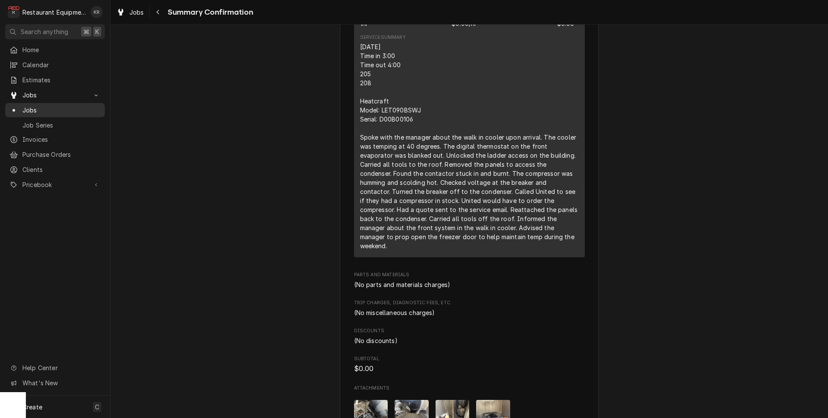
scroll to position [609, 0]
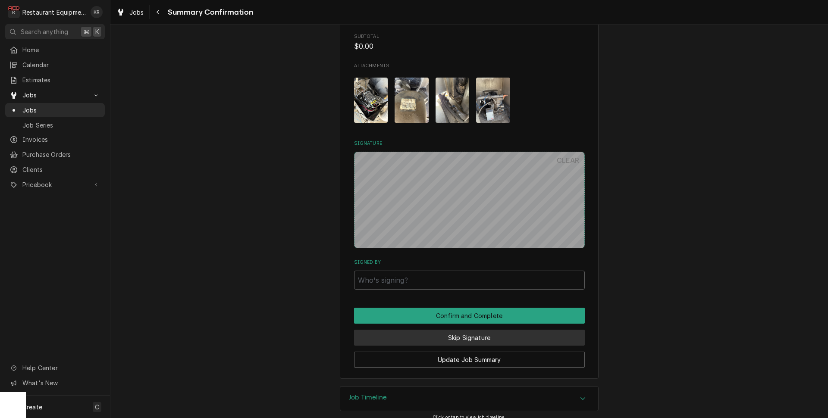
click at [459, 330] on button "Skip Signature" at bounding box center [469, 338] width 231 height 16
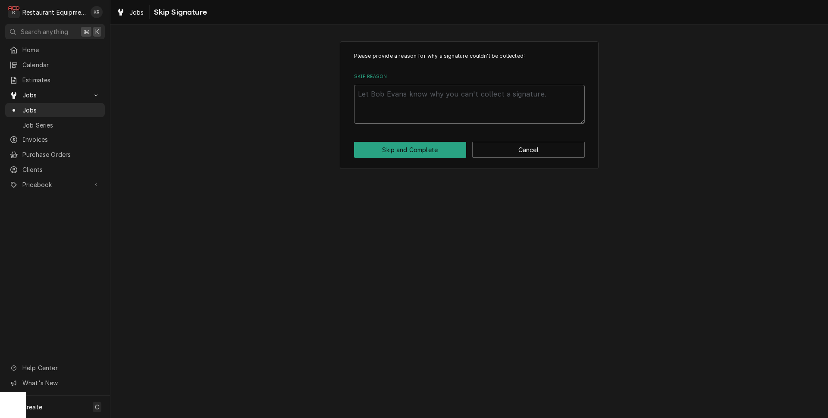
click at [396, 102] on textarea "Skip Reason" at bounding box center [469, 104] width 231 height 39
type textarea "x"
type textarea "E"
type textarea "x"
type textarea "Es"
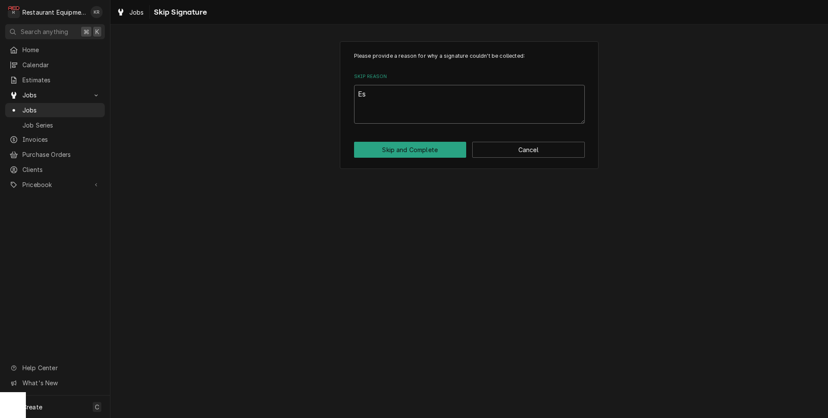
type textarea "x"
type textarea "Est"
type textarea "x"
type textarea "Esti"
type textarea "x"
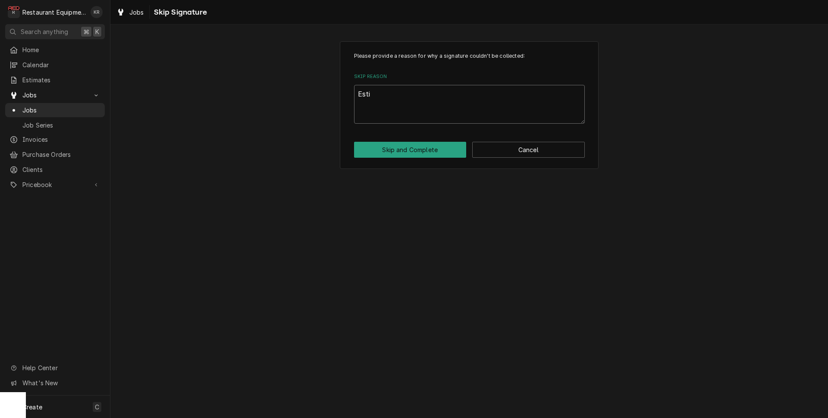
type textarea "Estim"
type textarea "x"
type textarea "Estima"
type textarea "x"
type textarea "Estimat"
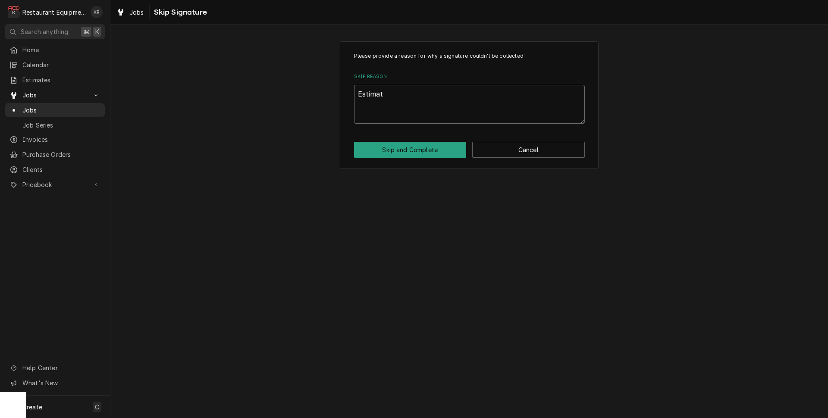
type textarea "x"
type textarea "Estimate"
type textarea "x"
type textarea "Estimate"
type textarea "x"
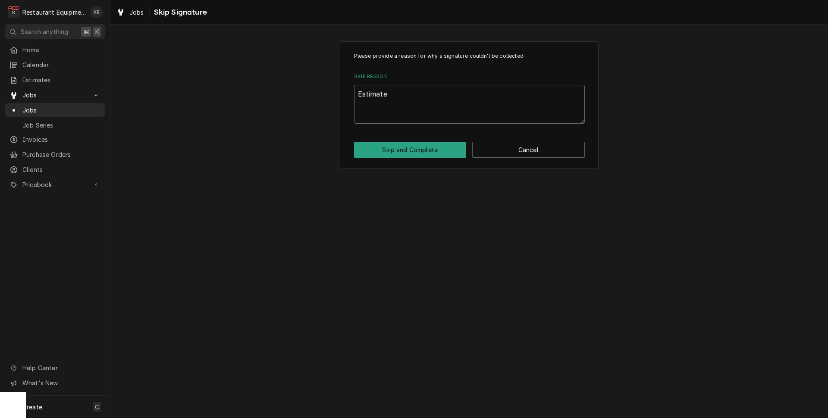
type textarea "Estimate s"
type textarea "x"
type textarea "Estimate se"
type textarea "x"
type textarea "Estimate sen"
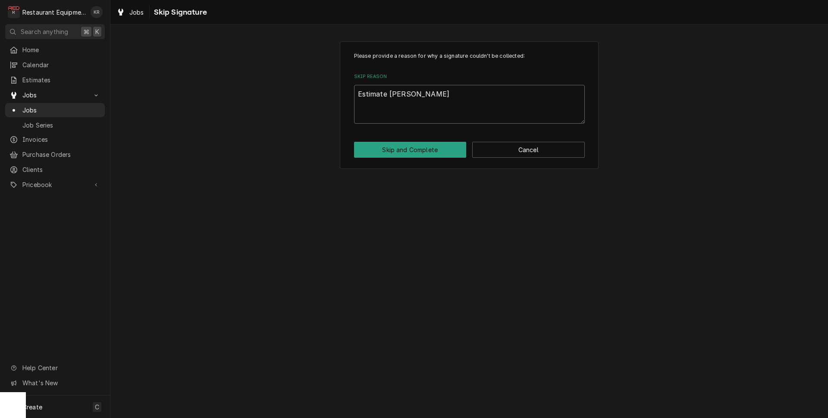
type textarea "x"
type textarea "Estimate sent"
type textarea "x"
type textarea "Estimate sent"
type textarea "x"
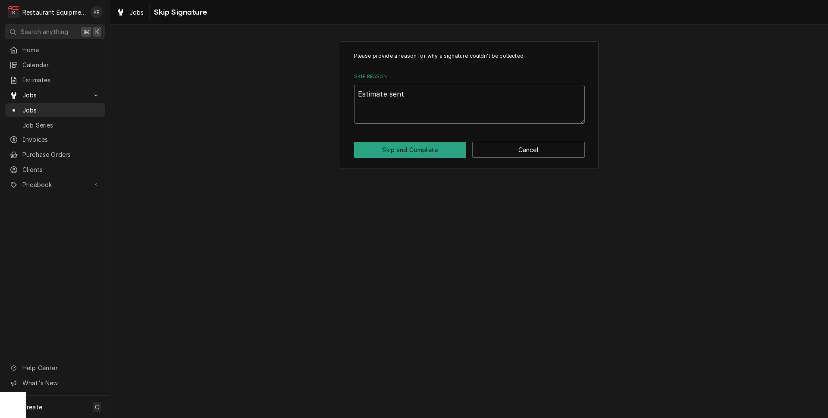
type textarea "Estimate sent &"
type textarea "x"
type textarea "Estimate sent &"
type textarea "x"
type textarea "Estimate sent & a"
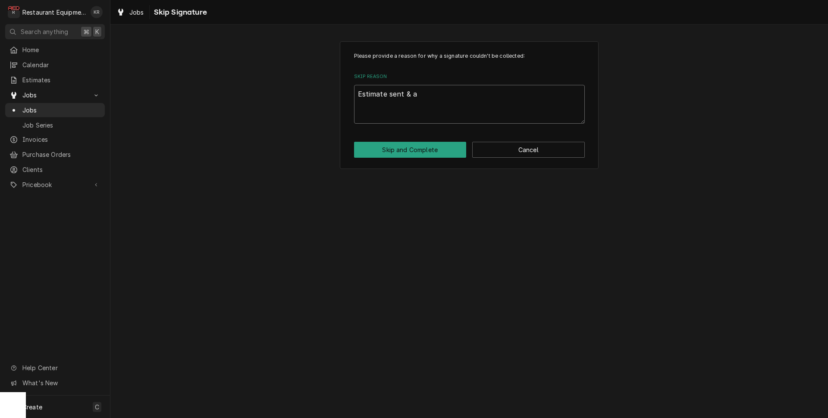
type textarea "x"
type textarea "Estimate sent & ap"
type textarea "x"
type textarea "Estimate sent & app"
type textarea "x"
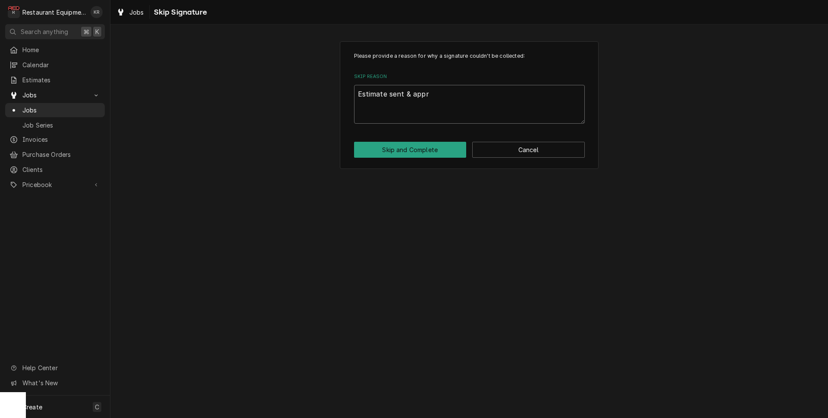
type textarea "Estimate sent & appro"
type textarea "x"
type textarea "Estimate sent & approv"
type textarea "x"
type textarea "Estimate sent & approve"
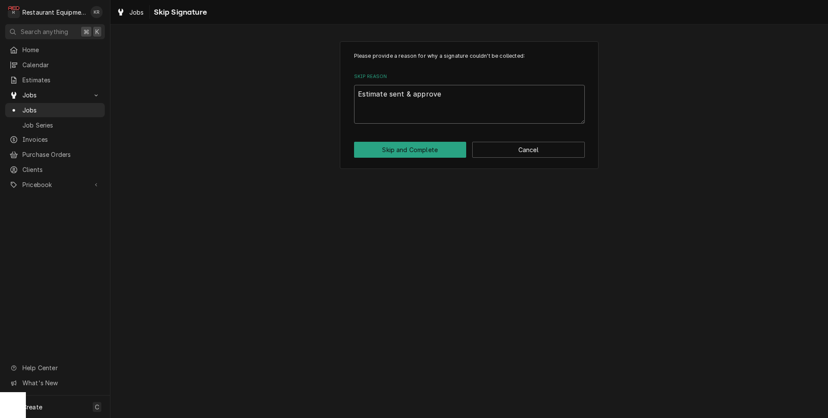
type textarea "x"
type textarea "Estimate sent & approved"
type textarea "x"
type textarea "Estimate sent & approved"
click at [389, 148] on button "Skip and Complete" at bounding box center [410, 150] width 113 height 16
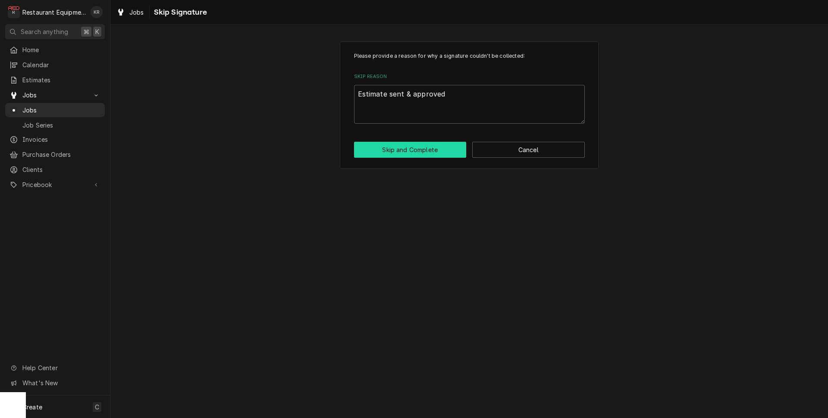
type textarea "x"
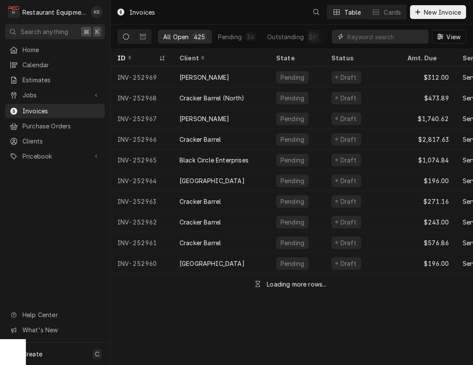
click at [399, 35] on input "Dynamic Content Wrapper" at bounding box center [385, 37] width 77 height 14
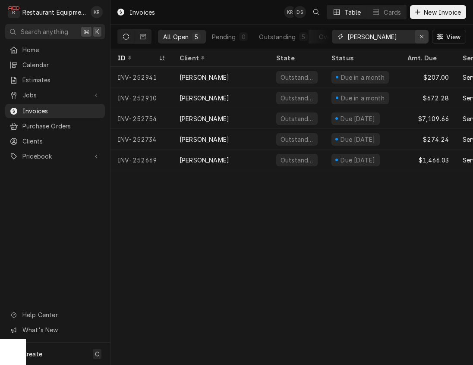
type input "bob kanawha"
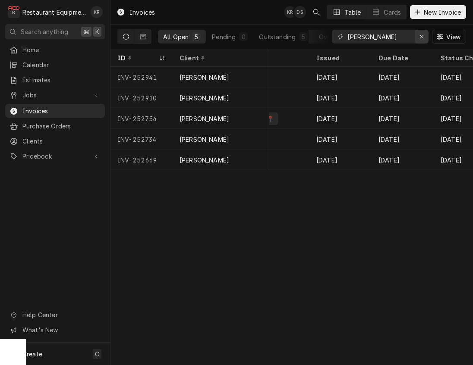
scroll to position [0, 592]
click at [200, 73] on div "[PERSON_NAME]" at bounding box center [204, 77] width 50 height 9
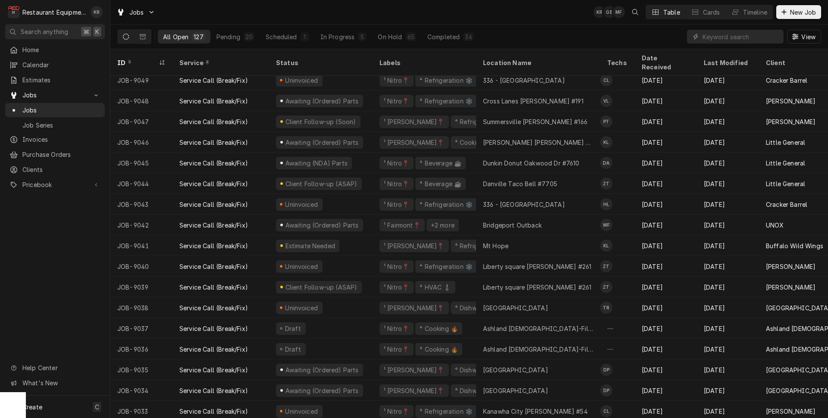
scroll to position [359, 0]
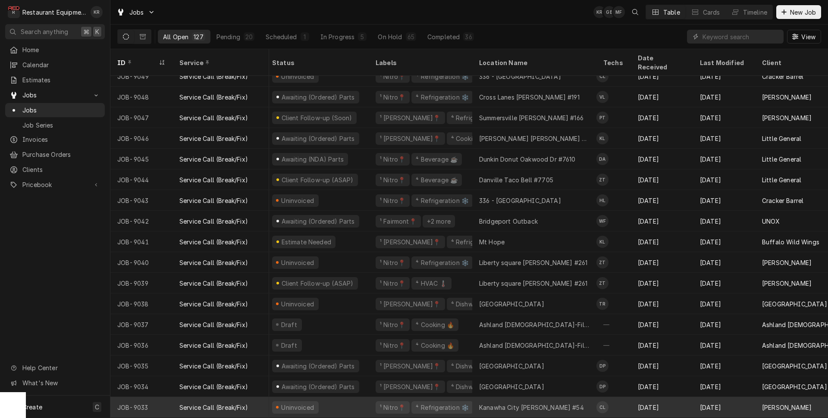
click at [214, 403] on div "Service Call (Break/Fix)" at bounding box center [213, 407] width 69 height 9
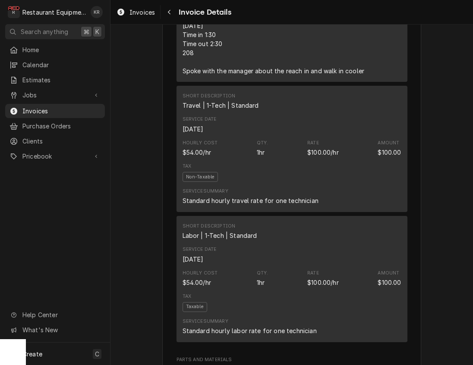
scroll to position [669, 0]
click at [170, 12] on icon "Navigate back" at bounding box center [169, 12] width 4 height 6
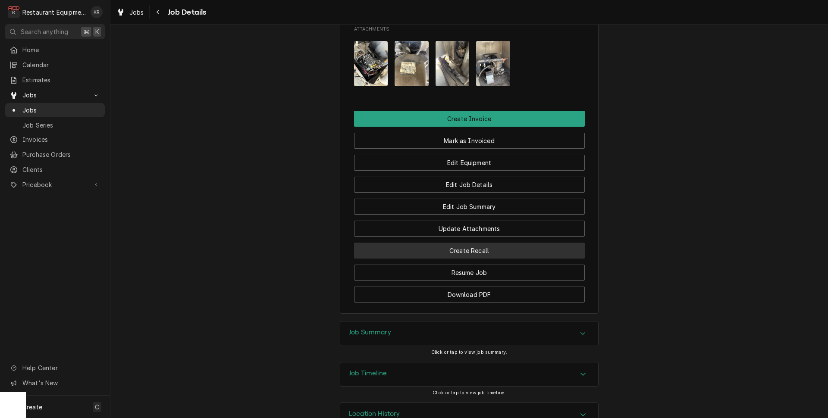
scroll to position [904, 0]
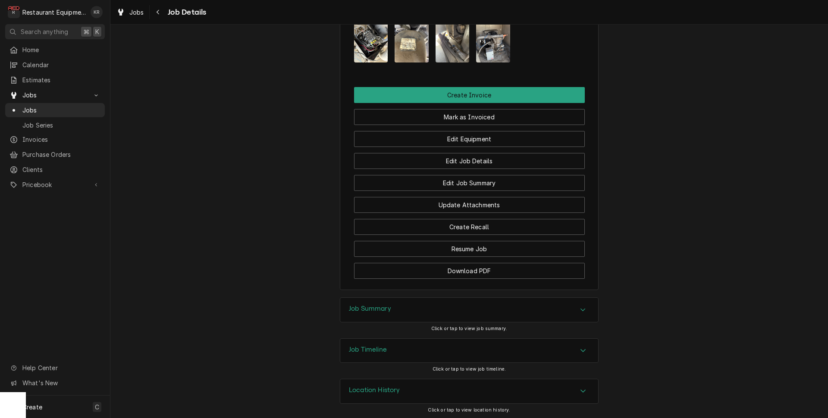
drag, startPoint x: 367, startPoint y: 323, endPoint x: 366, endPoint y: 318, distance: 4.9
click at [367, 313] on h3 "Job Summary" at bounding box center [370, 309] width 42 height 8
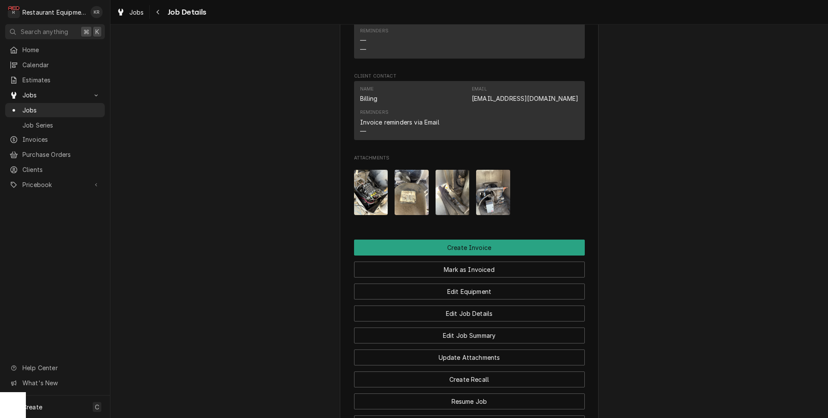
scroll to position [754, 0]
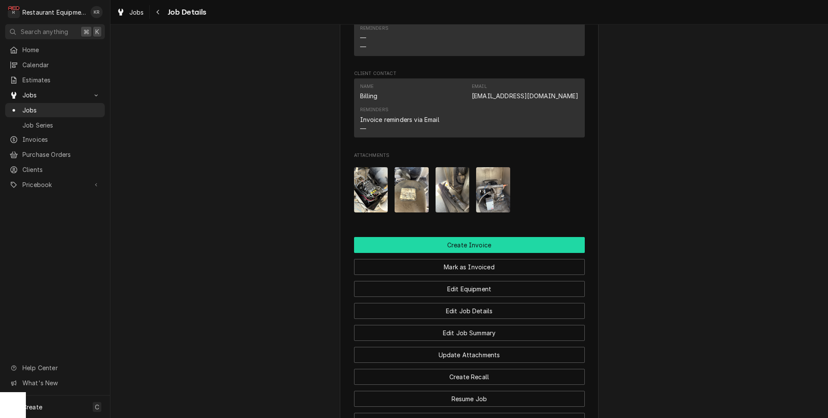
click at [468, 253] on button "Create Invoice" at bounding box center [469, 245] width 231 height 16
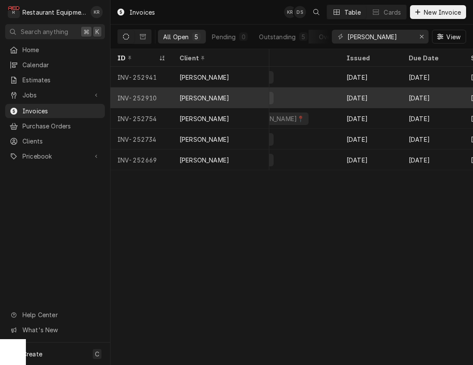
scroll to position [0, 568]
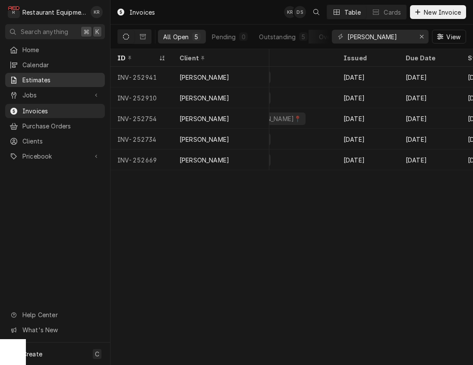
click at [40, 78] on span "Estimates" at bounding box center [61, 79] width 78 height 9
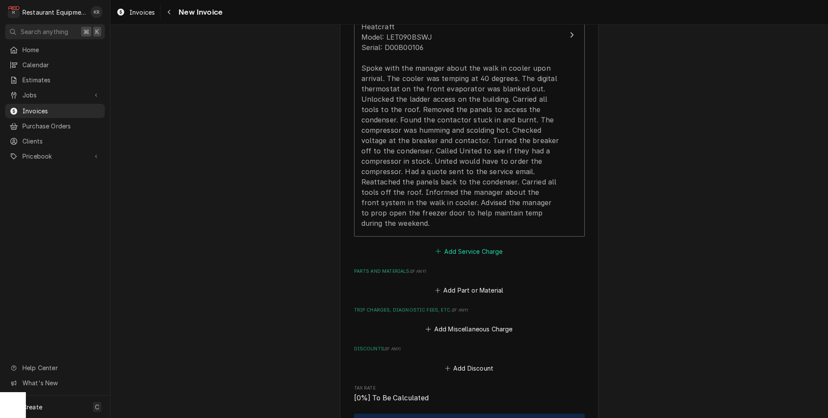
scroll to position [953, 0]
click at [465, 250] on button "Add Service Charge" at bounding box center [469, 252] width 70 height 12
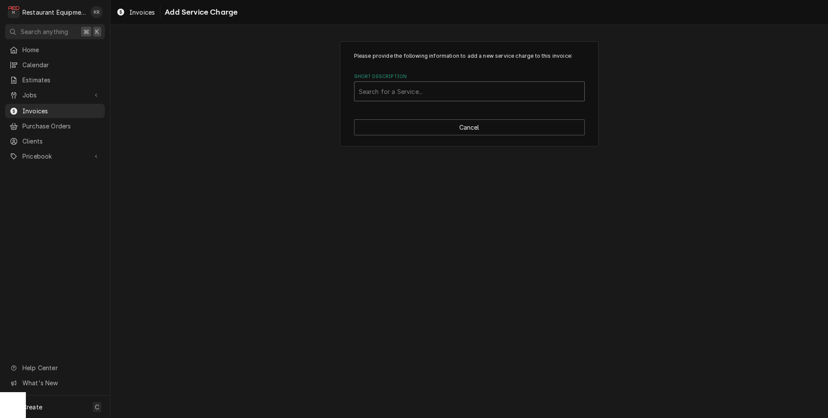
click at [388, 82] on div "Search for a Service..." at bounding box center [470, 91] width 230 height 19
type input "trave"
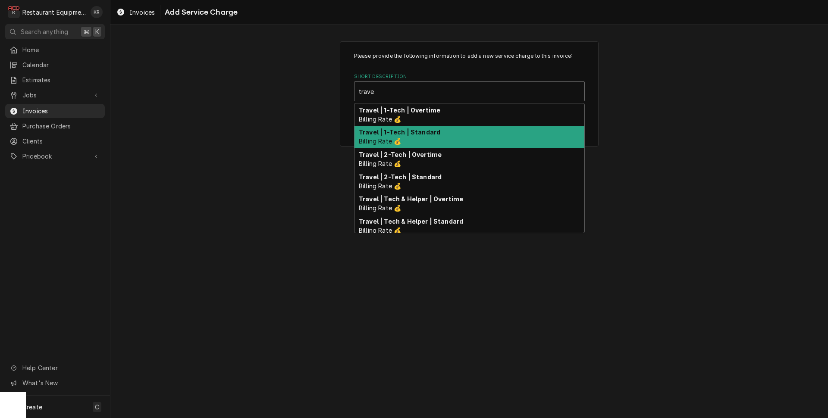
click at [388, 137] on div "Travel | 1-Tech | Standard Billing Rate 💰" at bounding box center [470, 137] width 230 height 22
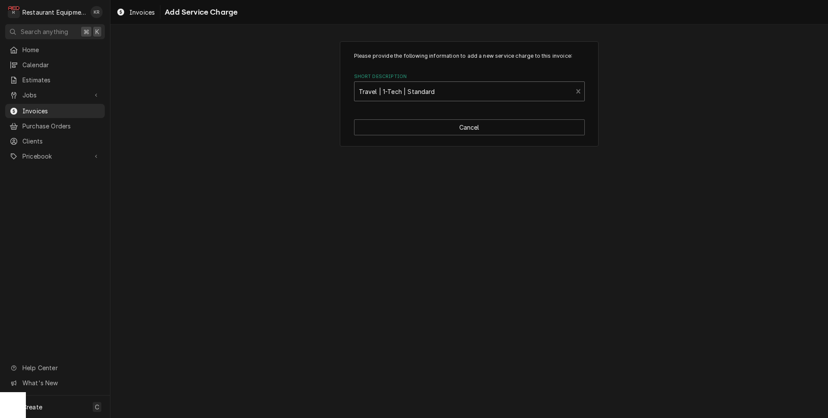
type textarea "x"
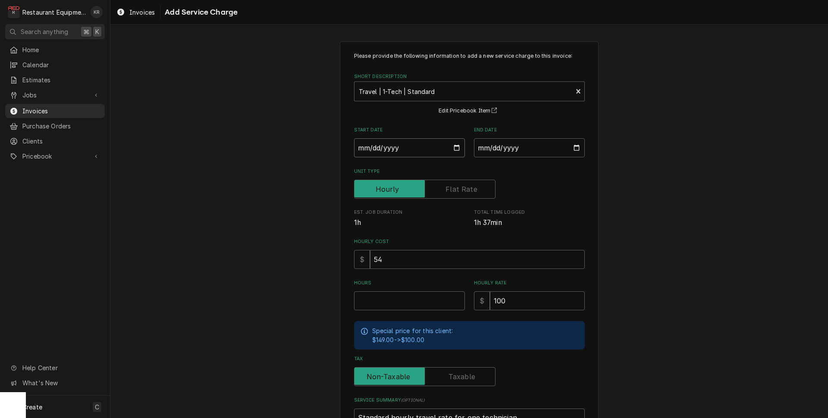
click at [456, 144] on input "Start Date" at bounding box center [409, 147] width 111 height 19
click at [457, 149] on input "Start Date" at bounding box center [409, 147] width 111 height 19
type input "2025-09-26"
type textarea "x"
click at [456, 149] on input "2025-09-26" at bounding box center [409, 147] width 111 height 19
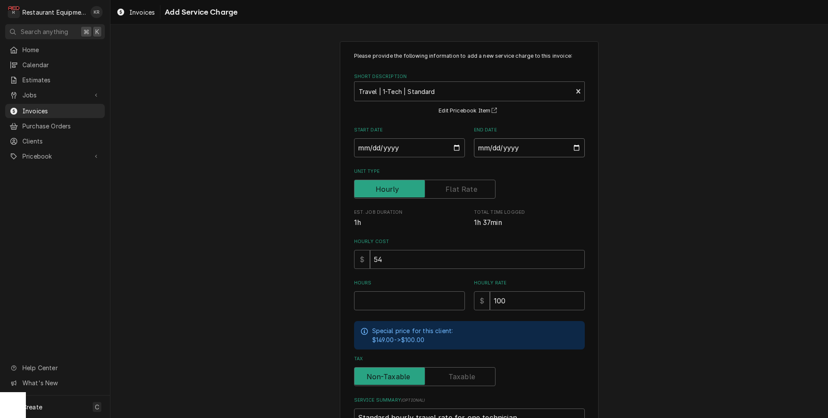
drag, startPoint x: 568, startPoint y: 151, endPoint x: 576, endPoint y: 148, distance: 9.1
click at [570, 150] on input "End Date" at bounding box center [529, 147] width 111 height 19
click at [576, 148] on input "End Date" at bounding box center [529, 147] width 111 height 19
type input "2025-09-26"
click at [378, 300] on input "Hours" at bounding box center [409, 301] width 111 height 19
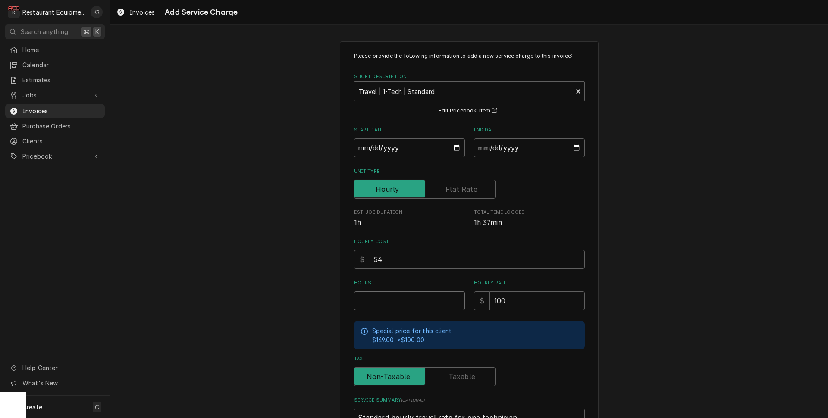
type textarea "x"
type input "1"
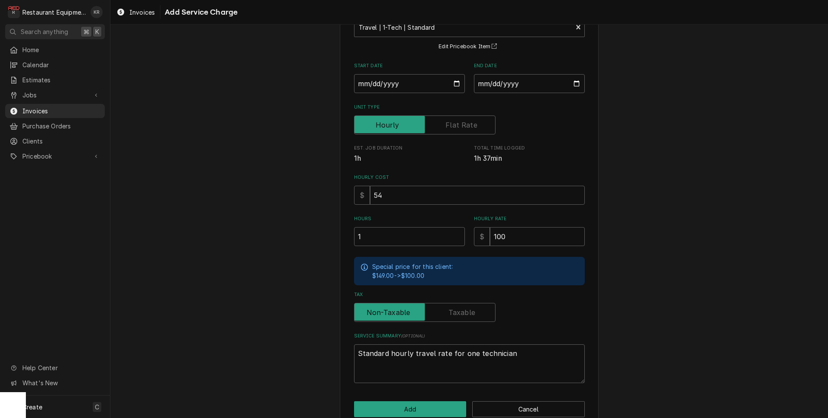
scroll to position [81, 0]
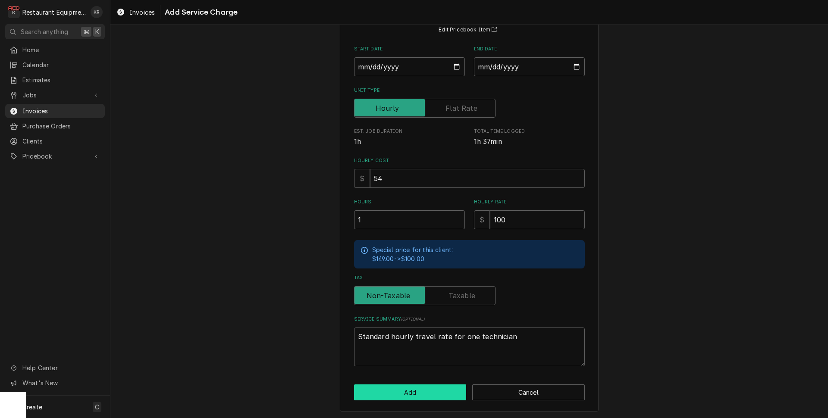
click at [423, 389] on button "Add" at bounding box center [410, 393] width 113 height 16
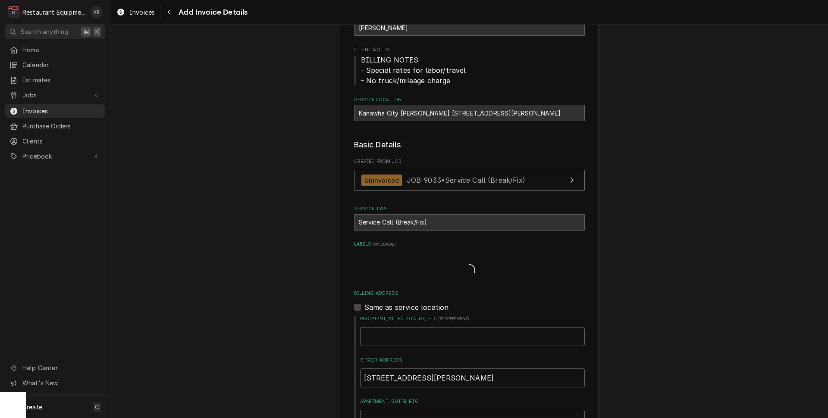
type textarea "x"
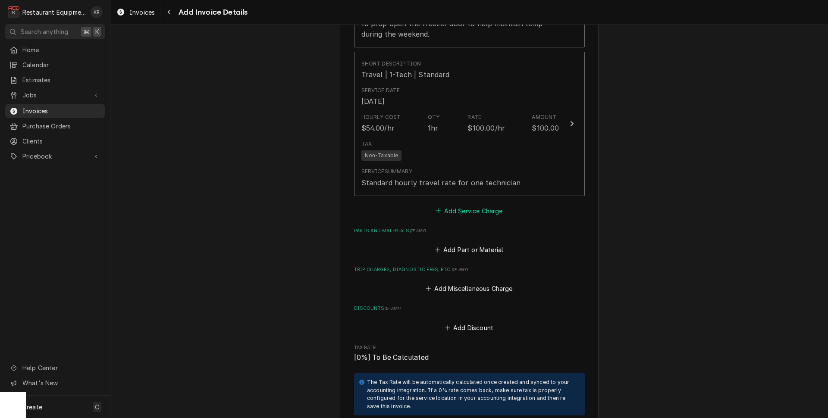
scroll to position [1163, 0]
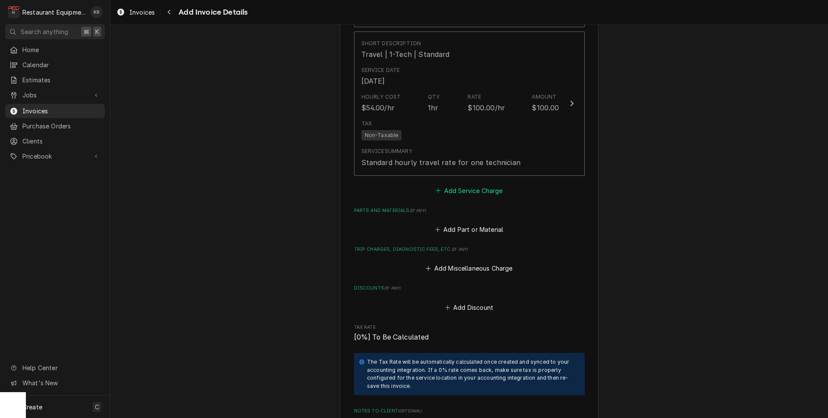
click at [469, 191] on button "Add Service Charge" at bounding box center [469, 191] width 70 height 12
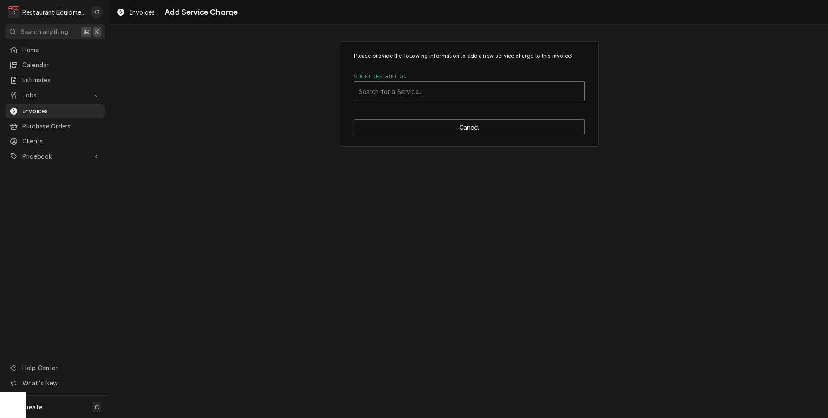
click at [402, 93] on div "Short Description" at bounding box center [469, 92] width 221 height 16
type input "labor"
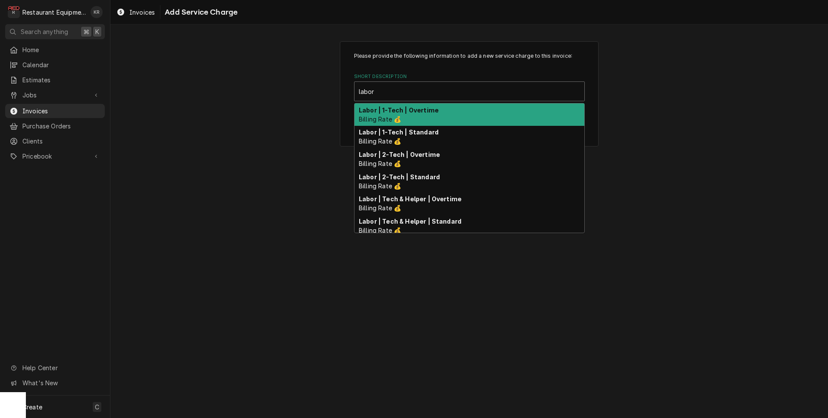
scroll to position [0, 0]
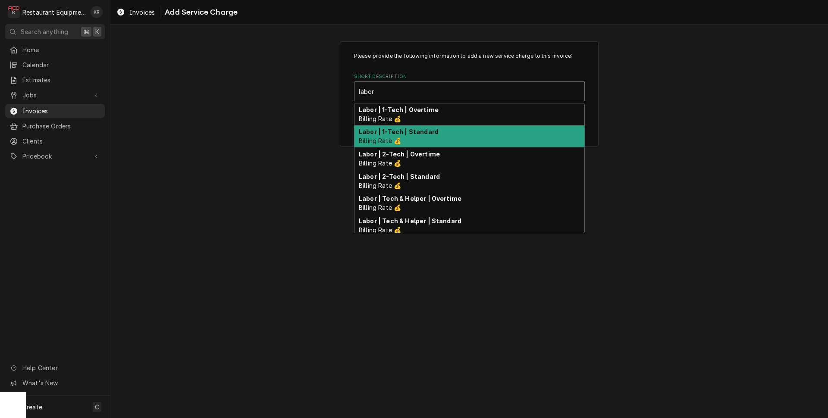
click at [399, 141] on span "Billing Rate 💰" at bounding box center [380, 140] width 42 height 7
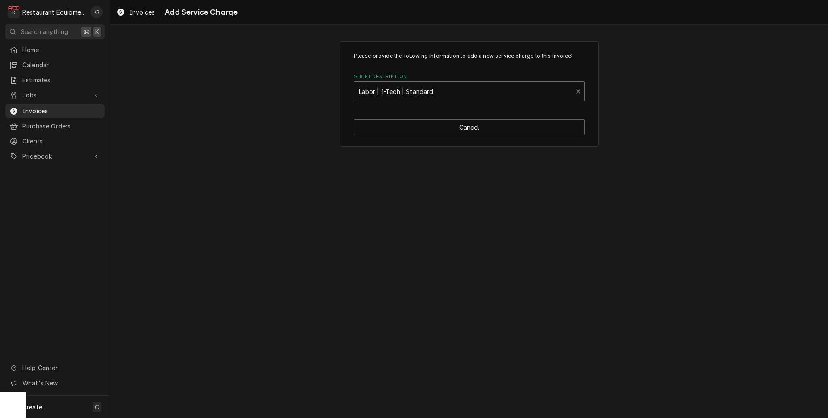
type textarea "x"
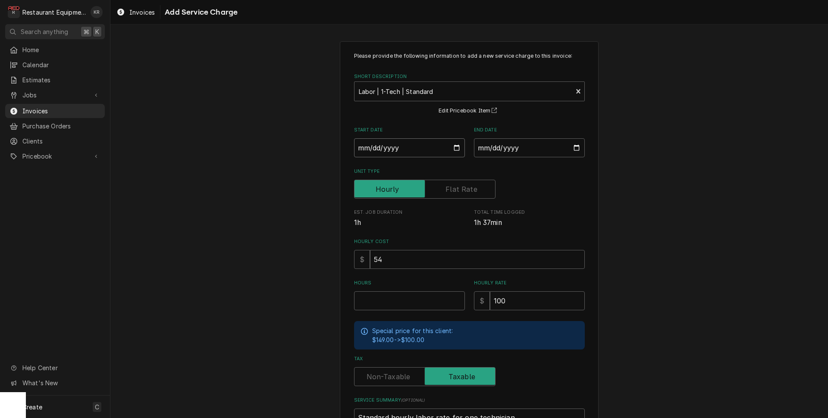
click at [459, 148] on input "Start Date" at bounding box center [409, 147] width 111 height 19
type input "2025-09-26"
type textarea "x"
click at [577, 146] on input "End Date" at bounding box center [529, 147] width 111 height 19
type input "2025-09-26"
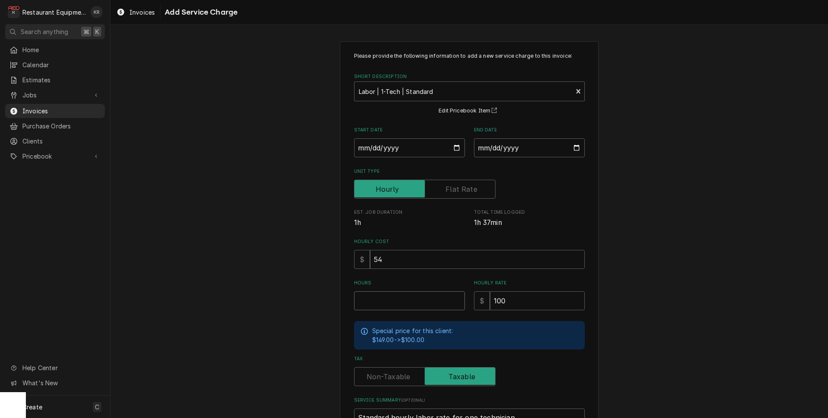
click at [396, 304] on input "Hours" at bounding box center [409, 301] width 111 height 19
type textarea "x"
type input "1"
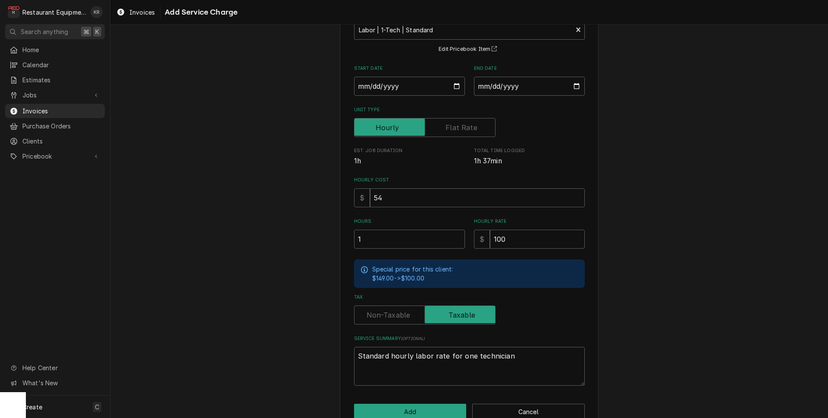
scroll to position [81, 0]
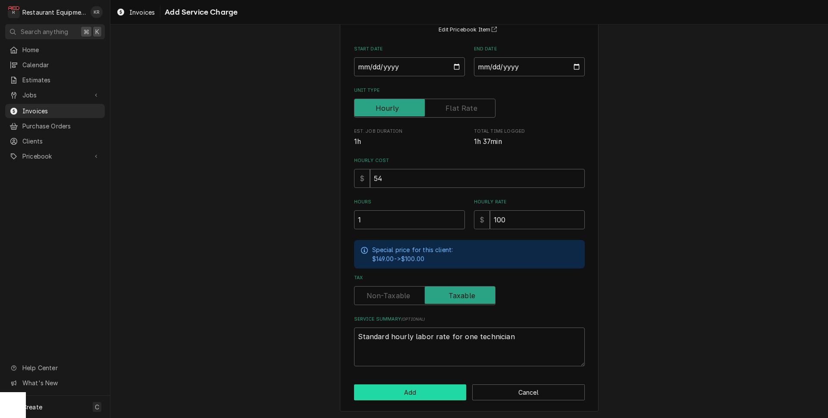
click at [415, 394] on button "Add" at bounding box center [410, 393] width 113 height 16
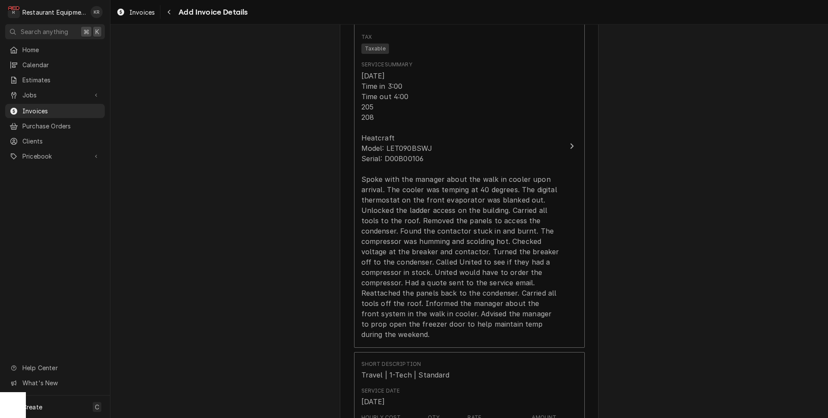
scroll to position [843, 0]
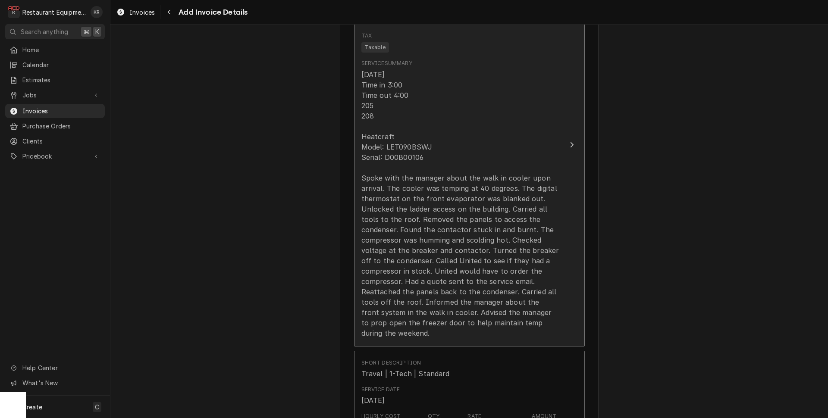
click at [449, 275] on div "9/26/25 Time in 3:00 Time out 4:00 205 208 Heatcraft Model: LET090BSWJ Serial: …" at bounding box center [460, 203] width 198 height 269
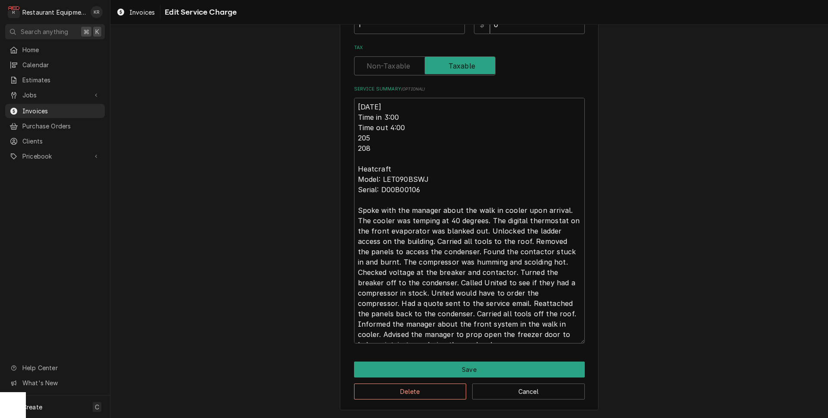
scroll to position [43, 0]
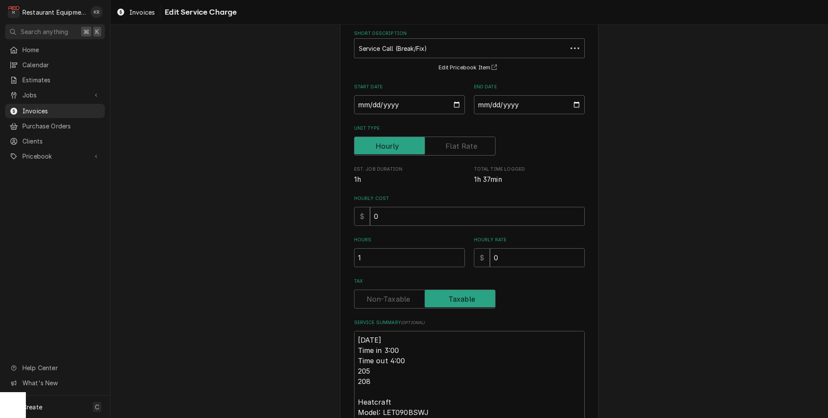
type textarea "x"
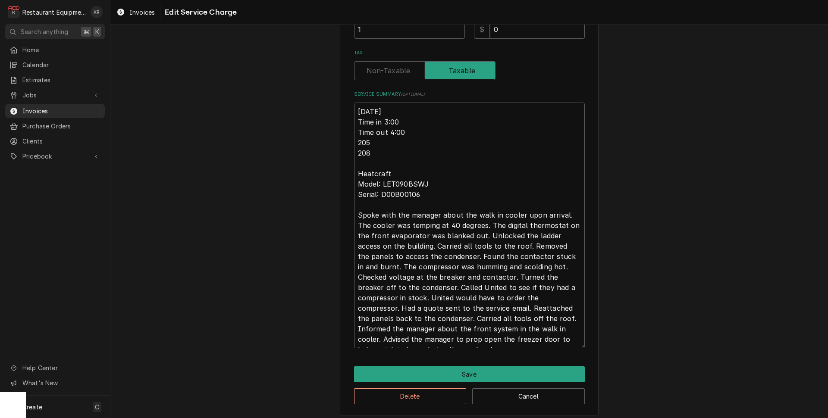
scroll to position [276, 0]
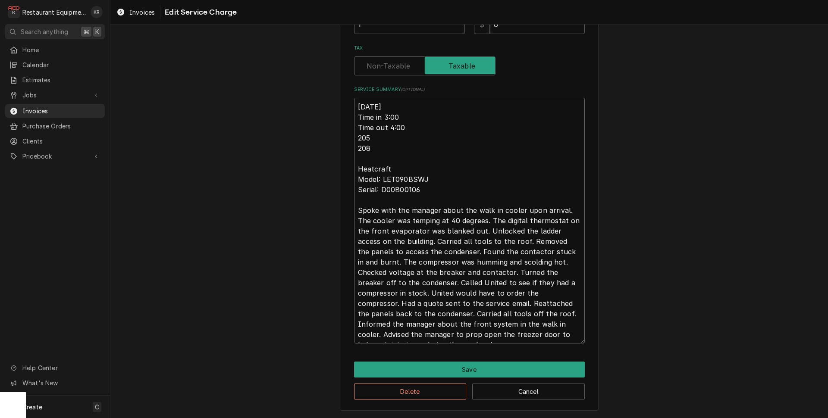
drag, startPoint x: 421, startPoint y: 282, endPoint x: 443, endPoint y: 286, distance: 22.8
click at [443, 286] on textarea "9/26/25 Time in 3:00 Time out 4:00 205 208 Heatcraft Model: LET090BSWJ Serial: …" at bounding box center [469, 221] width 231 height 246
type textarea "9/26/25 Time in 3:00 Time out 4:00 205 208 Heatcraft Model: LET090BSWJ Serial: …"
type textarea "x"
type textarea "9/26/25 Time in 3:00 Time out 4:00 205 208 Heatcraft Model: LET090BSWJ Serial: …"
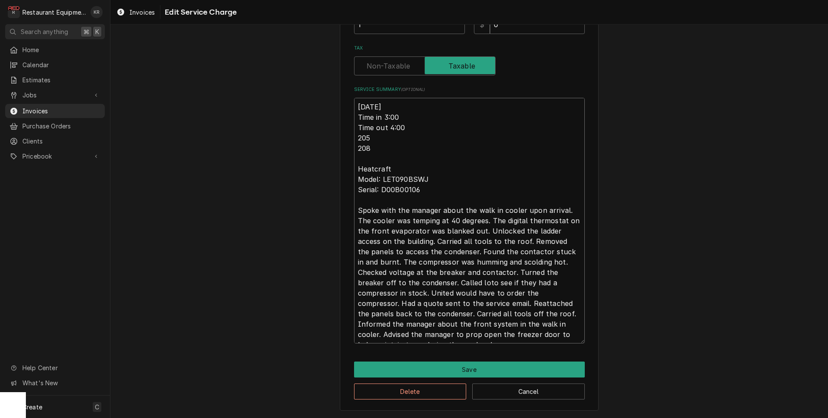
type textarea "x"
type textarea "9/26/25 Time in 3:00 Time out 4:00 205 208 Heatcraft Model: LET090BSWJ Serial: …"
type textarea "x"
type textarea "9/26/25 Time in 3:00 Time out 4:00 205 208 Heatcraft Model: LET090BSWJ Serial: …"
type textarea "x"
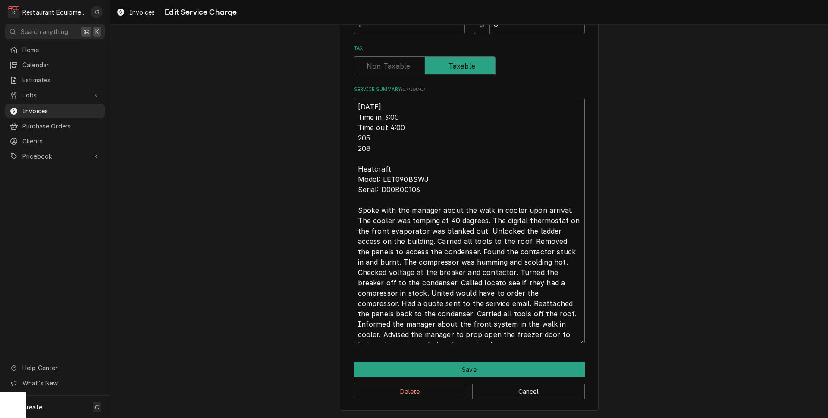
type textarea "9/26/25 Time in 3:00 Time out 4:00 205 208 Heatcraft Model: LET090BSWJ Serial: …"
type textarea "x"
type textarea "9/26/25 Time in 3:00 Time out 4:00 205 208 Heatcraft Model: LET090BSWJ Serial: …"
type textarea "x"
type textarea "9/26/25 Time in 3:00 Time out 4:00 205 208 Heatcraft Model: LET090BSWJ Serial: …"
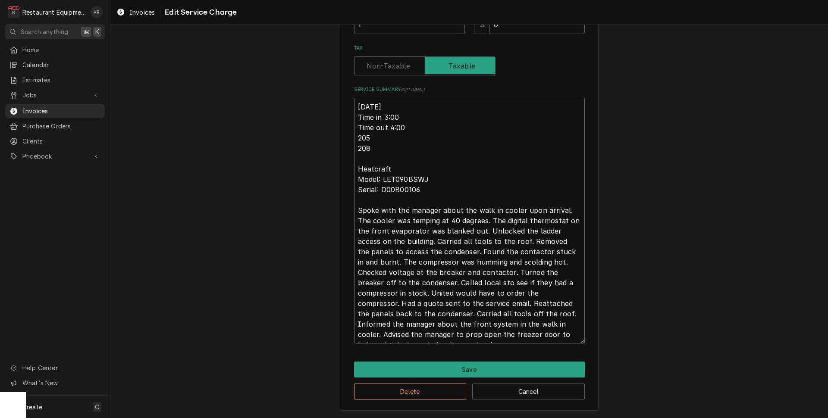
type textarea "x"
type textarea "9/26/25 Time in 3:00 Time out 4:00 205 208 Heatcraft Model: LET090BSWJ Serial: …"
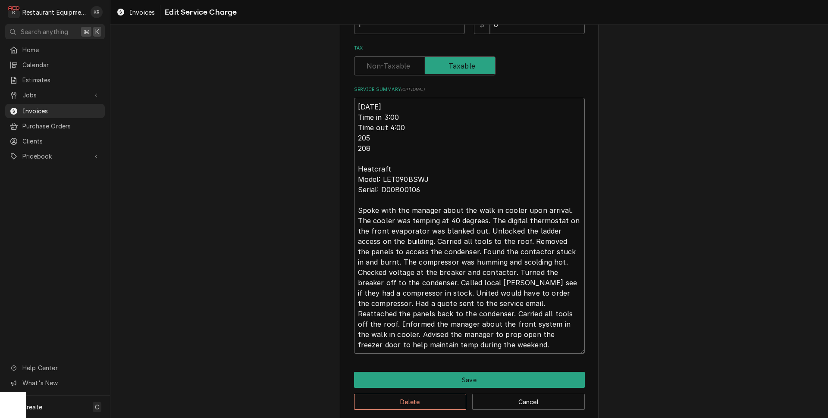
type textarea "x"
type textarea "9/26/25 Time in 3:00 Time out 4:00 205 208 Heatcraft Model: LET090BSWJ Serial: …"
type textarea "x"
type textarea "9/26/25 Time in 3:00 Time out 4:00 205 208 Heatcraft Model: LET090BSWJ Serial: …"
type textarea "x"
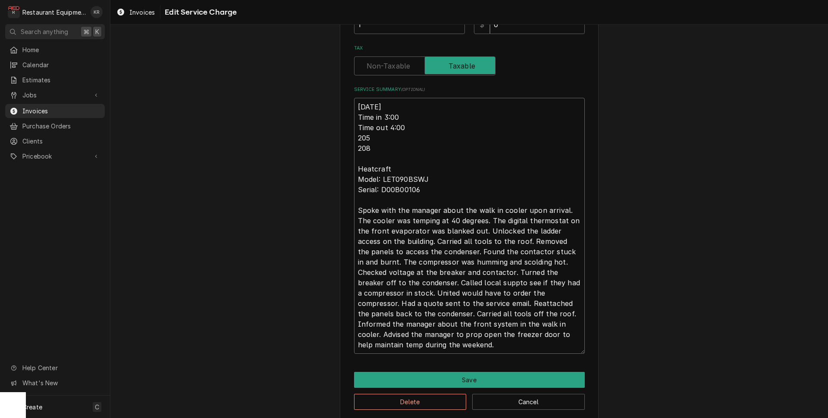
type textarea "9/26/25 Time in 3:00 Time out 4:00 205 208 Heatcraft Model: LET090BSWJ Serial: …"
type textarea "x"
type textarea "9/26/25 Time in 3:00 Time out 4:00 205 208 Heatcraft Model: LET090BSWJ Serial: …"
type textarea "x"
type textarea "9/26/25 Time in 3:00 Time out 4:00 205 208 Heatcraft Model: LET090BSWJ Serial: …"
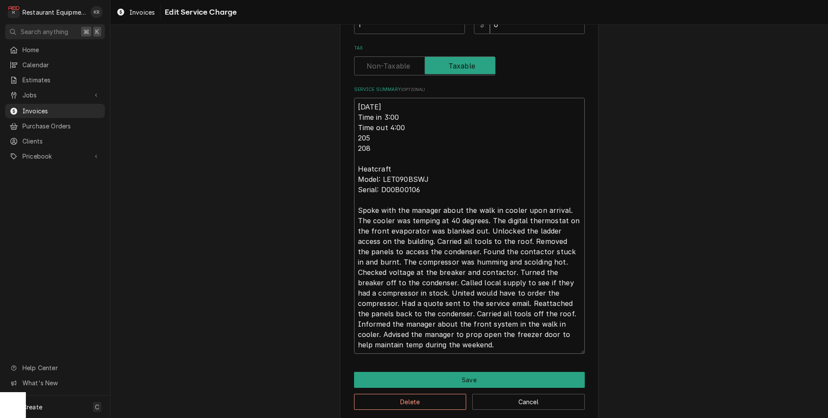
type textarea "x"
type textarea "9/26/25 Time in 3:00 Time out 4:00 205 208 Heatcraft Model: LET090BSWJ Serial: …"
type textarea "x"
type textarea "9/26/25 Time in 3:00 Time out 4:00 205 208 Heatcraft Model: LET090BSWJ Serial: …"
type textarea "x"
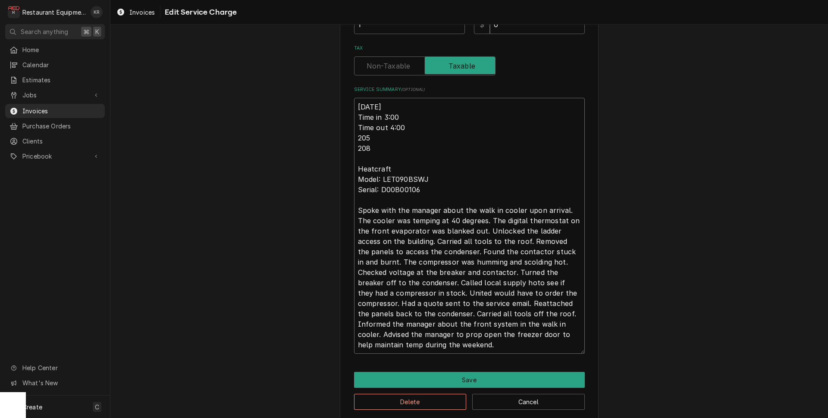
type textarea "9/26/25 Time in 3:00 Time out 4:00 205 208 Heatcraft Model: LET090BSWJ Serial: …"
type textarea "x"
type textarea "9/26/25 Time in 3:00 Time out 4:00 205 208 Heatcraft Model: LET090BSWJ Serial: …"
type textarea "x"
type textarea "9/26/25 Time in 3:00 Time out 4:00 205 208 Heatcraft Model: LET090BSWJ Serial: …"
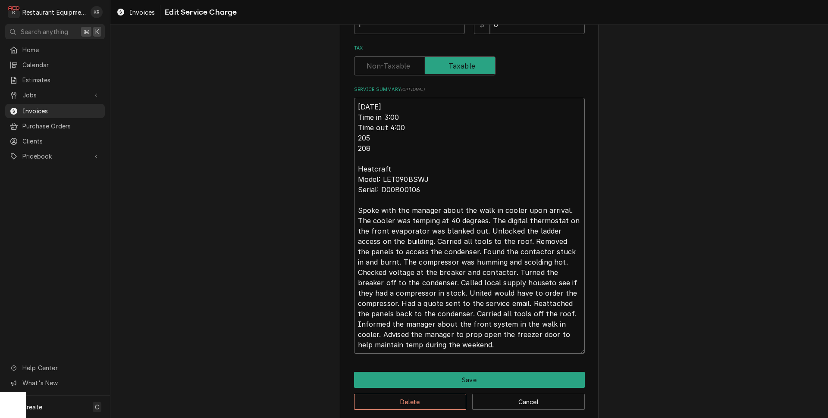
type textarea "x"
type textarea "9/26/25 Time in 3:00 Time out 4:00 205 208 Heatcraft Model: LET090BSWJ Serial: …"
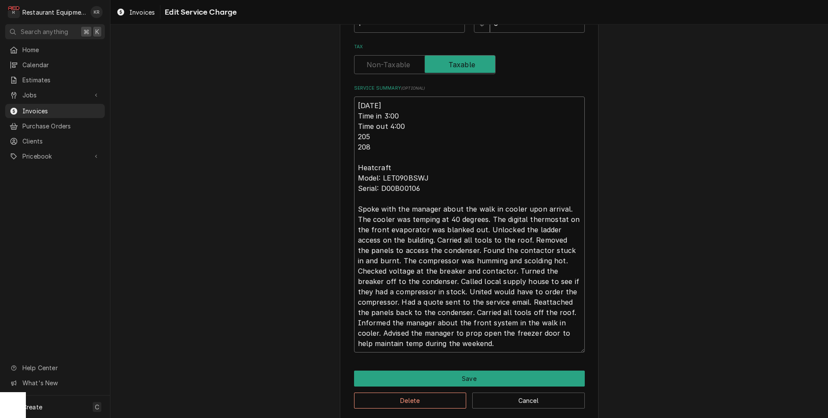
click at [442, 295] on textarea "9/26/25 Time in 3:00 Time out 4:00 205 208 Heatcraft Model: LET090BSWJ Serial: …" at bounding box center [469, 225] width 231 height 256
type textarea "x"
type textarea "9/26/25 Time in 3:00 Time out 4:00 205 208 Heatcraft Model: LET090BSWJ Serial: …"
type textarea "x"
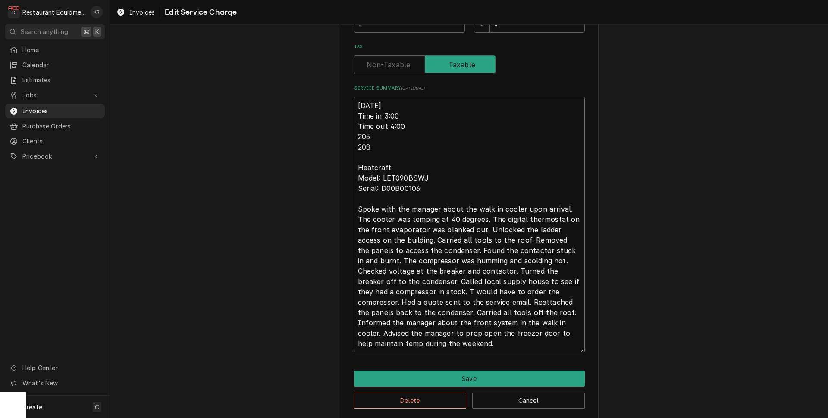
type textarea "9/26/25 Time in 3:00 Time out 4:00 205 208 Heatcraft Model: LET090BSWJ Serial: …"
type textarea "x"
type textarea "9/26/25 Time in 3:00 Time out 4:00 205 208 Heatcraft Model: LET090BSWJ Serial: …"
type textarea "x"
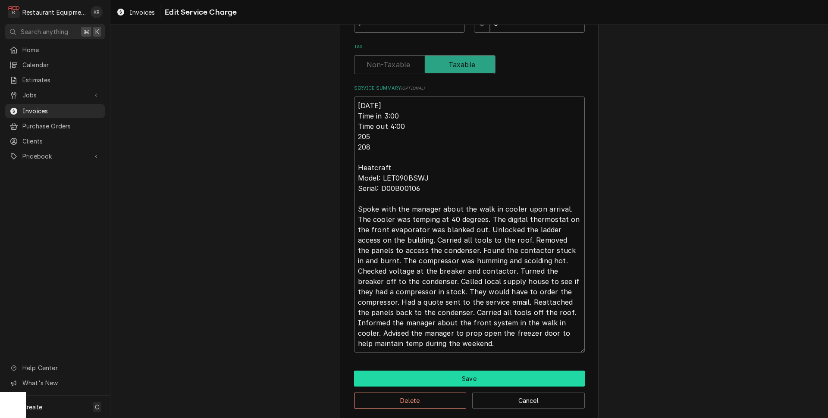
type textarea "9/26/25 Time in 3:00 Time out 4:00 205 208 Heatcraft Model: LET090BSWJ Serial: …"
click at [461, 373] on button "Save" at bounding box center [469, 379] width 231 height 16
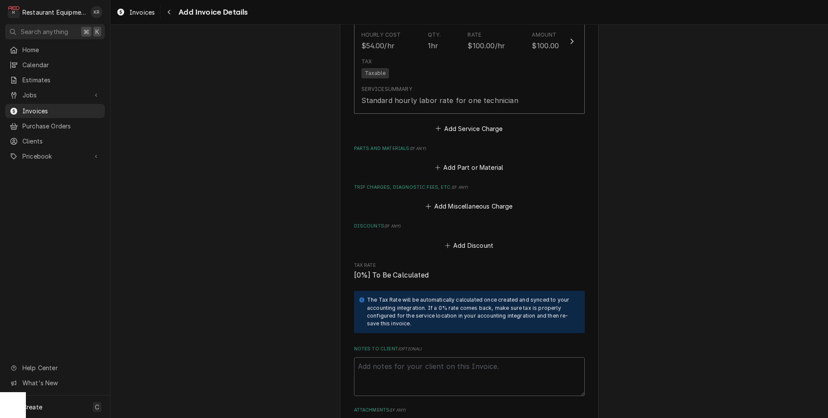
scroll to position [1391, 0]
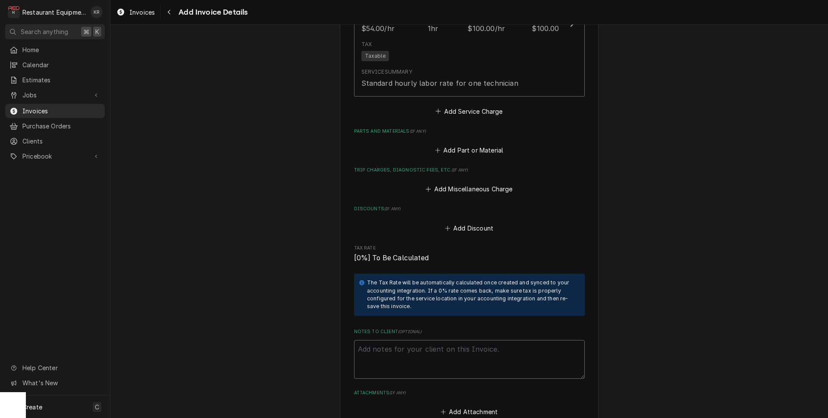
click at [392, 357] on textarea "Notes to Client ( optional )" at bounding box center [469, 359] width 231 height 39
type textarea "x"
type textarea "R"
type textarea "x"
type textarea "Rp"
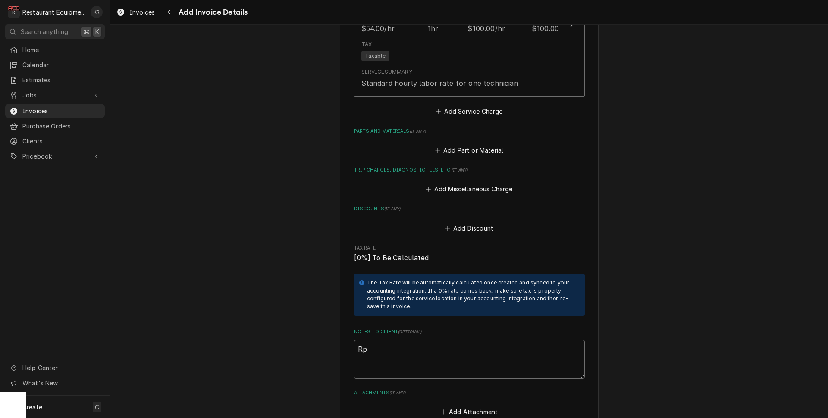
type textarea "x"
type textarea "R"
type textarea "x"
type textarea "Ro"
type textarea "x"
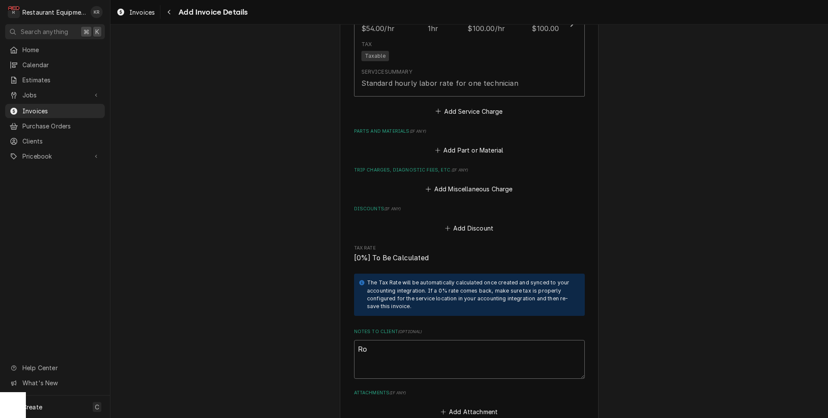
type textarea "Roo"
type textarea "x"
type textarea "Roo"
type textarea "x"
type textarea "Roo 9"
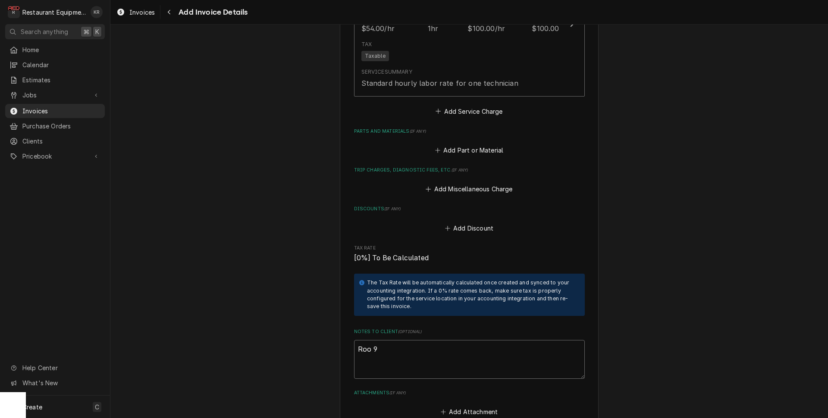
type textarea "x"
type textarea "Roo 90"
type textarea "x"
type textarea "Roo 903"
type textarea "x"
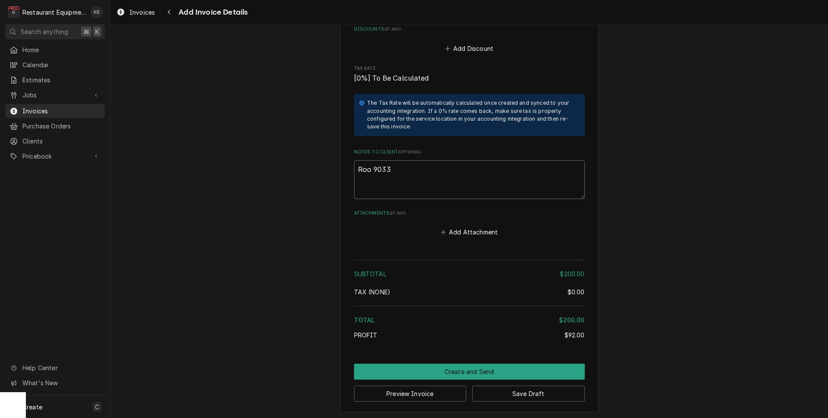
scroll to position [1572, 0]
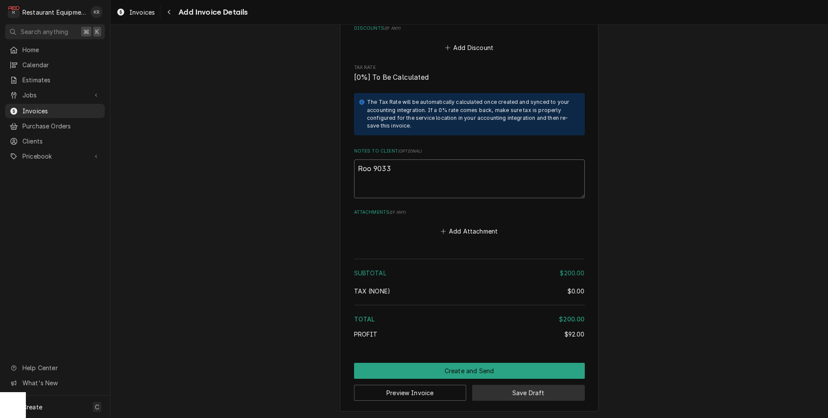
type textarea "Roo 9033"
click at [500, 392] on button "Save Draft" at bounding box center [528, 393] width 113 height 16
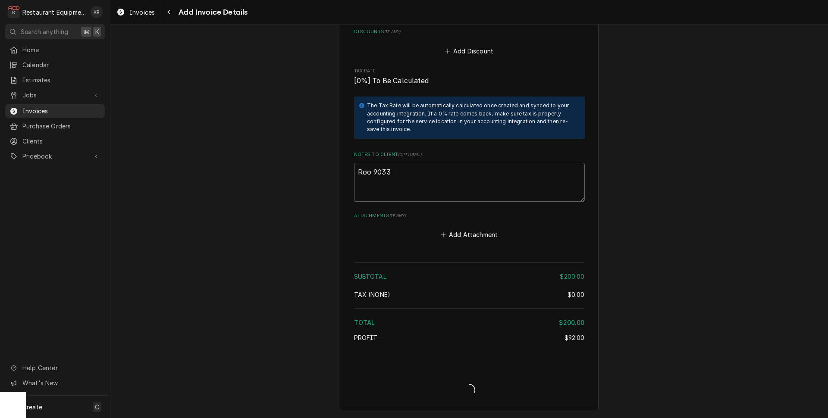
scroll to position [1567, 0]
type textarea "x"
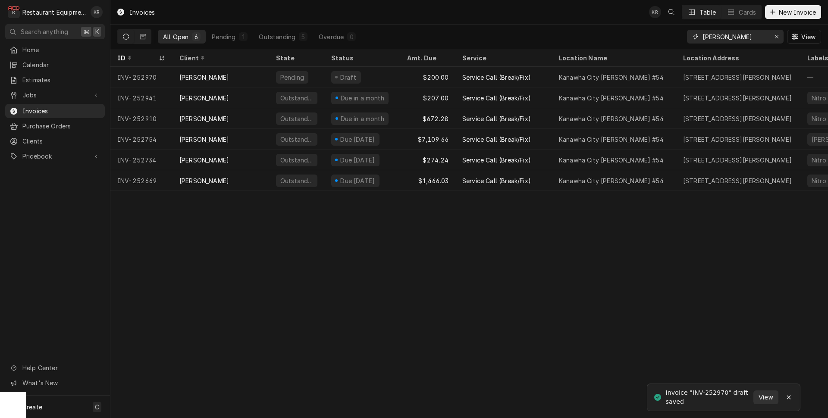
drag, startPoint x: 775, startPoint y: 38, endPoint x: 761, endPoint y: 37, distance: 13.8
click at [774, 38] on div "Erase input" at bounding box center [777, 36] width 9 height 9
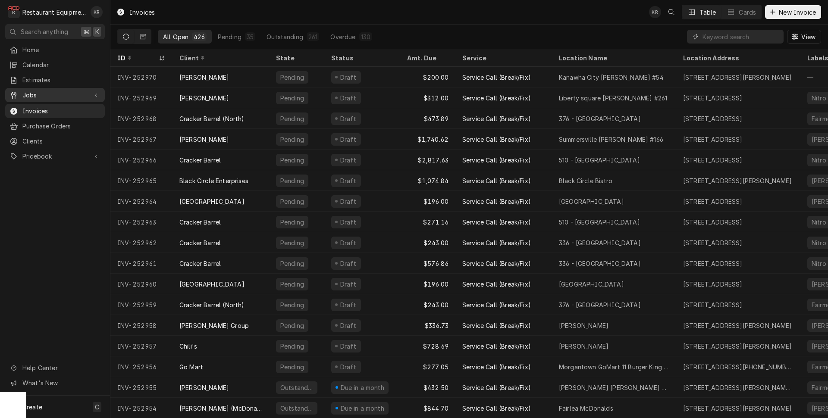
click at [28, 91] on span "Jobs" at bounding box center [54, 95] width 65 height 9
click at [31, 106] on span "Jobs" at bounding box center [61, 110] width 78 height 9
